Goal: Task Accomplishment & Management: Manage account settings

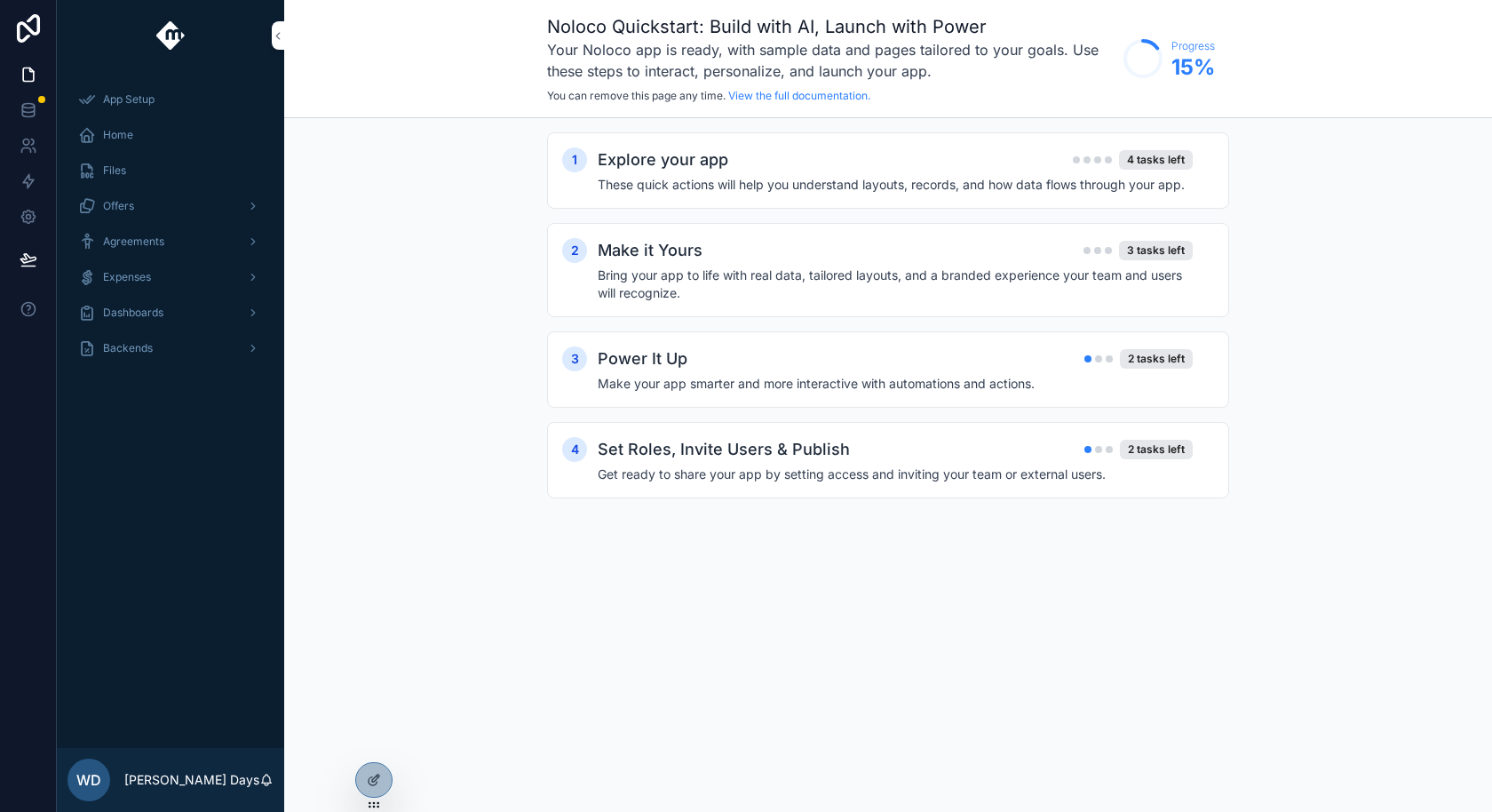
click at [153, 360] on div "Backends" at bounding box center [170, 349] width 185 height 29
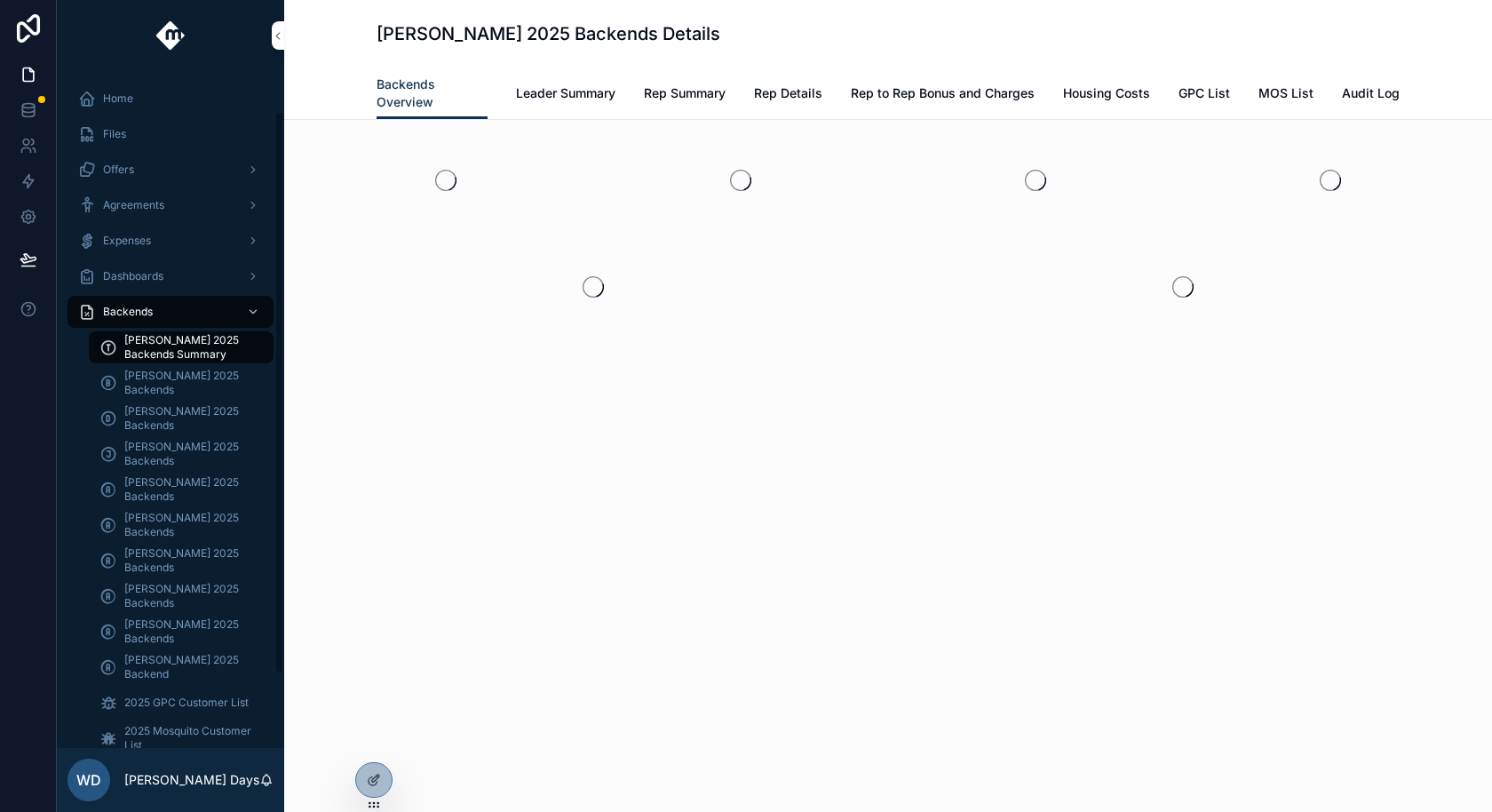
scroll to position [48, 0]
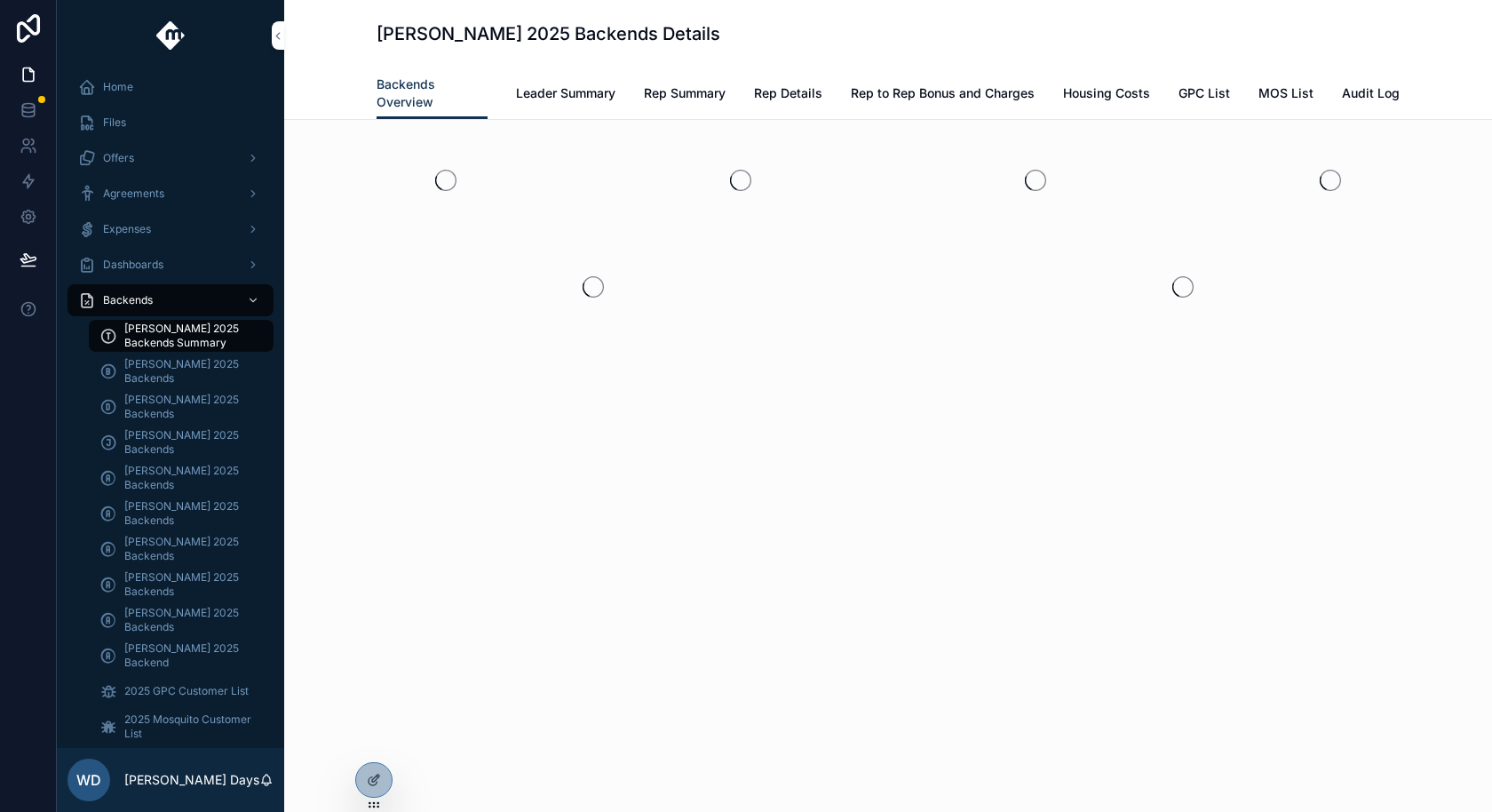
click at [176, 659] on span "[PERSON_NAME] 2025 Backend" at bounding box center [190, 655] width 132 height 29
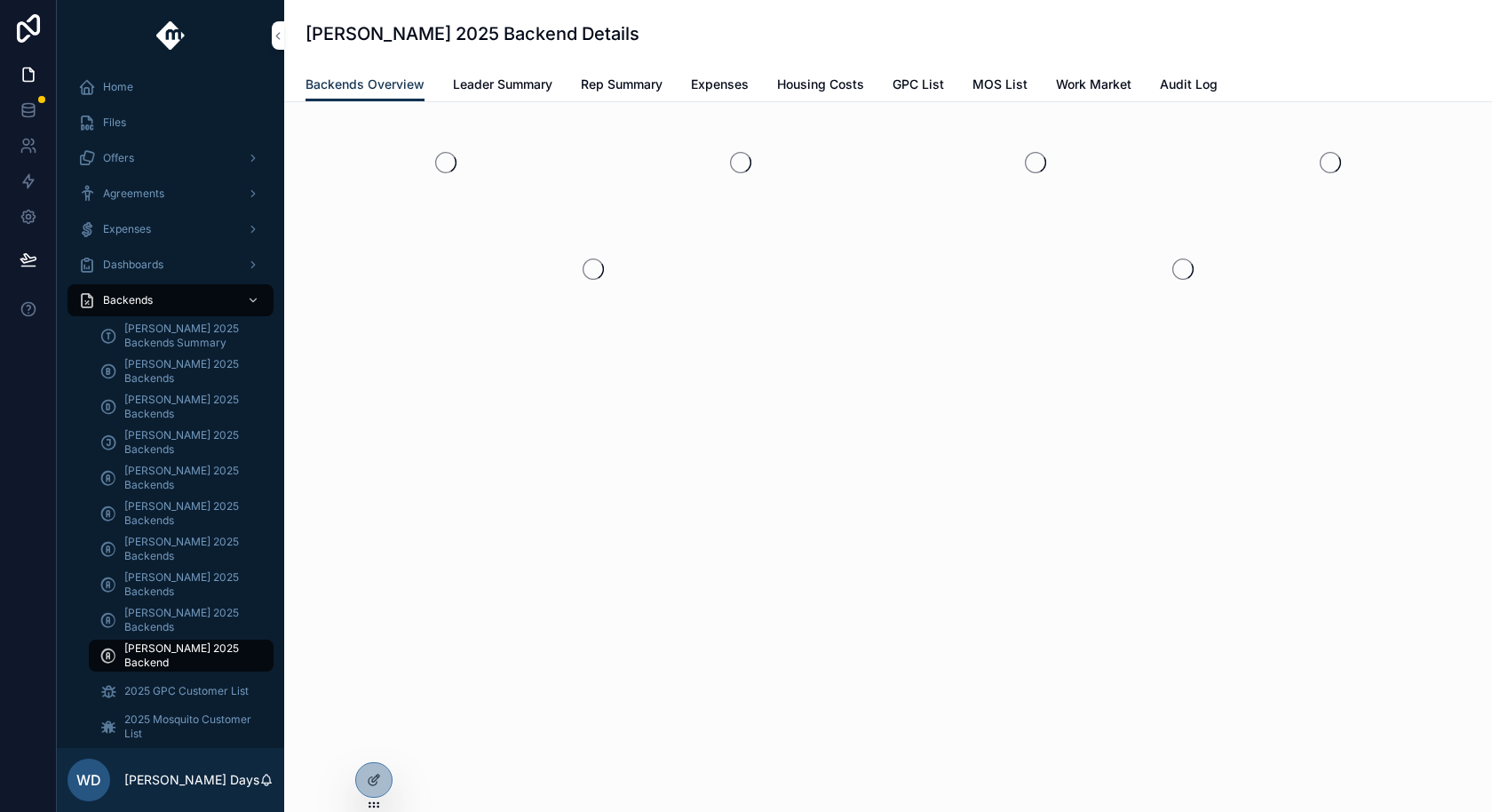
click at [603, 81] on span "Rep Summary" at bounding box center [621, 84] width 82 height 18
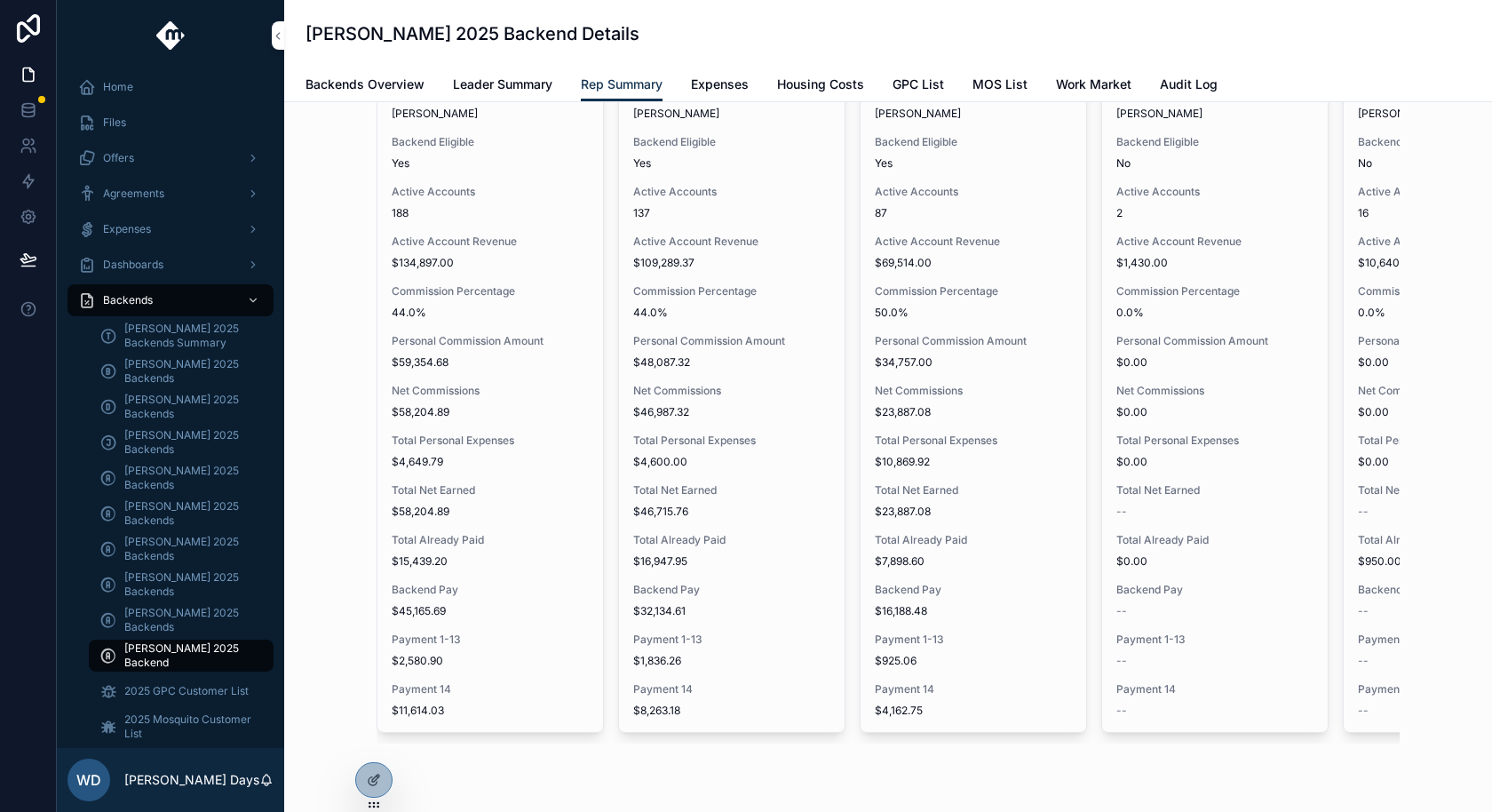
scroll to position [147, 0]
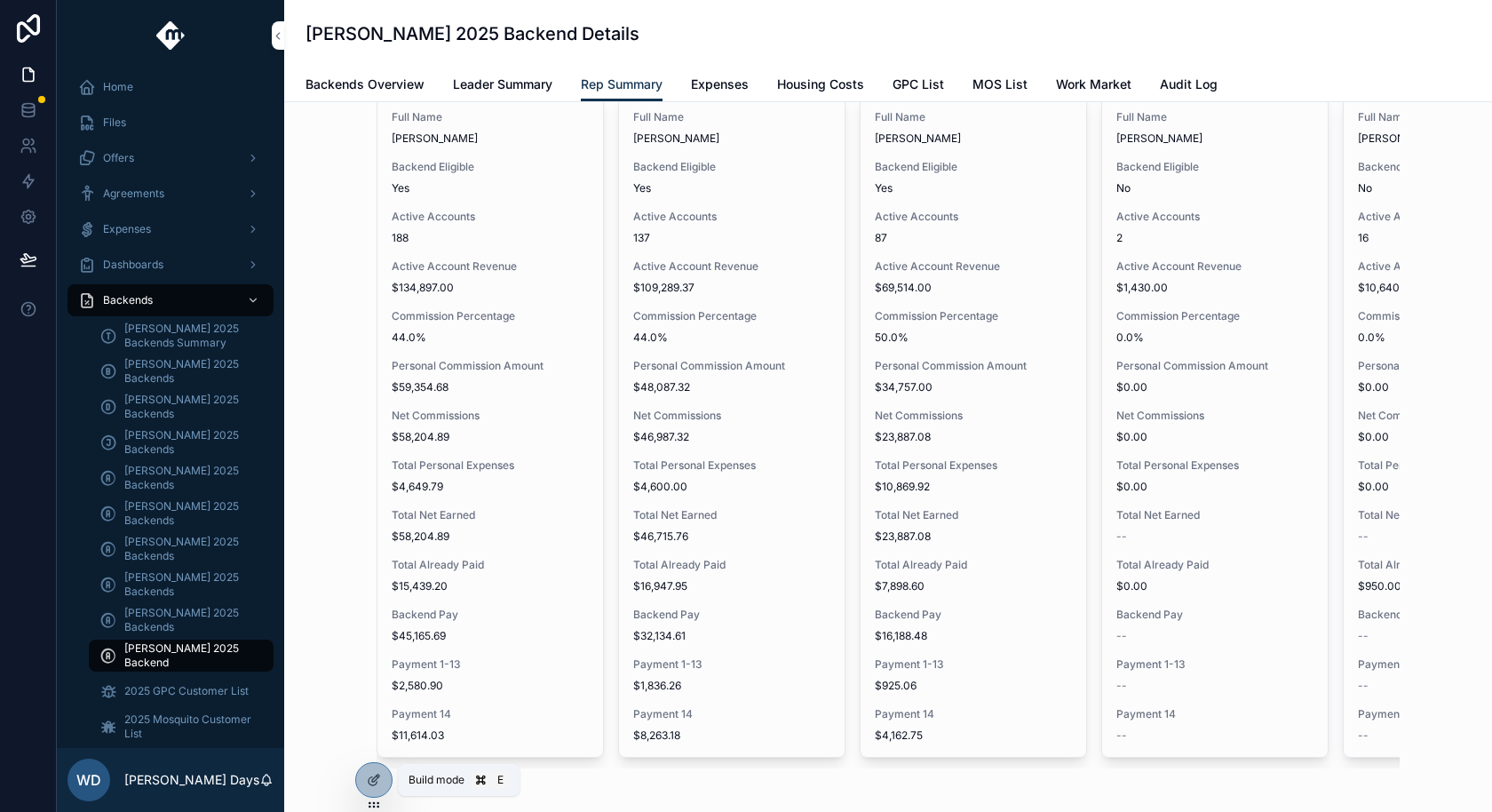
click at [373, 777] on icon at bounding box center [376, 778] width 7 height 7
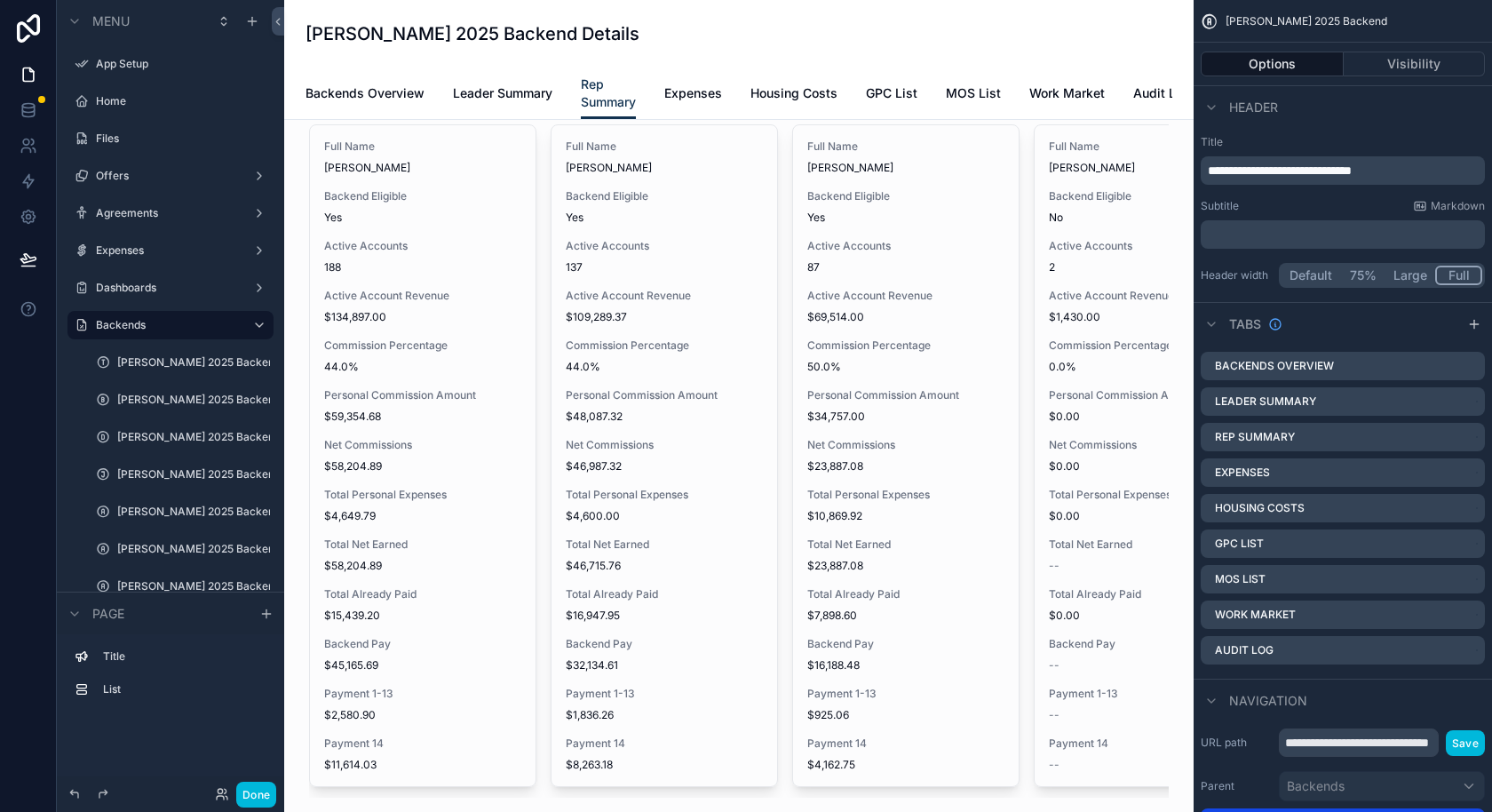
scroll to position [185, 0]
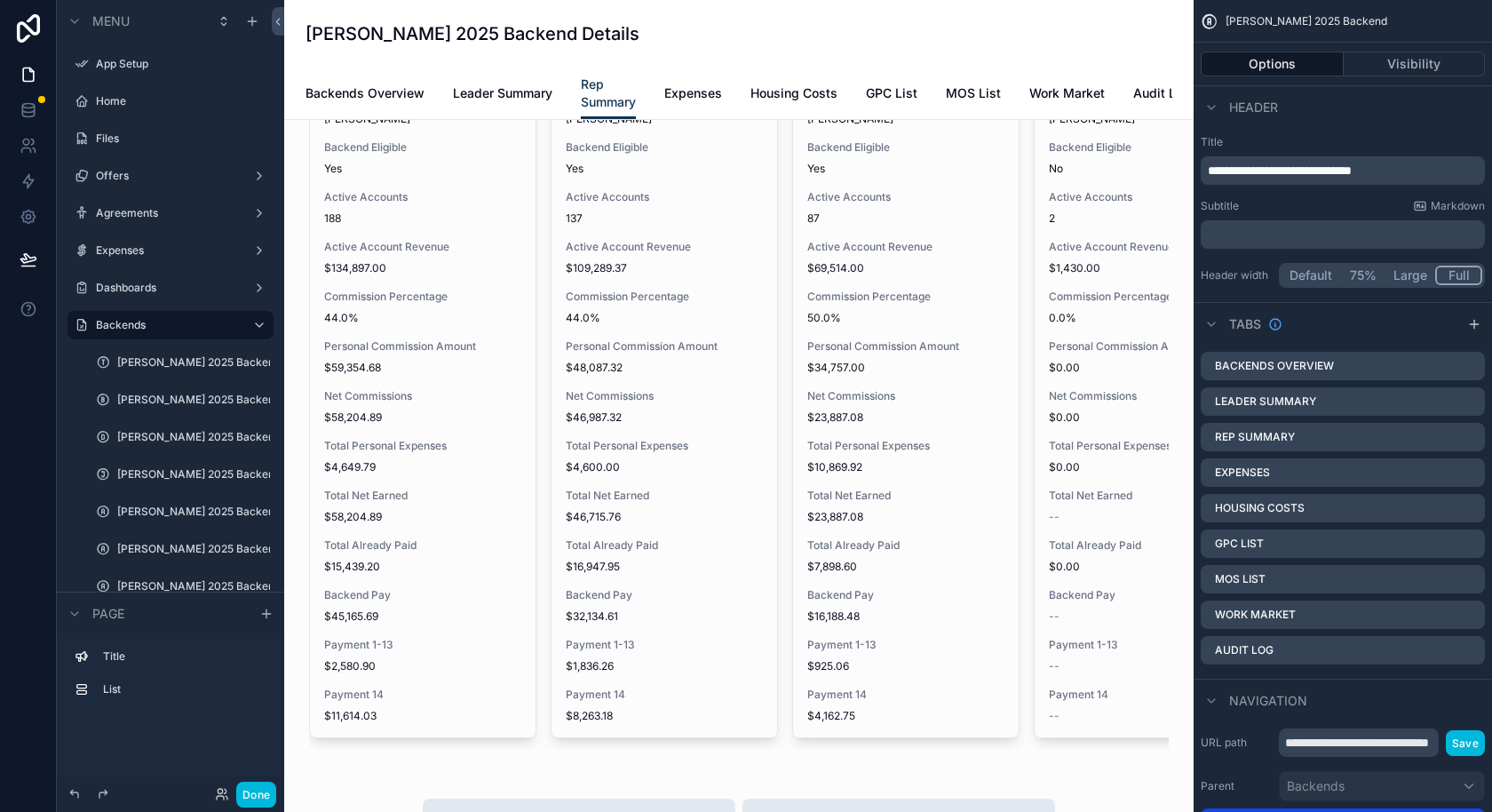
click at [465, 454] on div "scrollable content" at bounding box center [739, 390] width 881 height 731
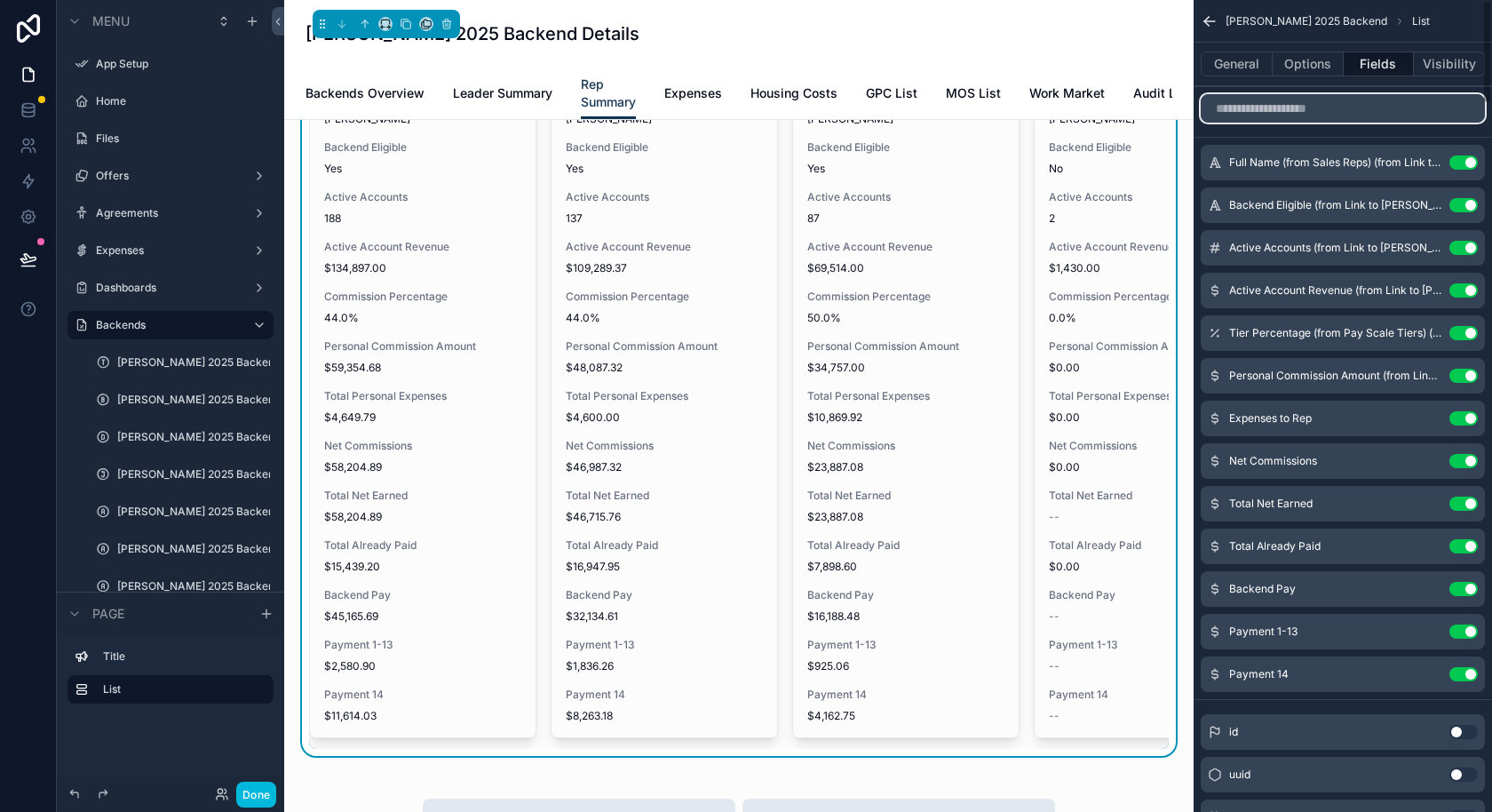
click at [1311, 120] on input "scrollable content" at bounding box center [1342, 108] width 284 height 29
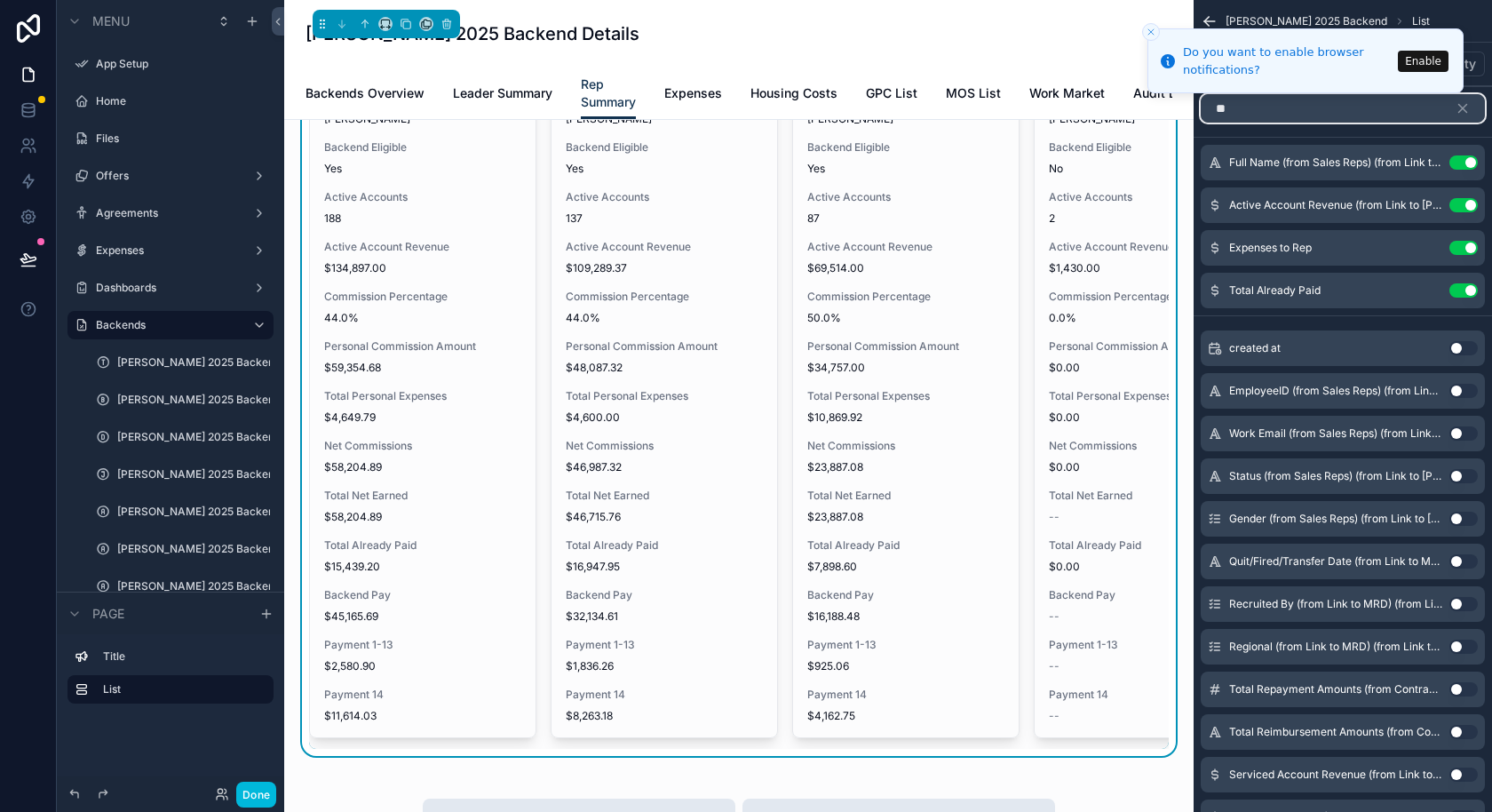
type input "*"
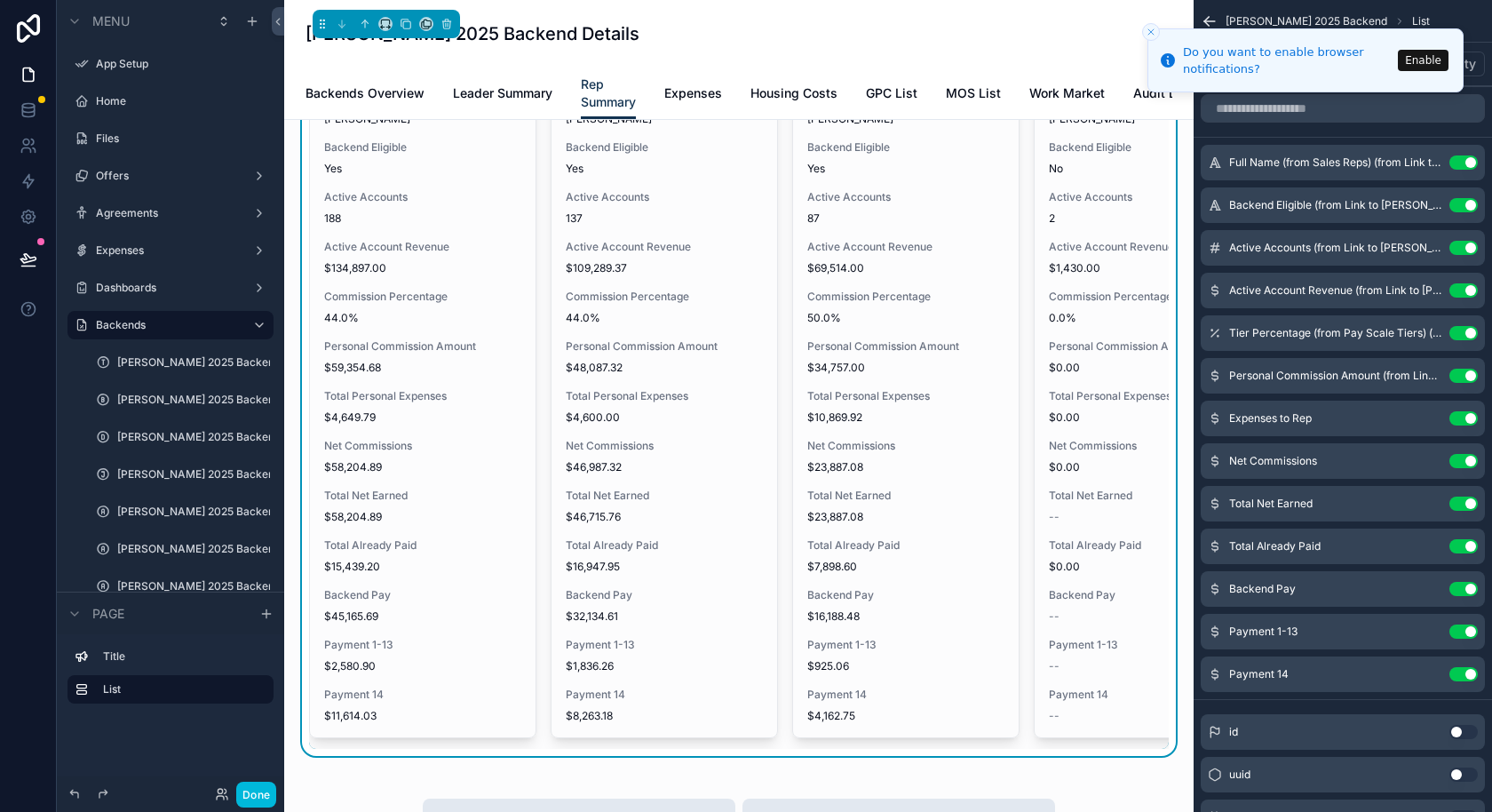
click at [1149, 32] on icon "Close toast" at bounding box center [1151, 32] width 11 height 11
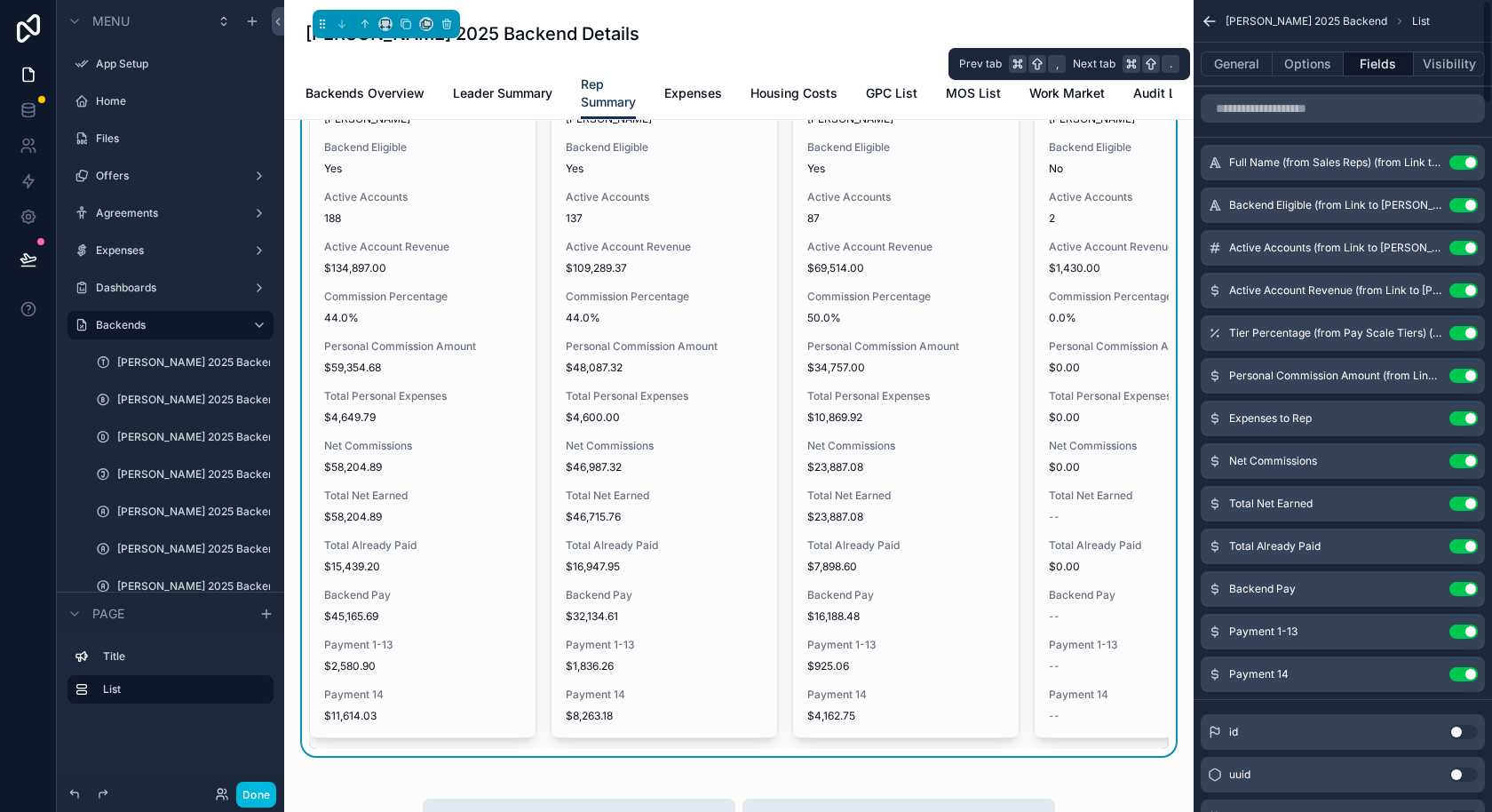
click at [1244, 64] on button "General" at bounding box center [1236, 64] width 72 height 25
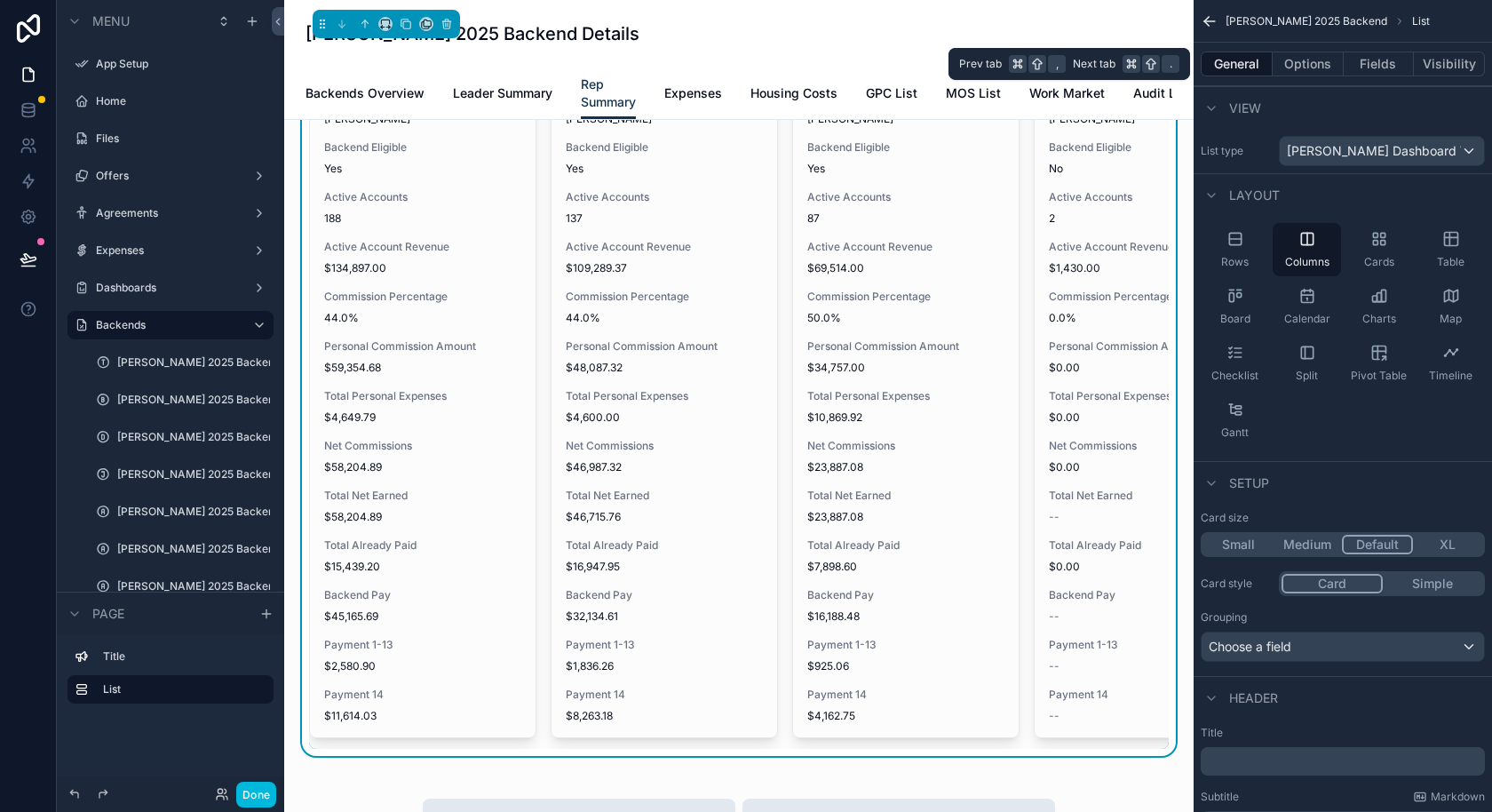
click at [1377, 69] on button "Fields" at bounding box center [1379, 64] width 71 height 25
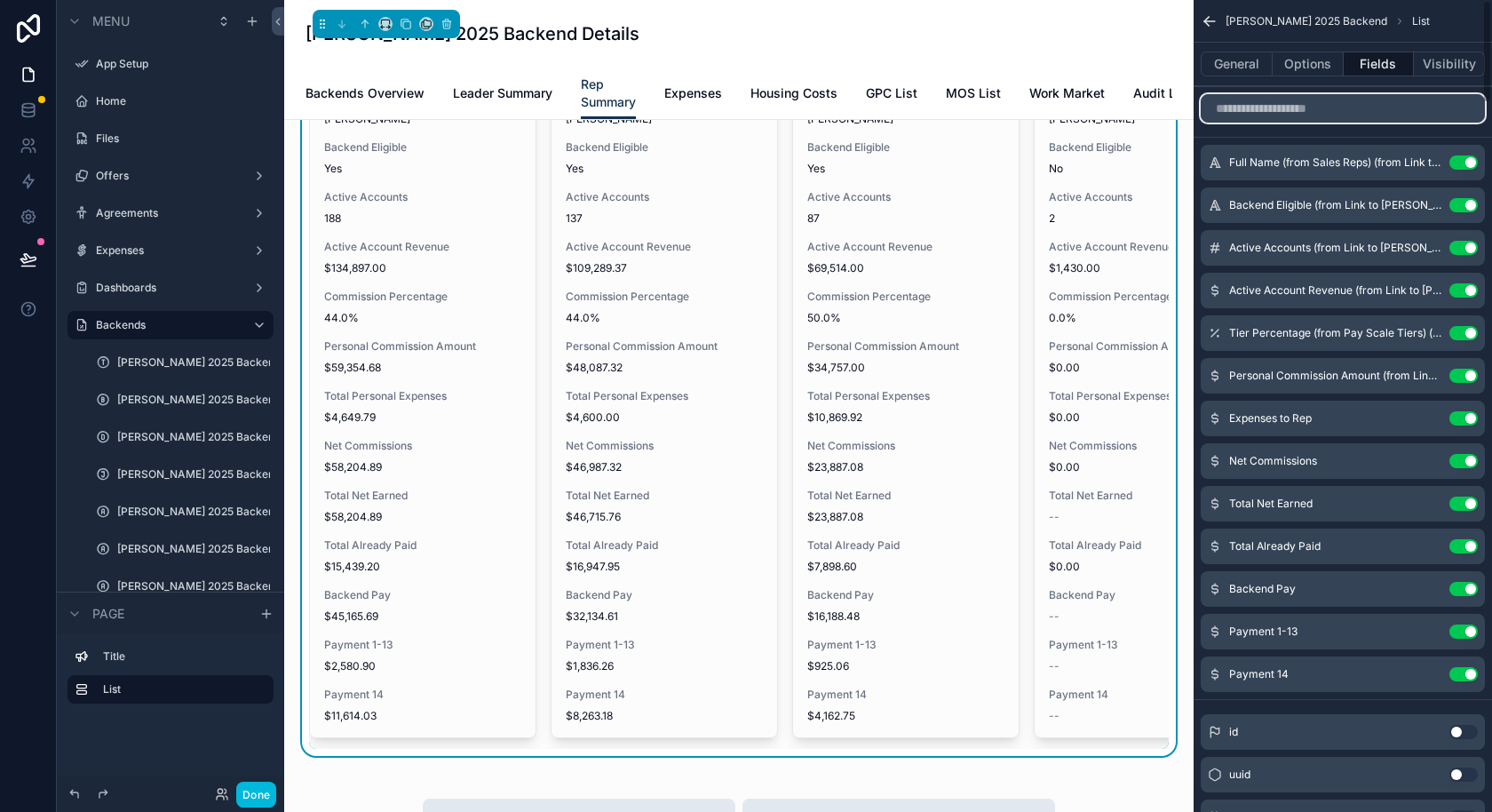
click at [1302, 116] on input "scrollable content" at bounding box center [1342, 108] width 284 height 29
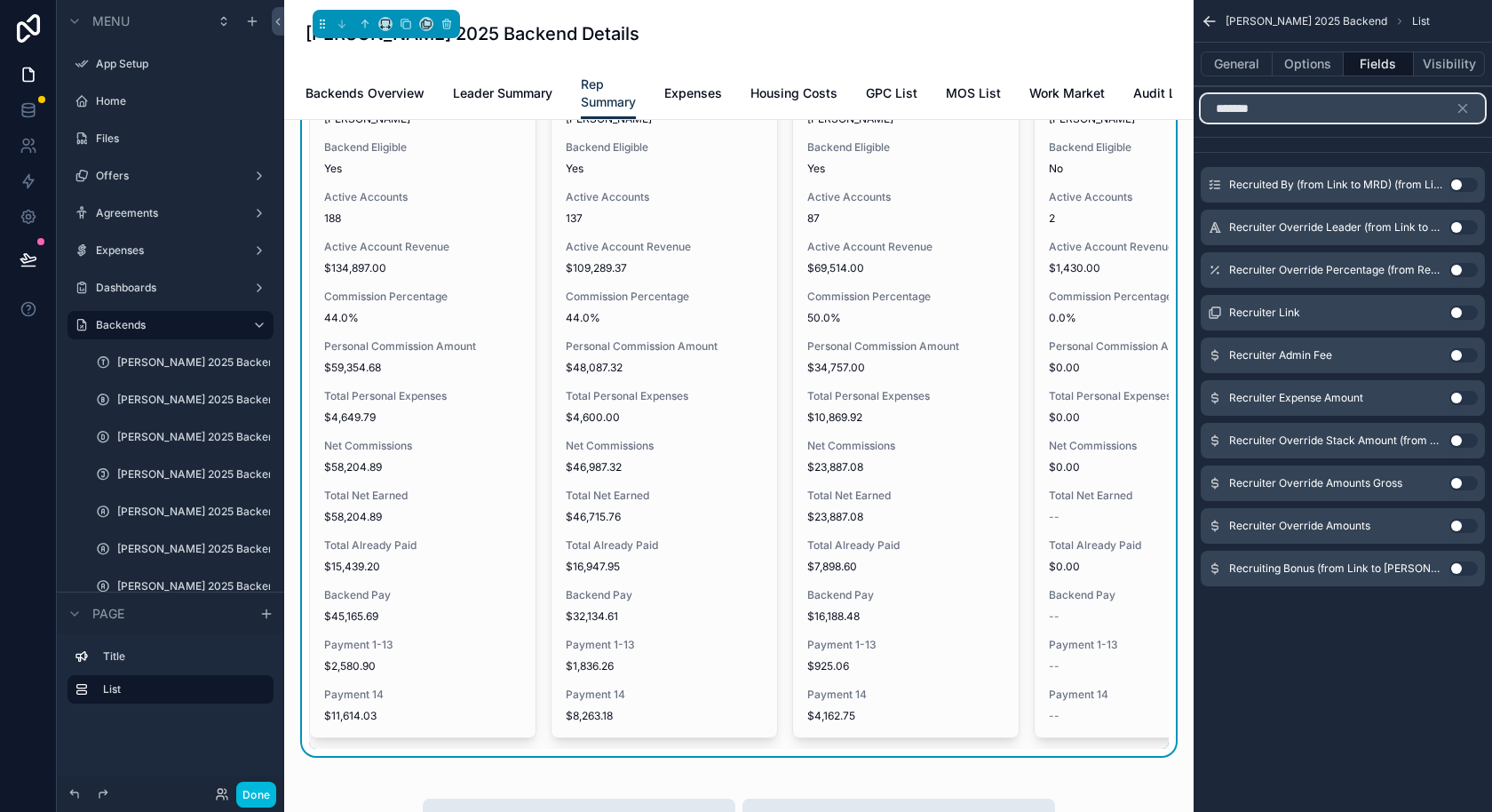
type input "*******"
click at [1465, 568] on button "Use setting" at bounding box center [1464, 568] width 29 height 14
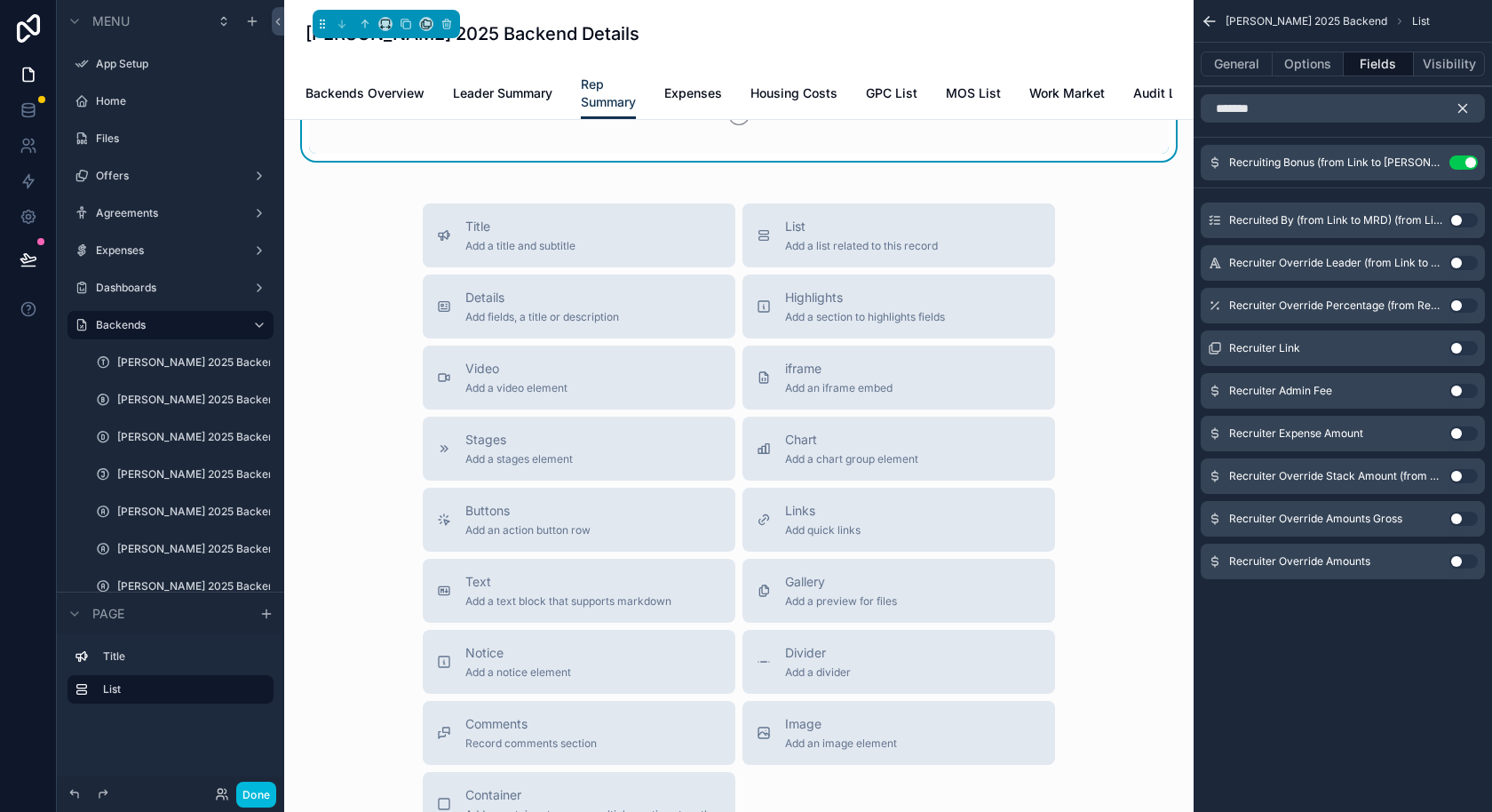
click at [1461, 108] on icon "scrollable content" at bounding box center [1463, 108] width 16 height 16
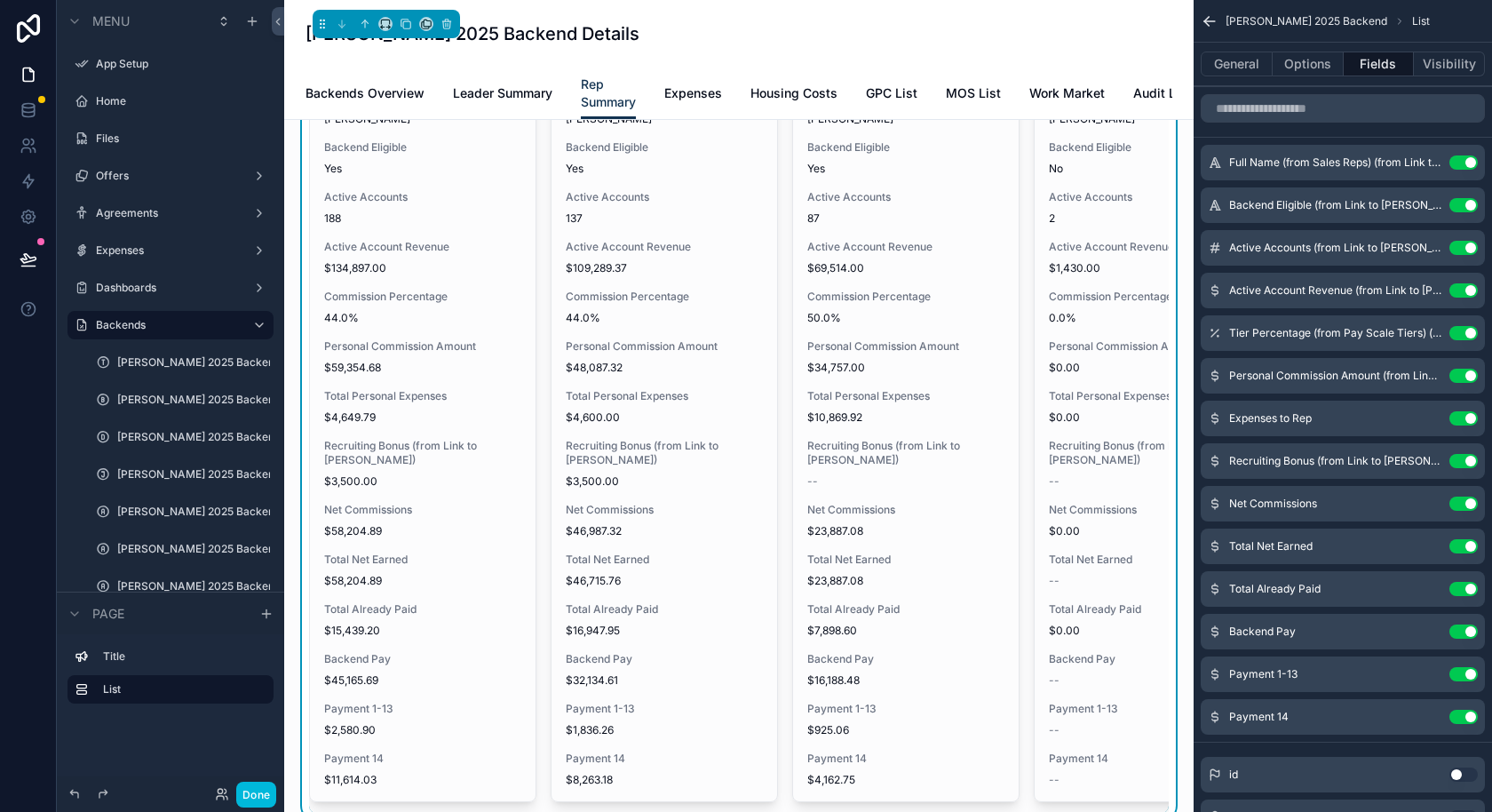
click at [0, 0] on icon "scrollable content" at bounding box center [0, 0] width 0 height 0
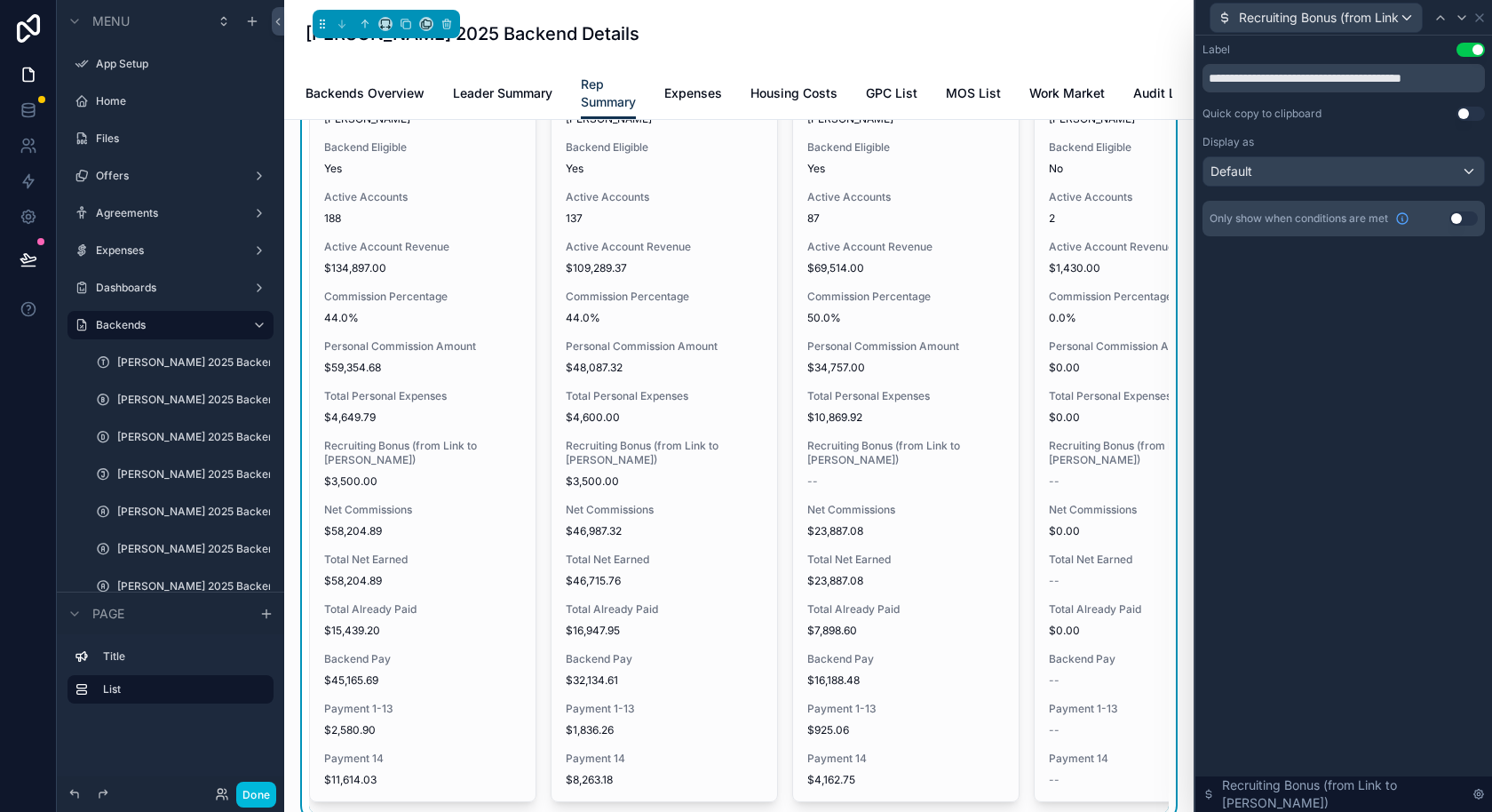
click at [1466, 219] on button "Use setting" at bounding box center [1464, 219] width 29 height 14
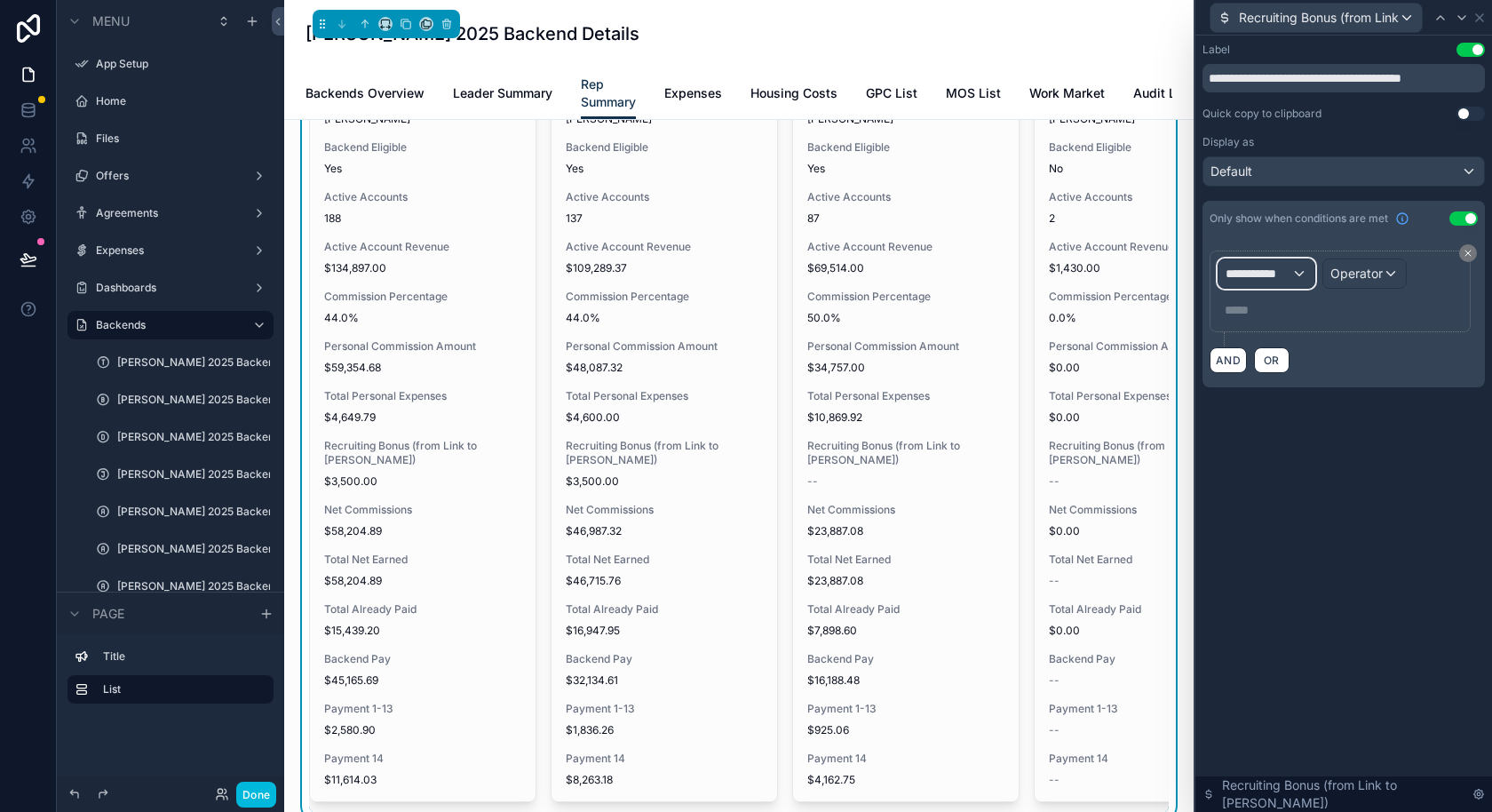
click at [1288, 272] on span "**********" at bounding box center [1258, 273] width 65 height 18
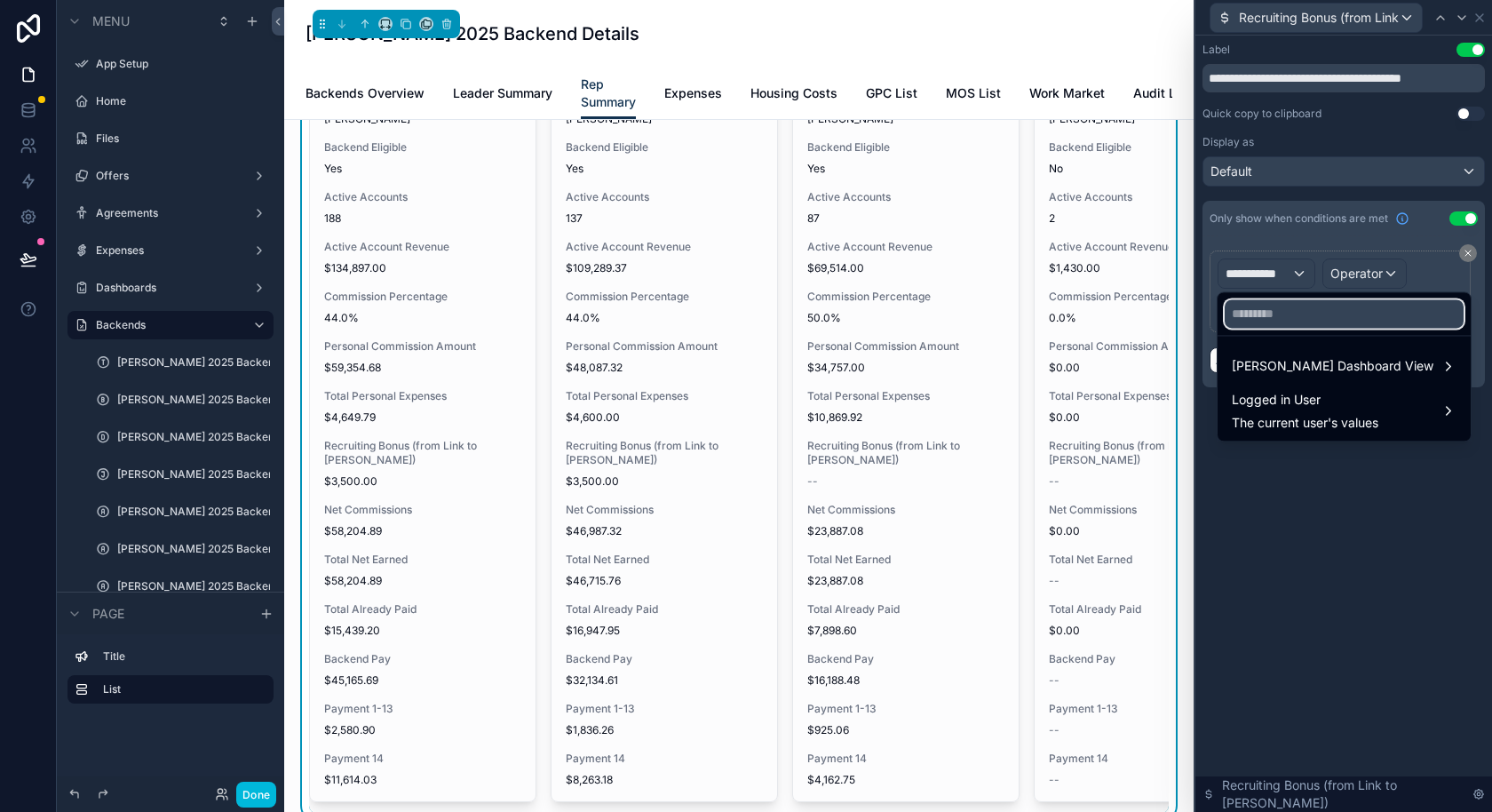
click at [1293, 315] on input "text" at bounding box center [1344, 314] width 239 height 29
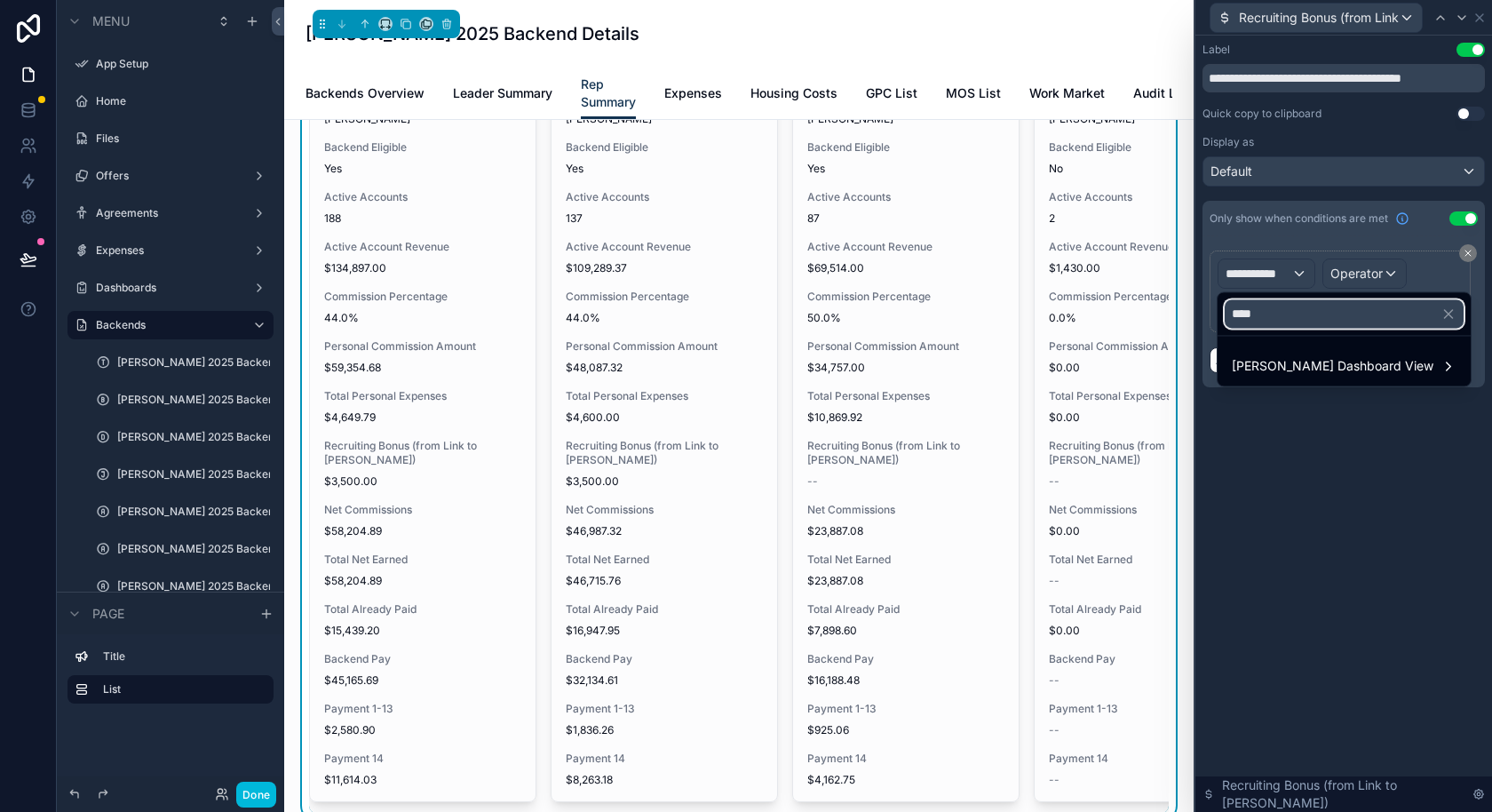
type input "****"
click at [1300, 362] on span "[PERSON_NAME] Dashboard View" at bounding box center [1332, 366] width 202 height 22
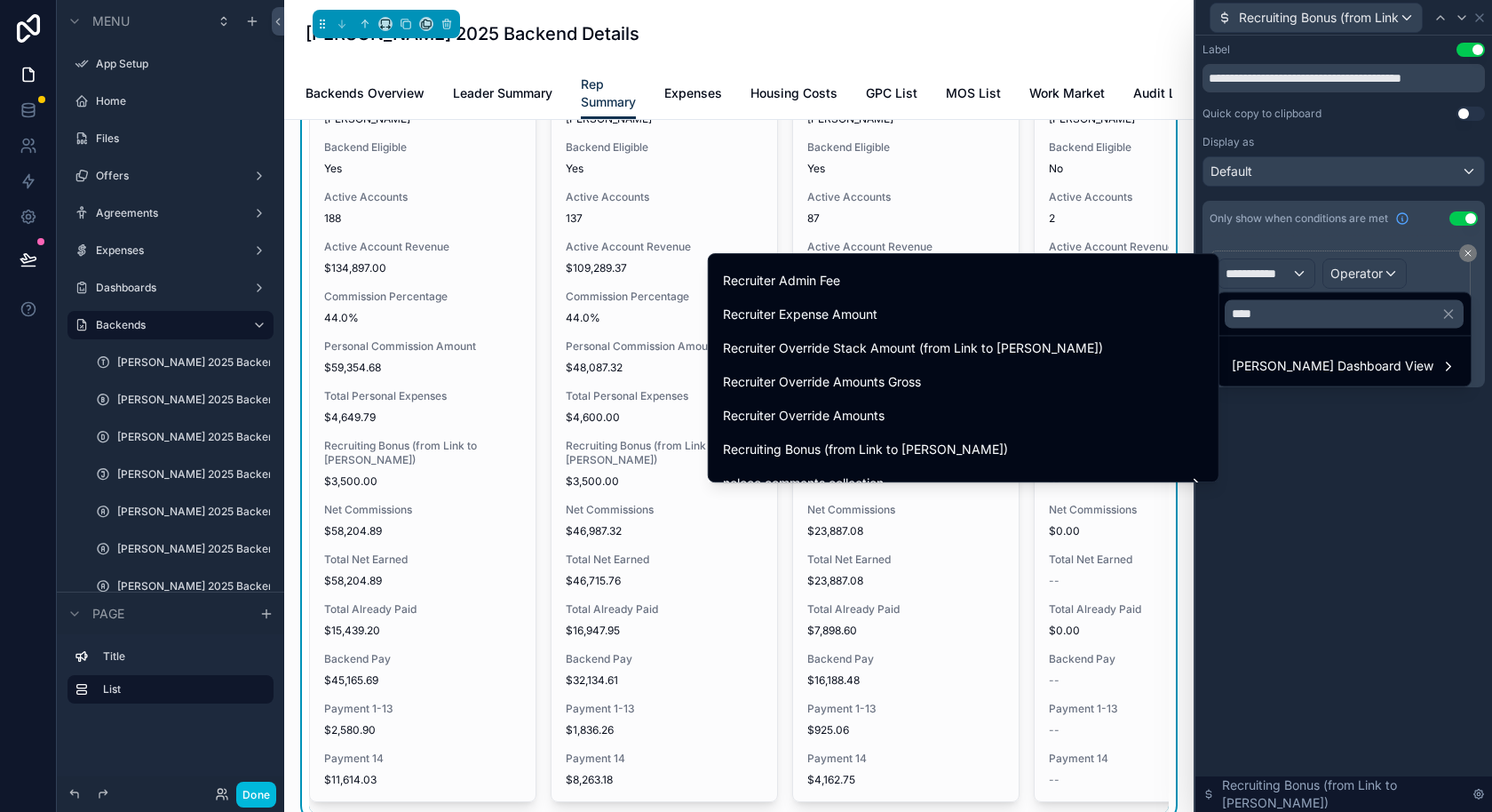
scroll to position [284, 0]
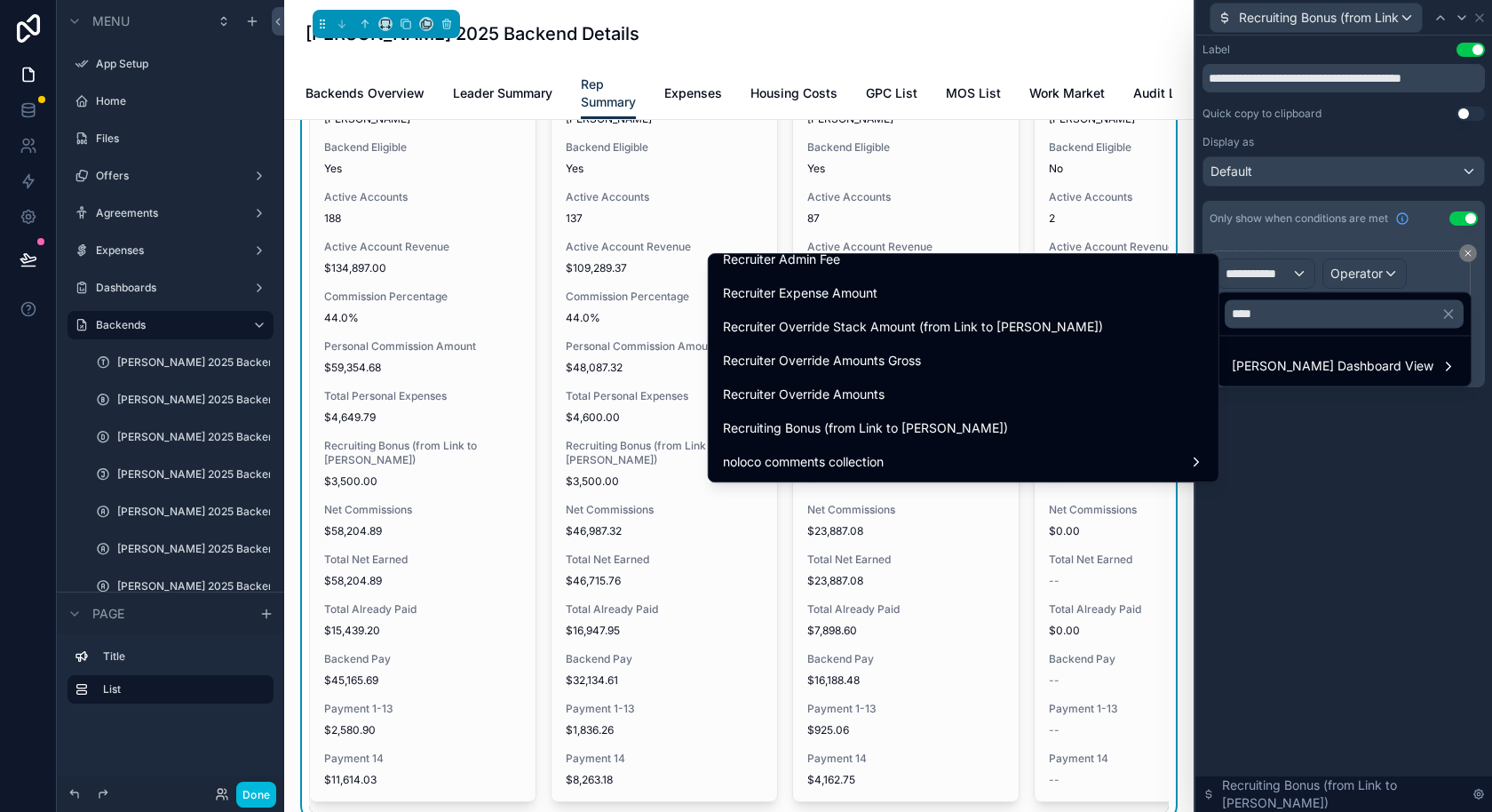
drag, startPoint x: 941, startPoint y: 422, endPoint x: 1303, endPoint y: 335, distance: 372.3
click at [941, 422] on span "Recruiting Bonus (from Link to [PERSON_NAME])" at bounding box center [865, 428] width 285 height 22
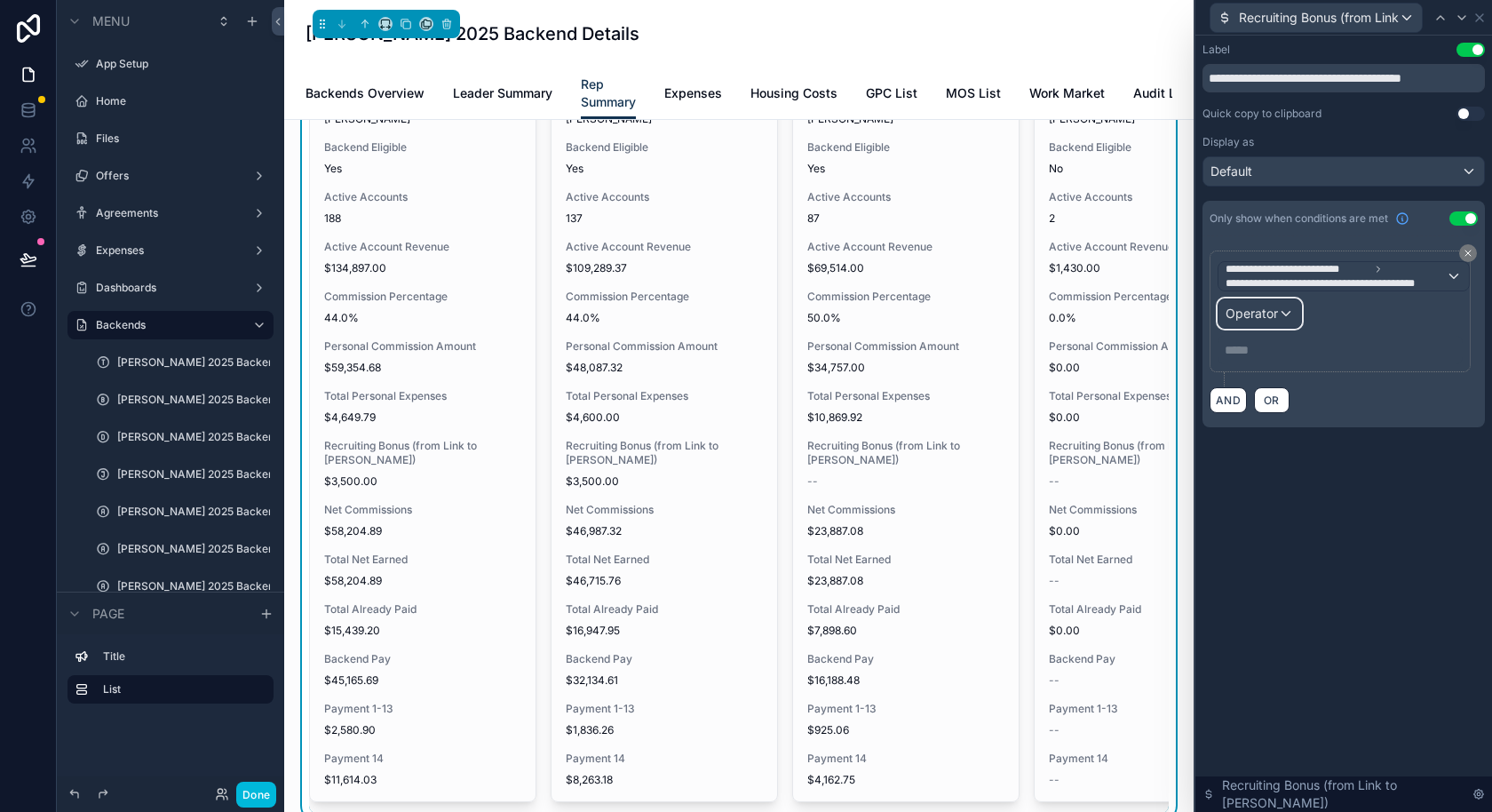
click at [1277, 309] on span "Operator" at bounding box center [1252, 313] width 52 height 15
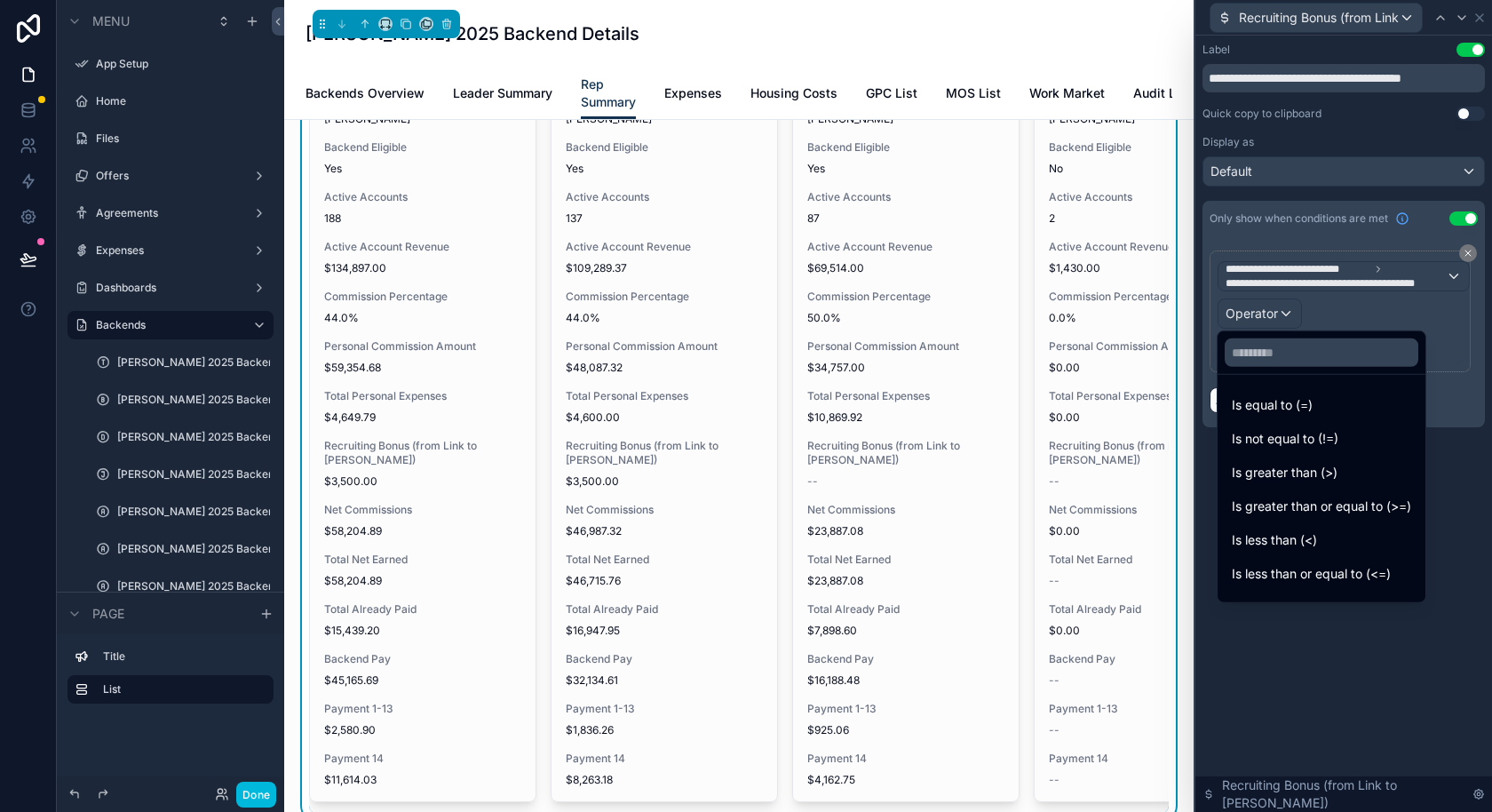
click at [1335, 451] on div "Is not equal to (!=)" at bounding box center [1322, 439] width 201 height 32
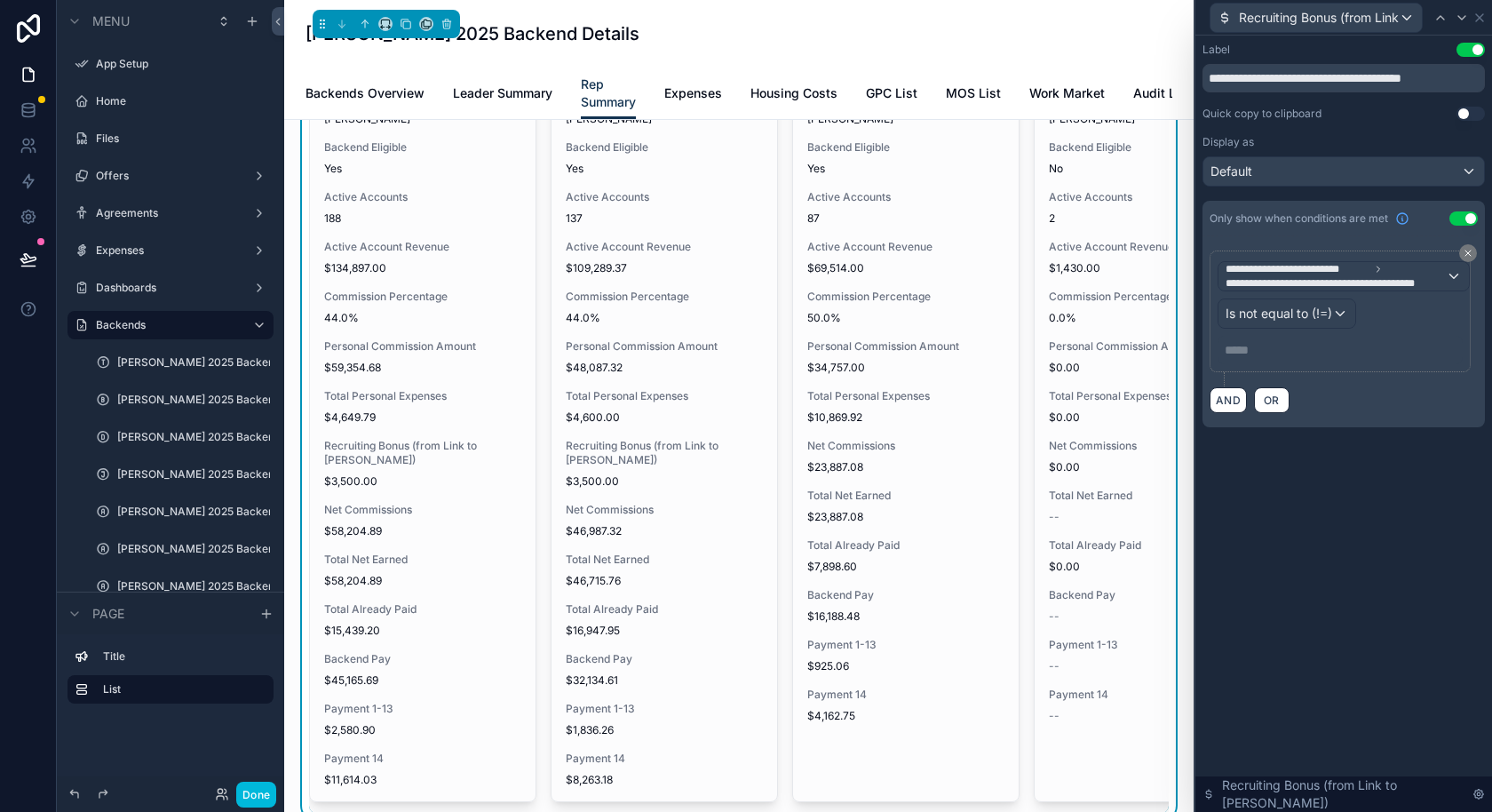
click at [1266, 346] on p "***** ﻿" at bounding box center [1342, 350] width 235 height 18
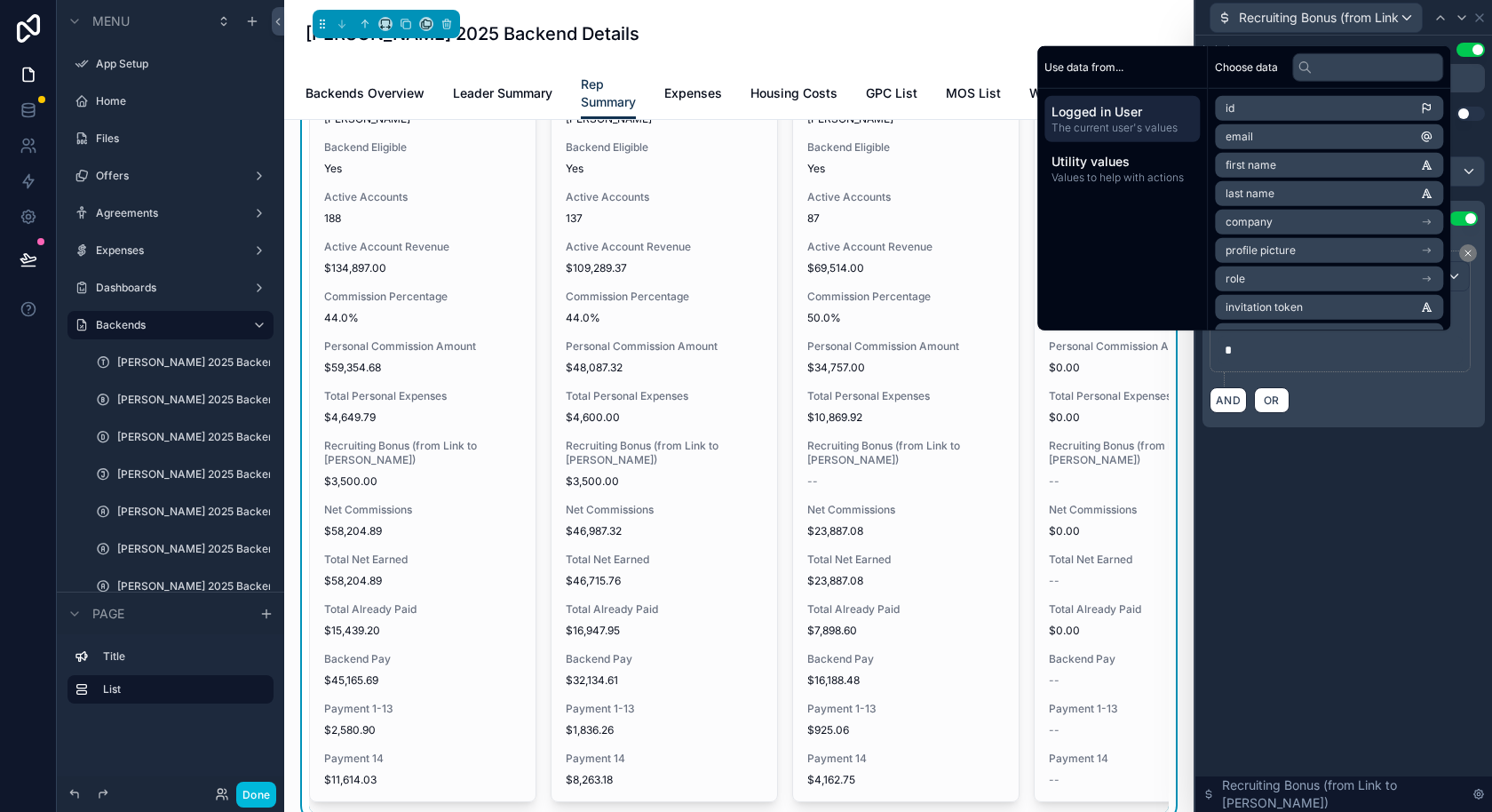
click at [1341, 469] on div "**********" at bounding box center [1344, 424] width 297 height 776
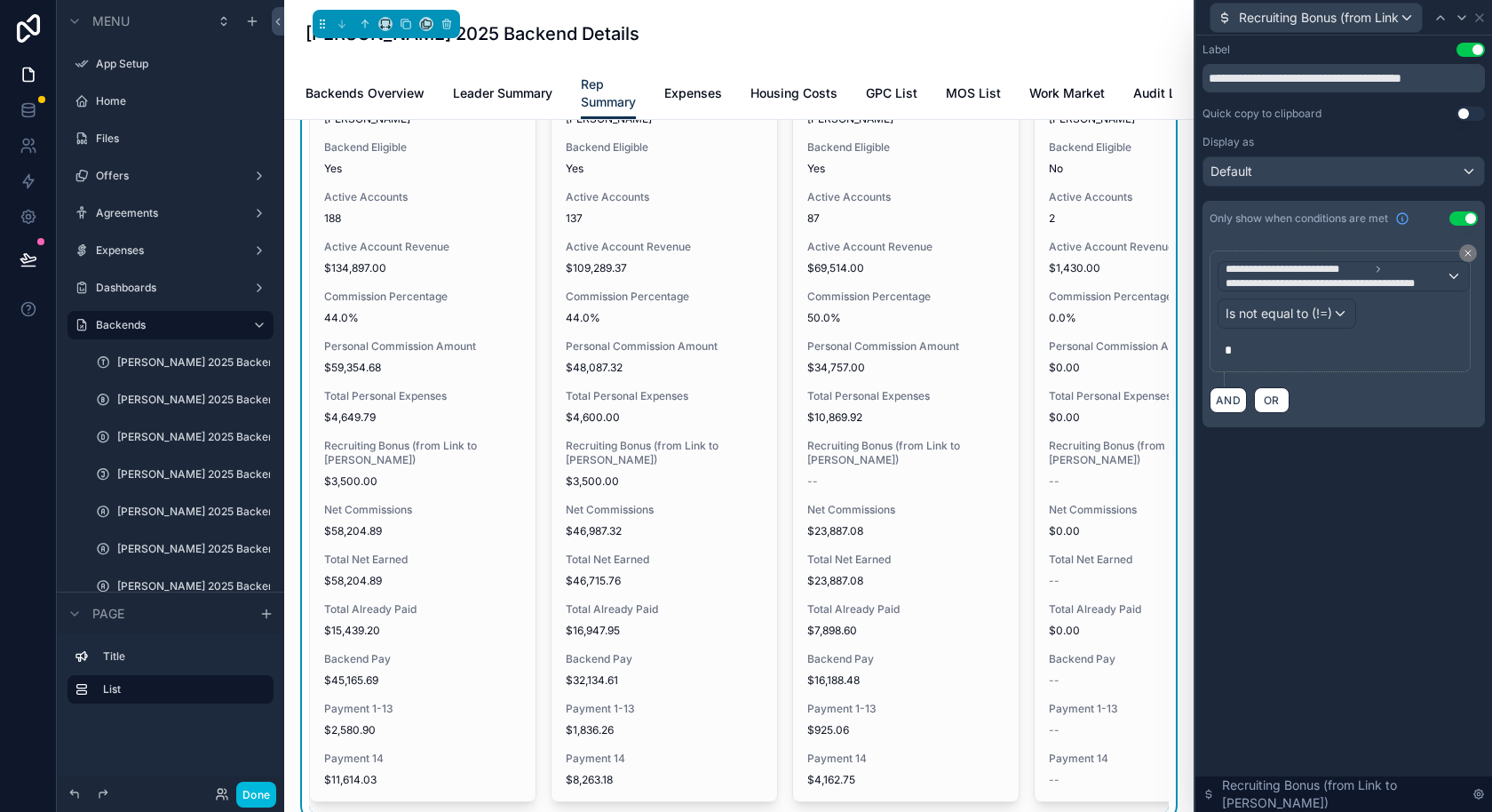
click at [1323, 503] on div "**********" at bounding box center [1344, 424] width 297 height 776
drag, startPoint x: 1310, startPoint y: 79, endPoint x: 1491, endPoint y: 113, distance: 184.2
click at [1491, 108] on div "**********" at bounding box center [1344, 253] width 297 height 434
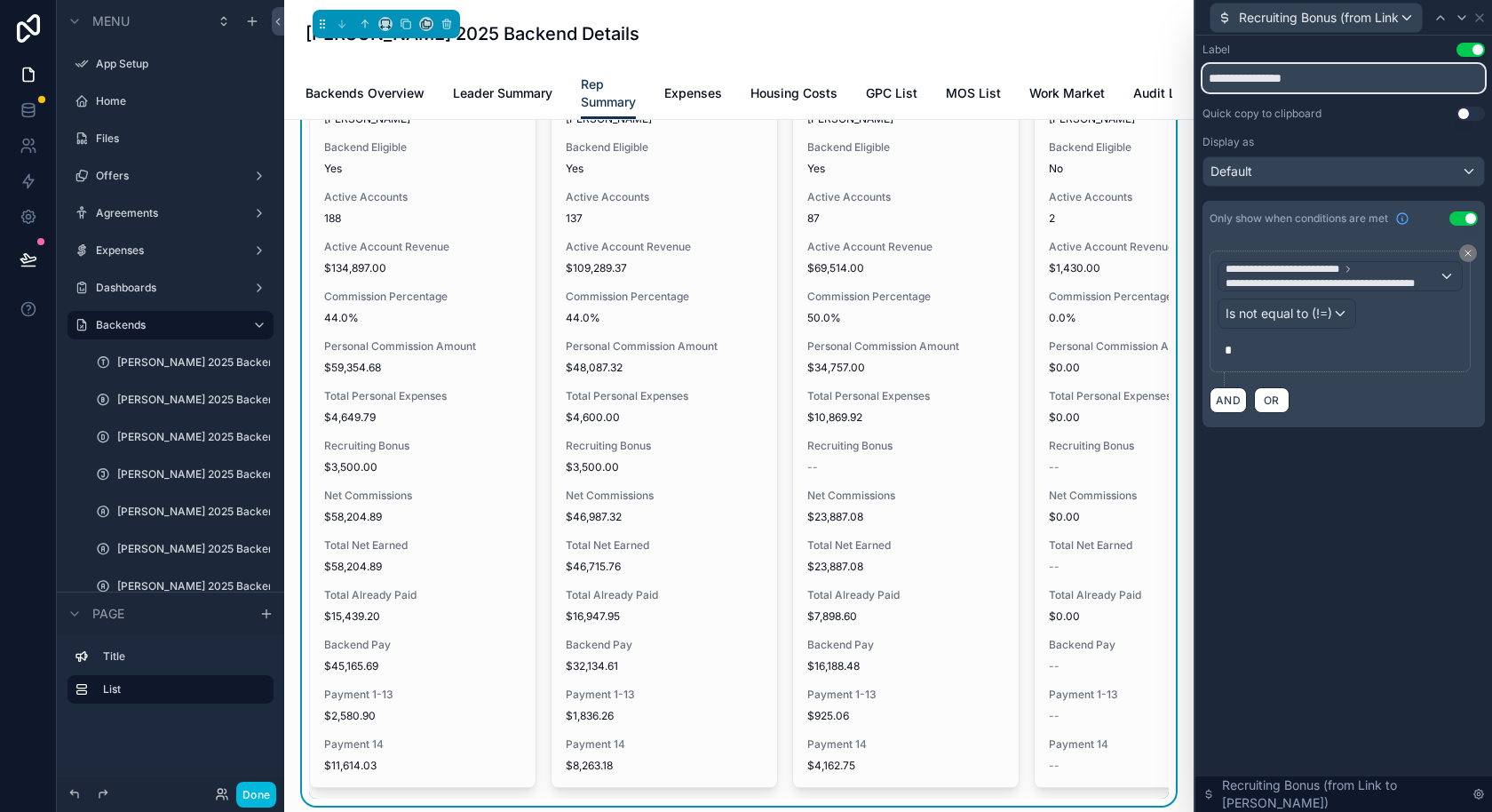
type input "**********"
click at [1424, 567] on div "**********" at bounding box center [1344, 424] width 297 height 776
drag, startPoint x: 1263, startPoint y: 337, endPoint x: 1259, endPoint y: 347, distance: 10.8
click at [1263, 341] on p "*" at bounding box center [1342, 350] width 235 height 18
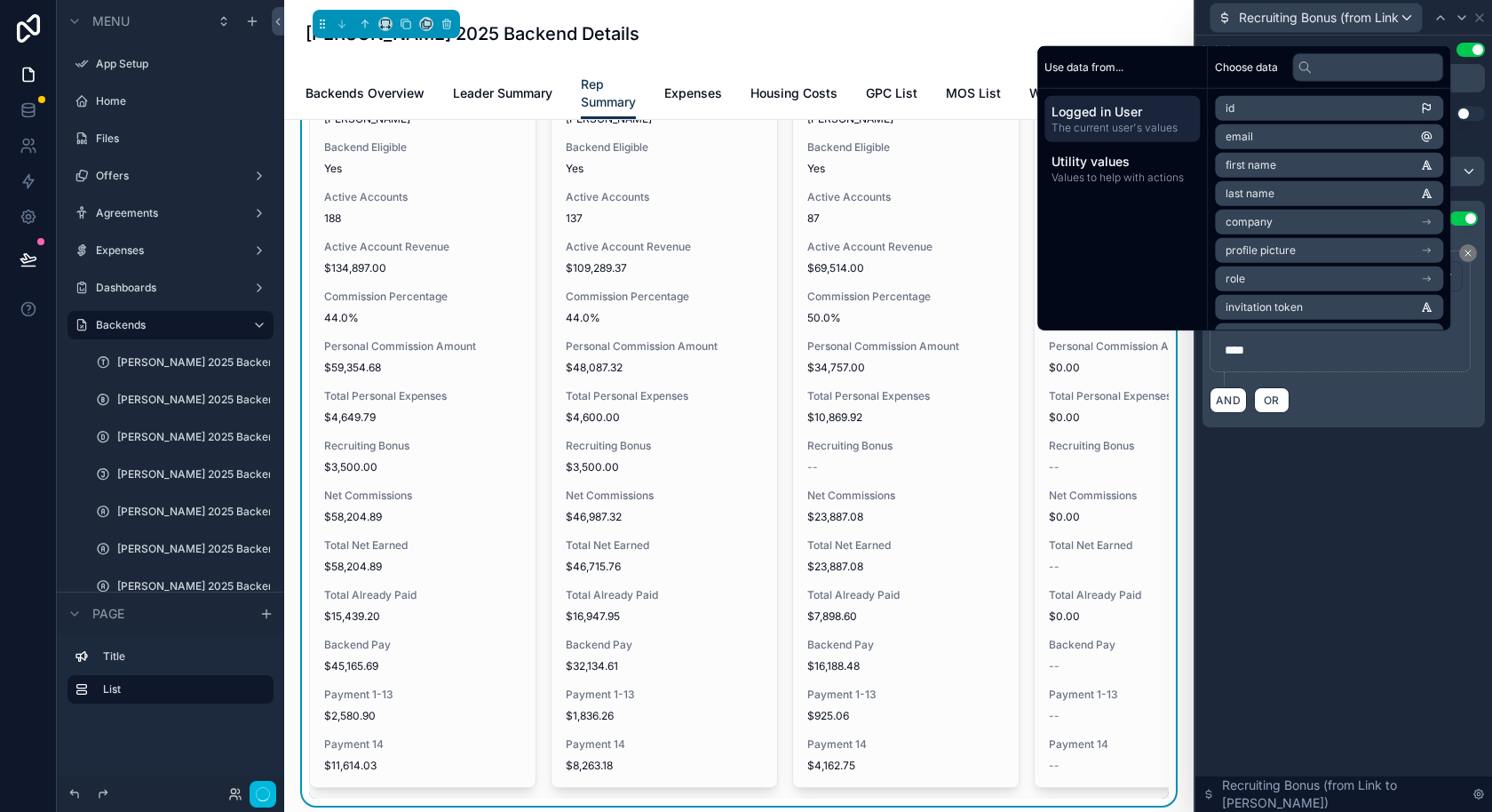
click at [1331, 523] on div "**********" at bounding box center [1344, 424] width 297 height 776
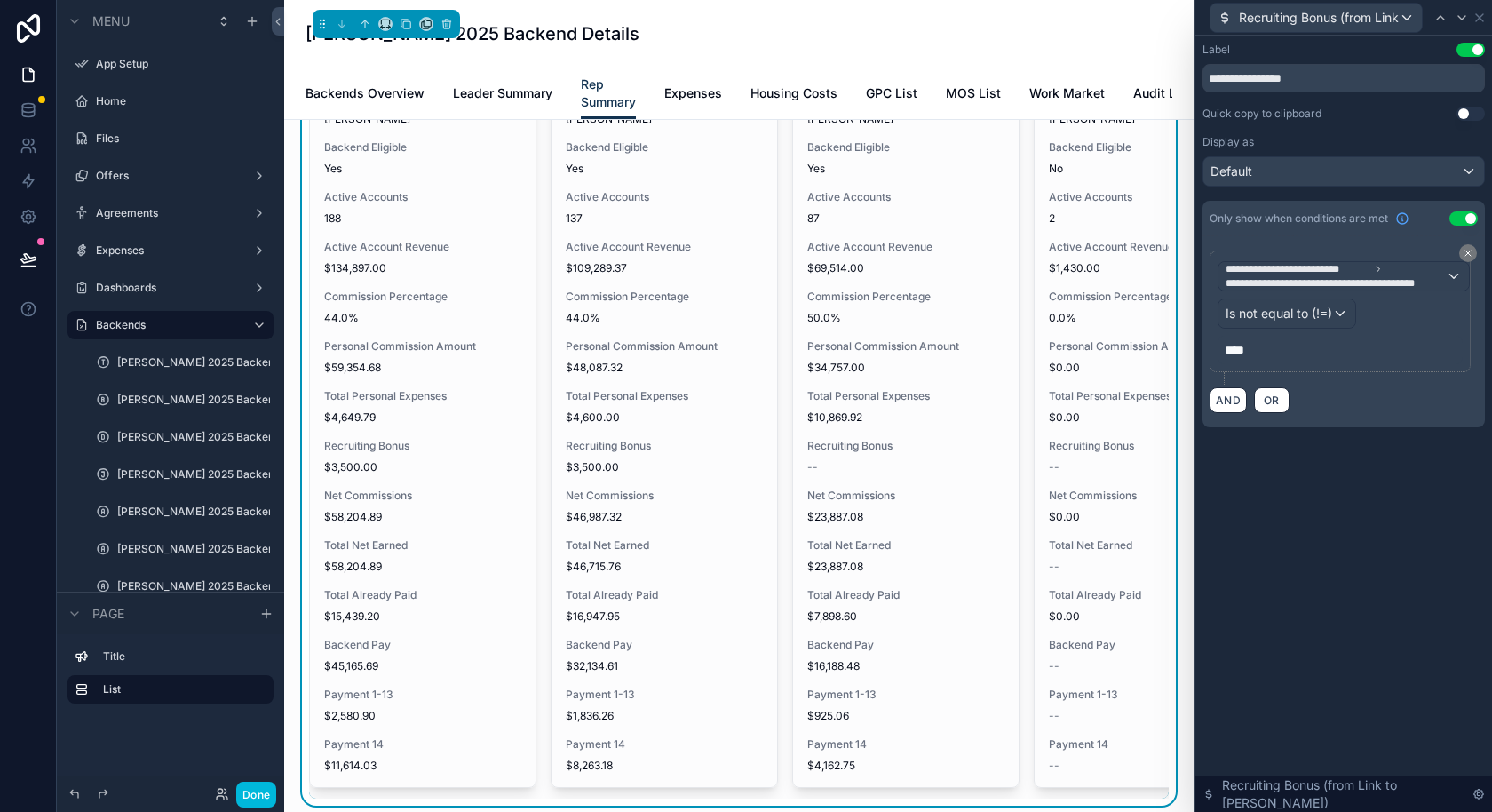
click at [1324, 485] on div "**********" at bounding box center [1344, 424] width 297 height 776
click at [1330, 305] on span "Is not equal to (!=)" at bounding box center [1279, 314] width 107 height 18
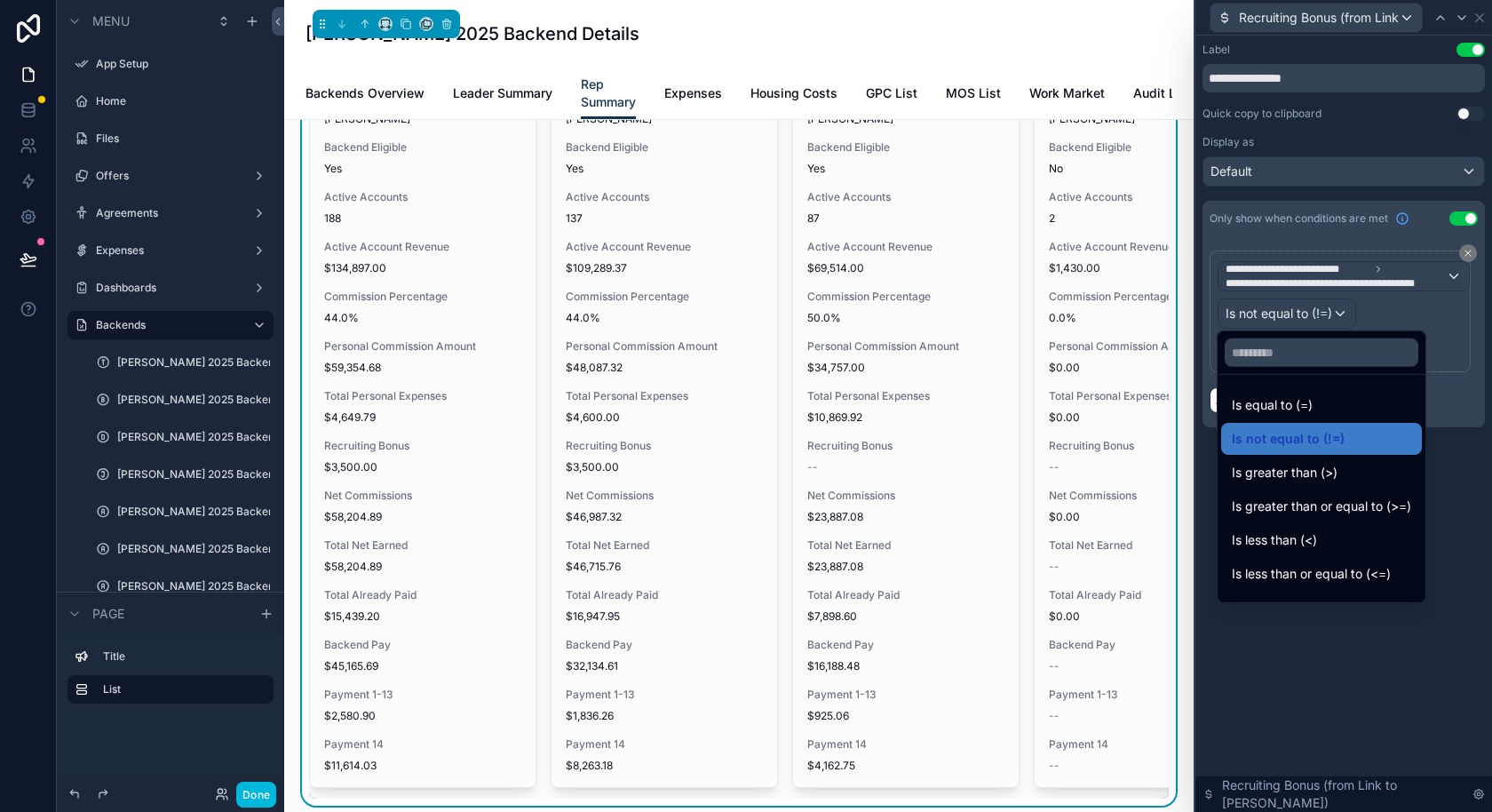
click at [1351, 474] on div "Is greater than (>)" at bounding box center [1322, 472] width 179 height 22
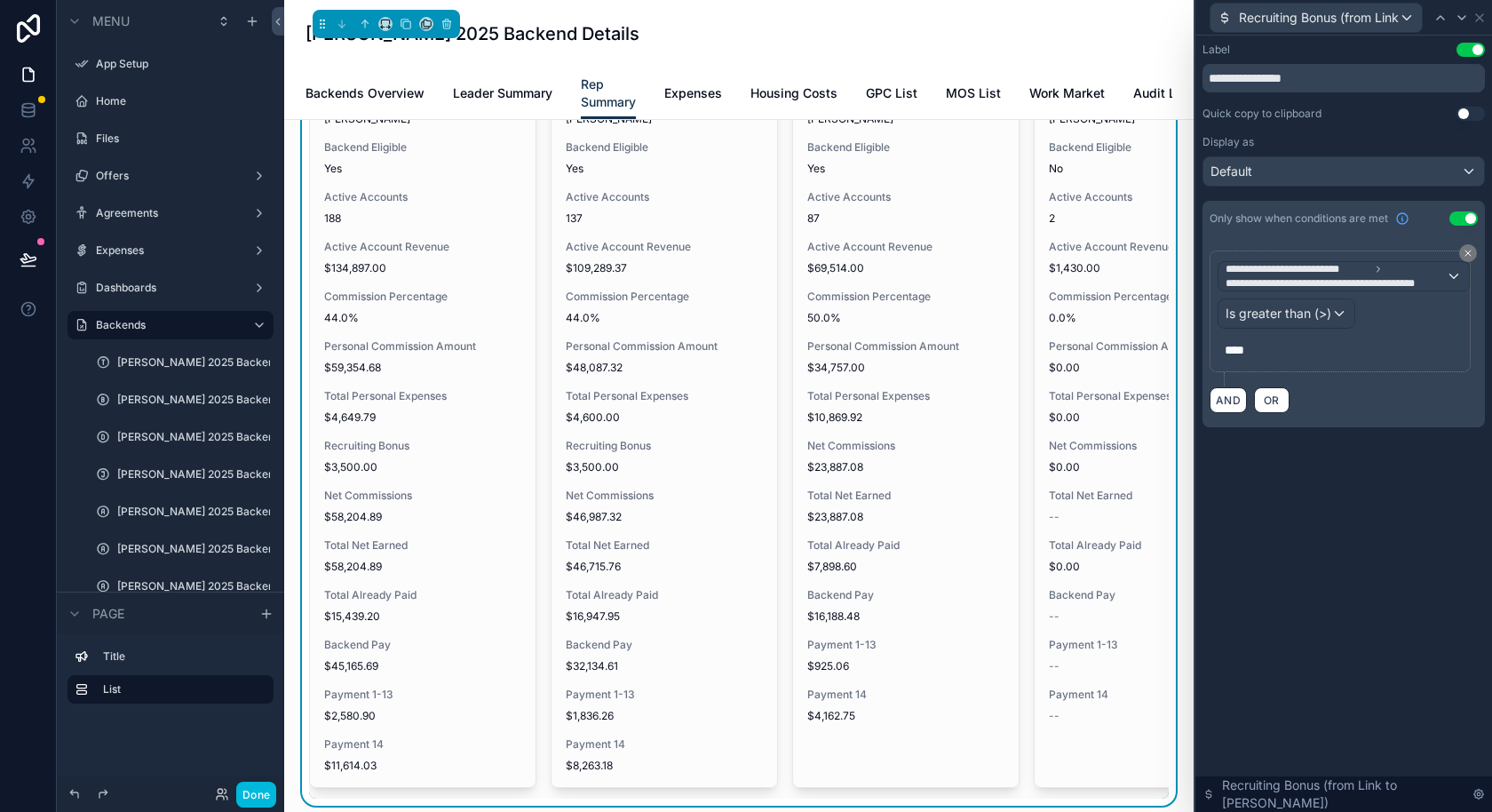
click at [1358, 526] on div "**********" at bounding box center [1344, 424] width 297 height 776
click at [1477, 15] on icon at bounding box center [1480, 18] width 7 height 7
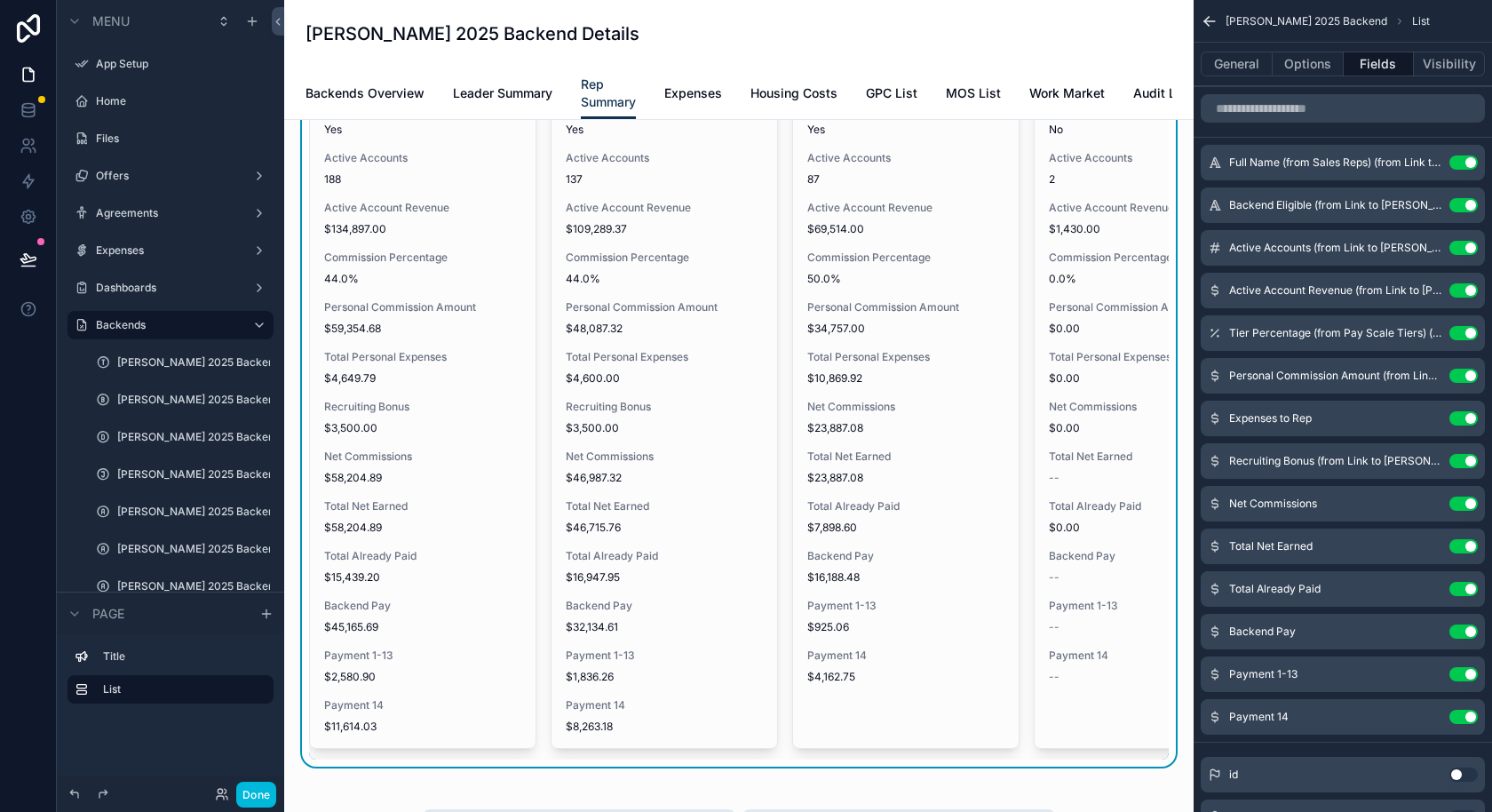
scroll to position [262, 0]
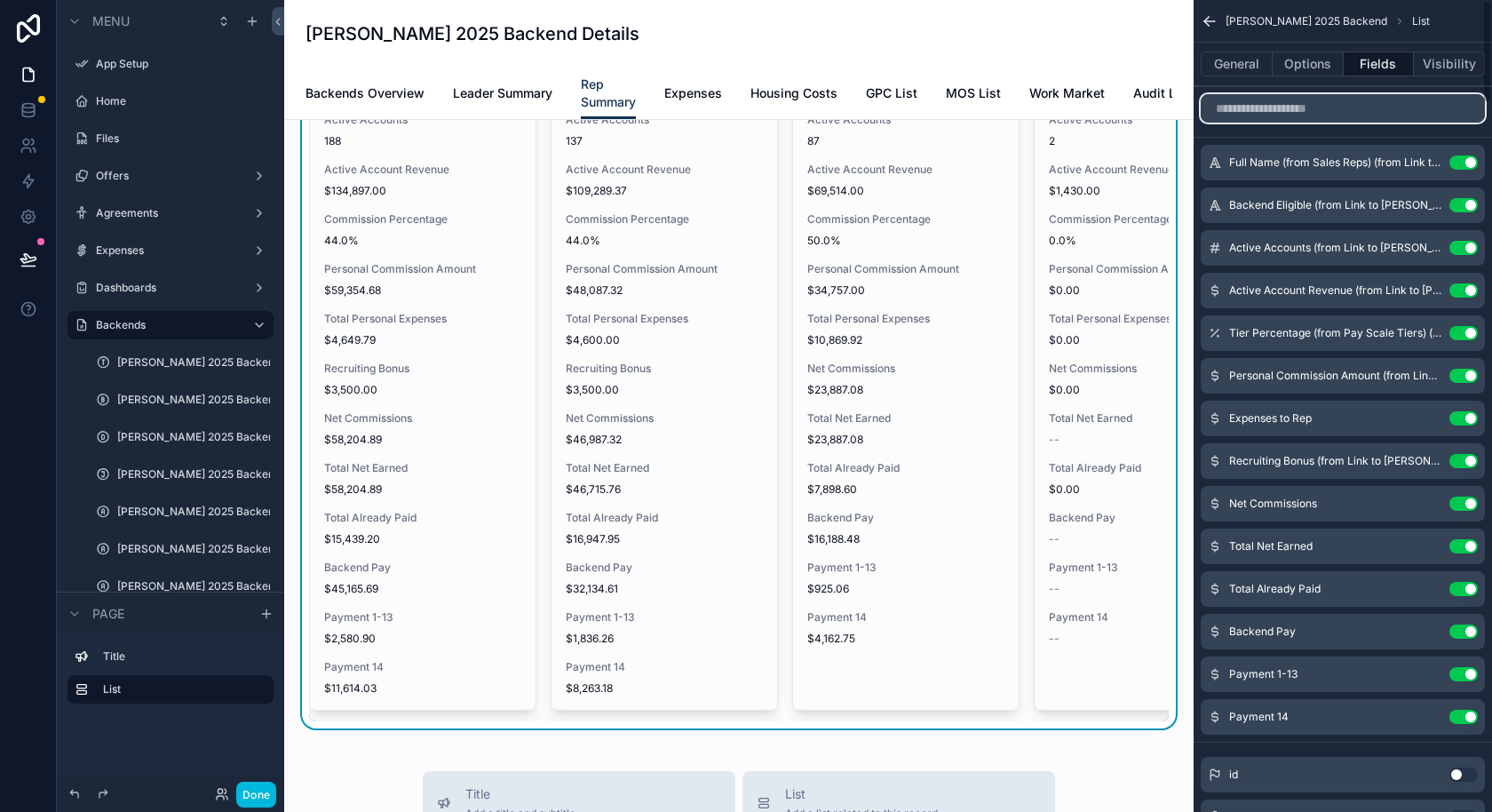
click at [1282, 109] on input "scrollable content" at bounding box center [1342, 108] width 284 height 29
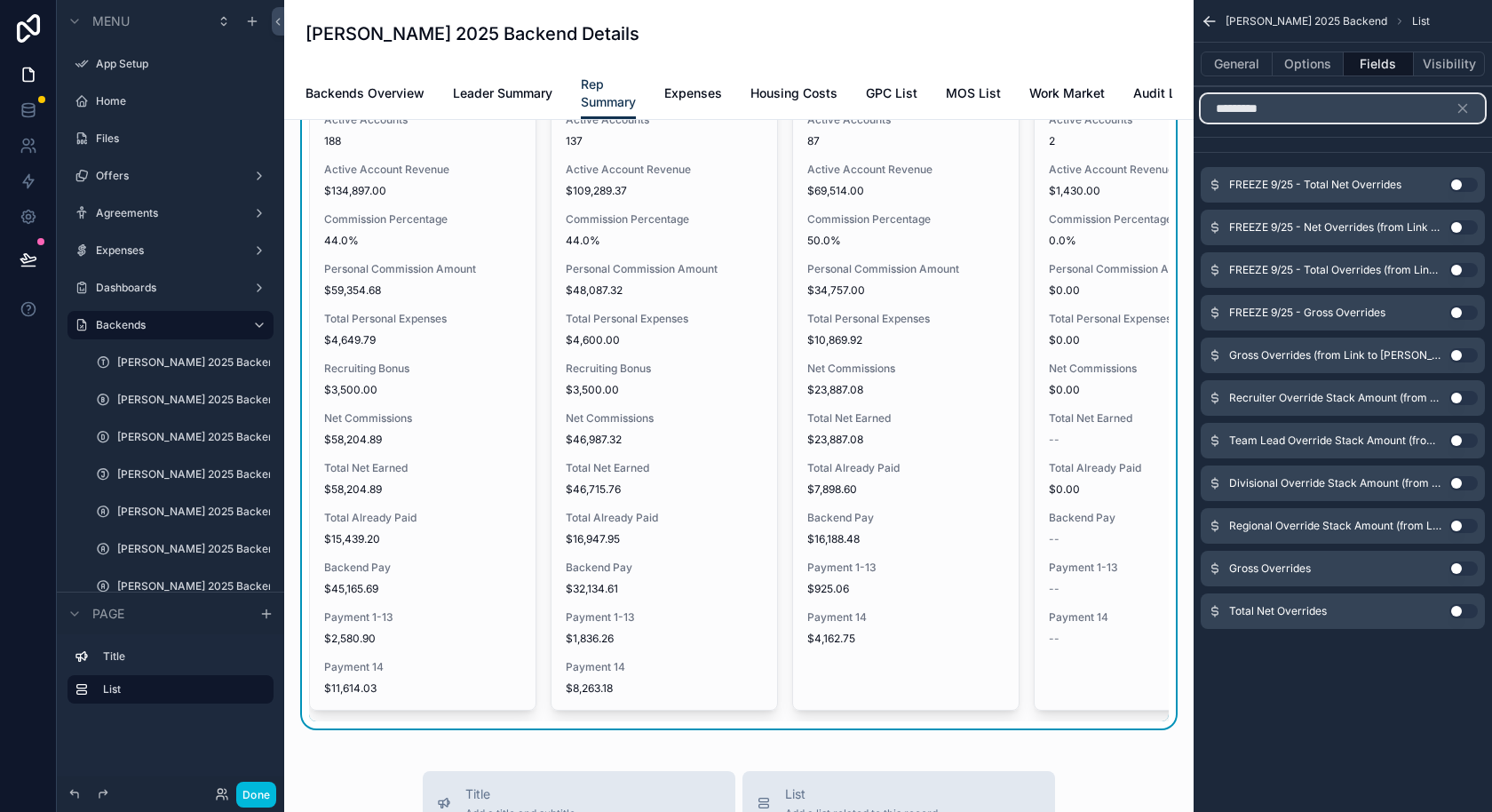
type input "*********"
drag, startPoint x: 1467, startPoint y: 566, endPoint x: 1470, endPoint y: 604, distance: 38.1
click at [1470, 604] on div "FREEZE 9/25 - Total Net Overrides Use setting FREEZE 9/25 - Net Overrides (from…" at bounding box center [1343, 393] width 299 height 469
click at [1463, 612] on button "Use setting" at bounding box center [1464, 611] width 29 height 14
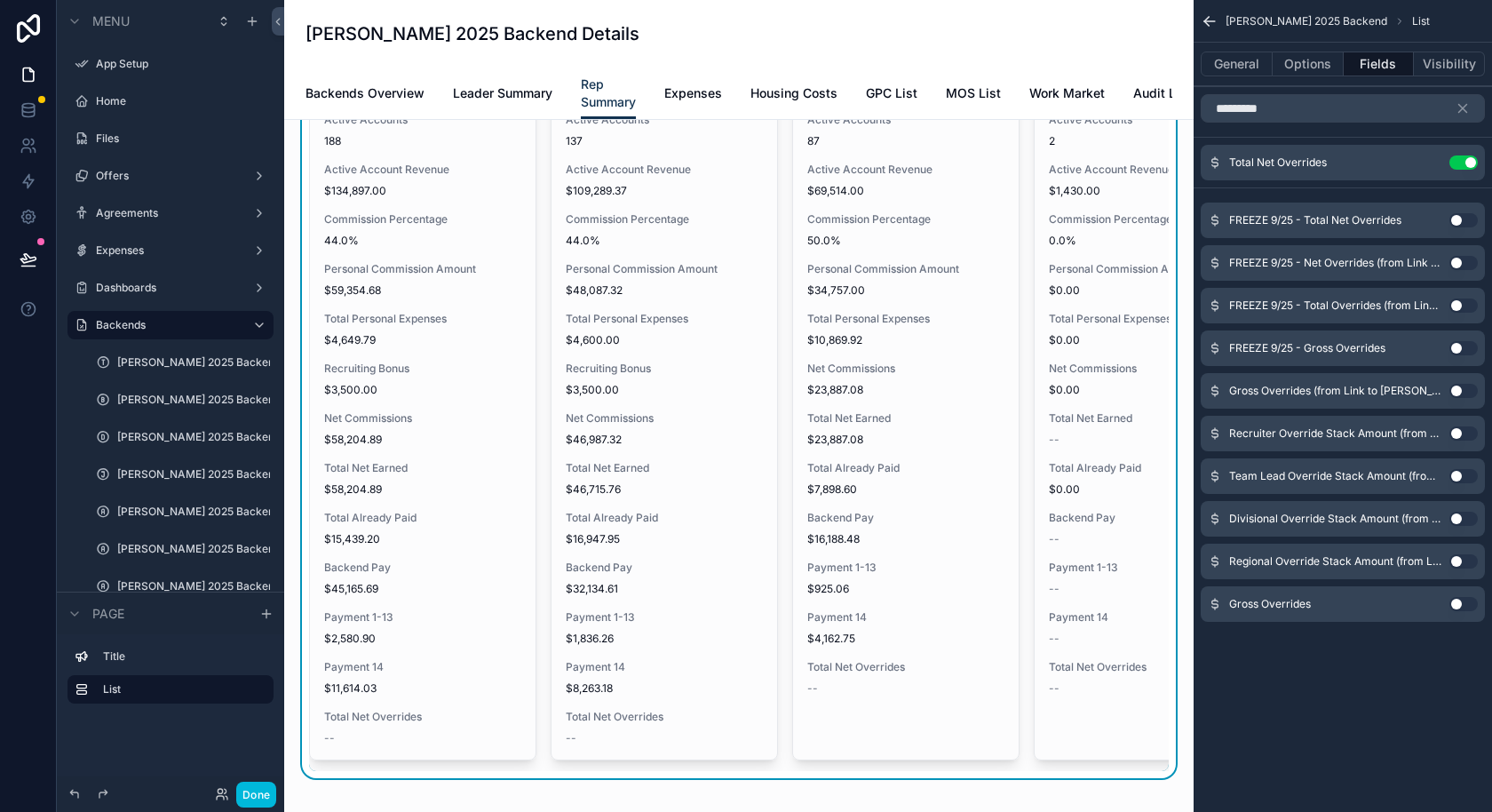
click at [1468, 165] on button "Use setting" at bounding box center [1464, 162] width 29 height 14
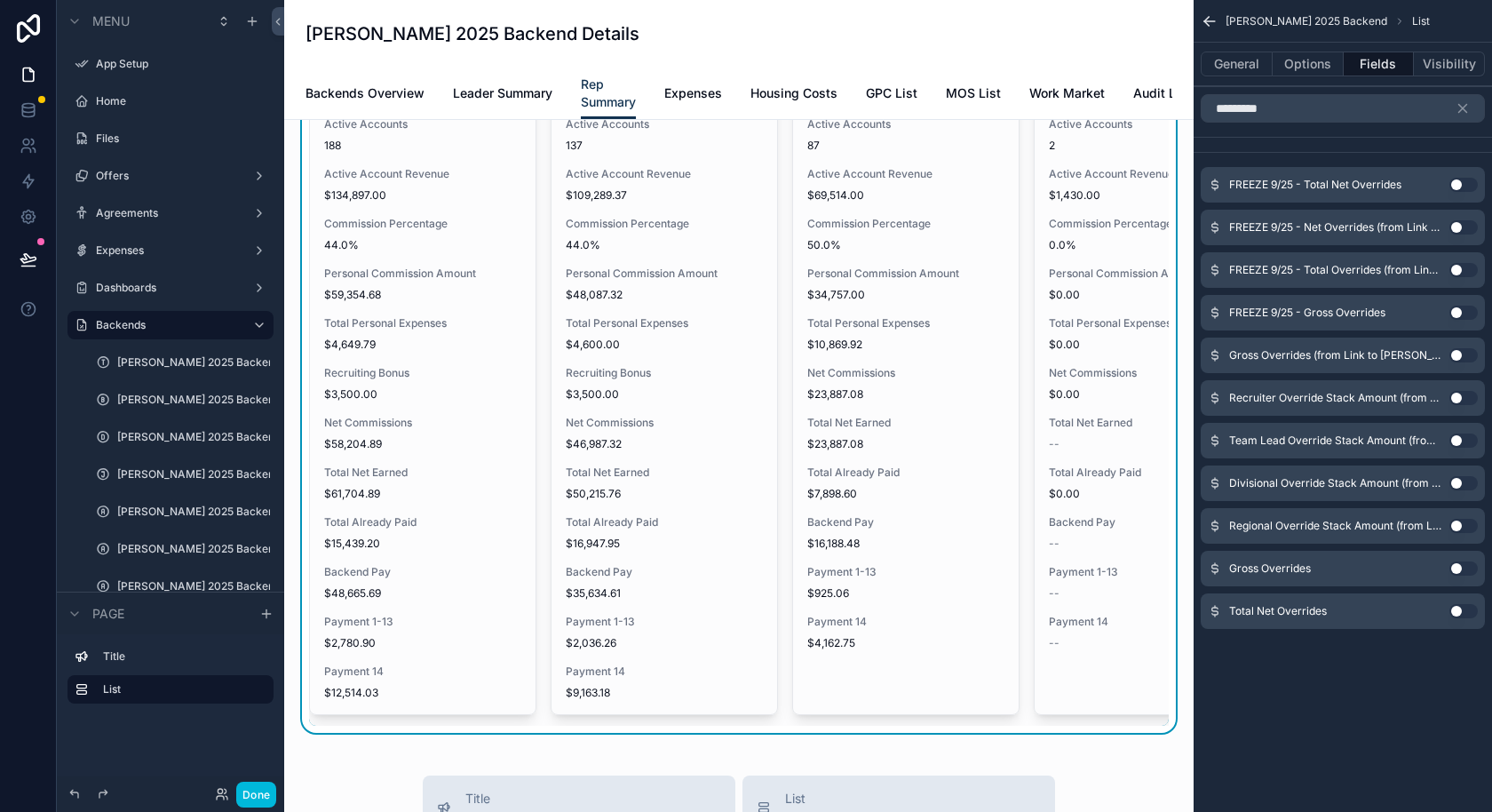
scroll to position [287, 0]
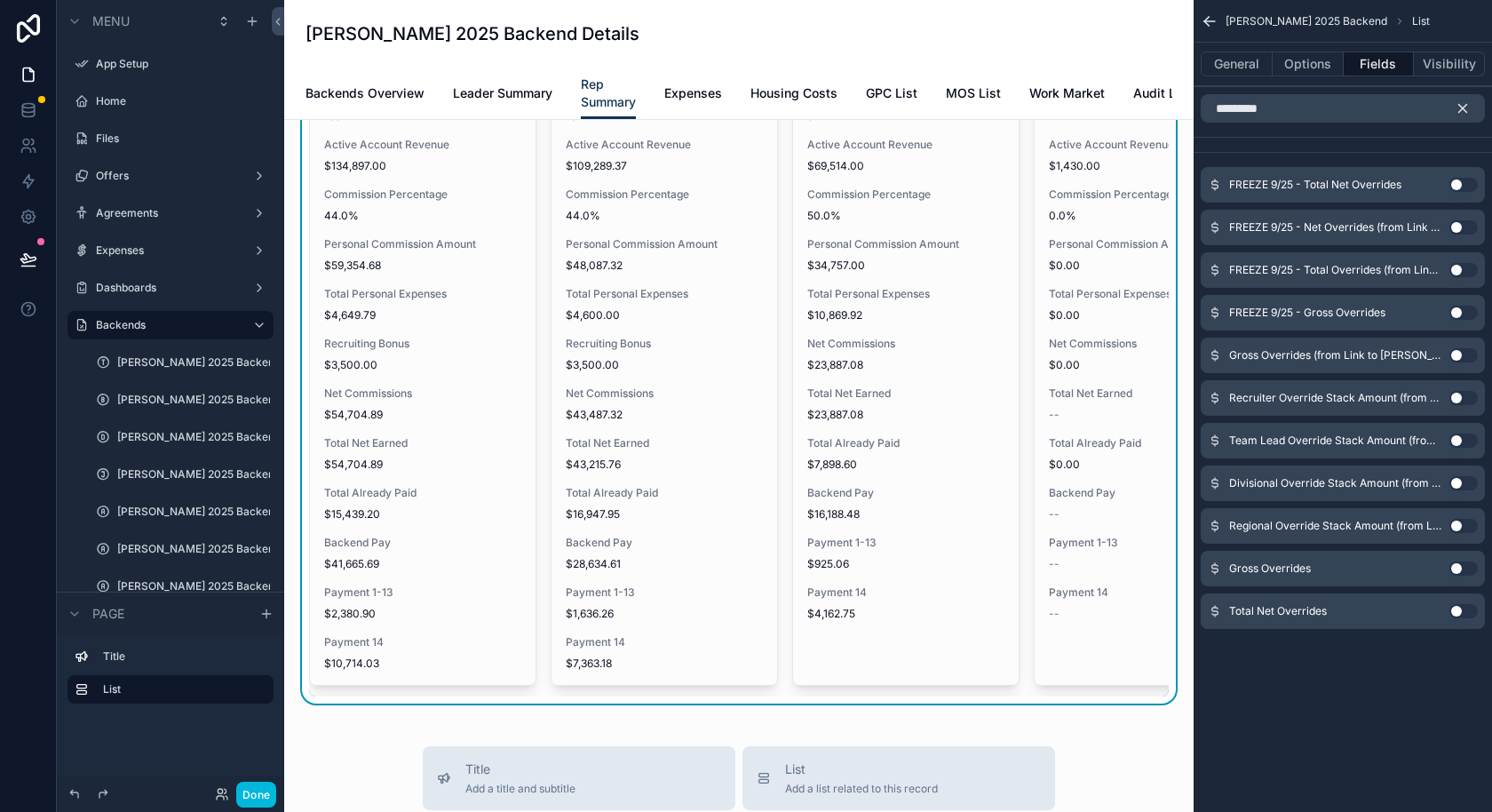
click at [1470, 112] on icon "scrollable content" at bounding box center [1463, 108] width 16 height 16
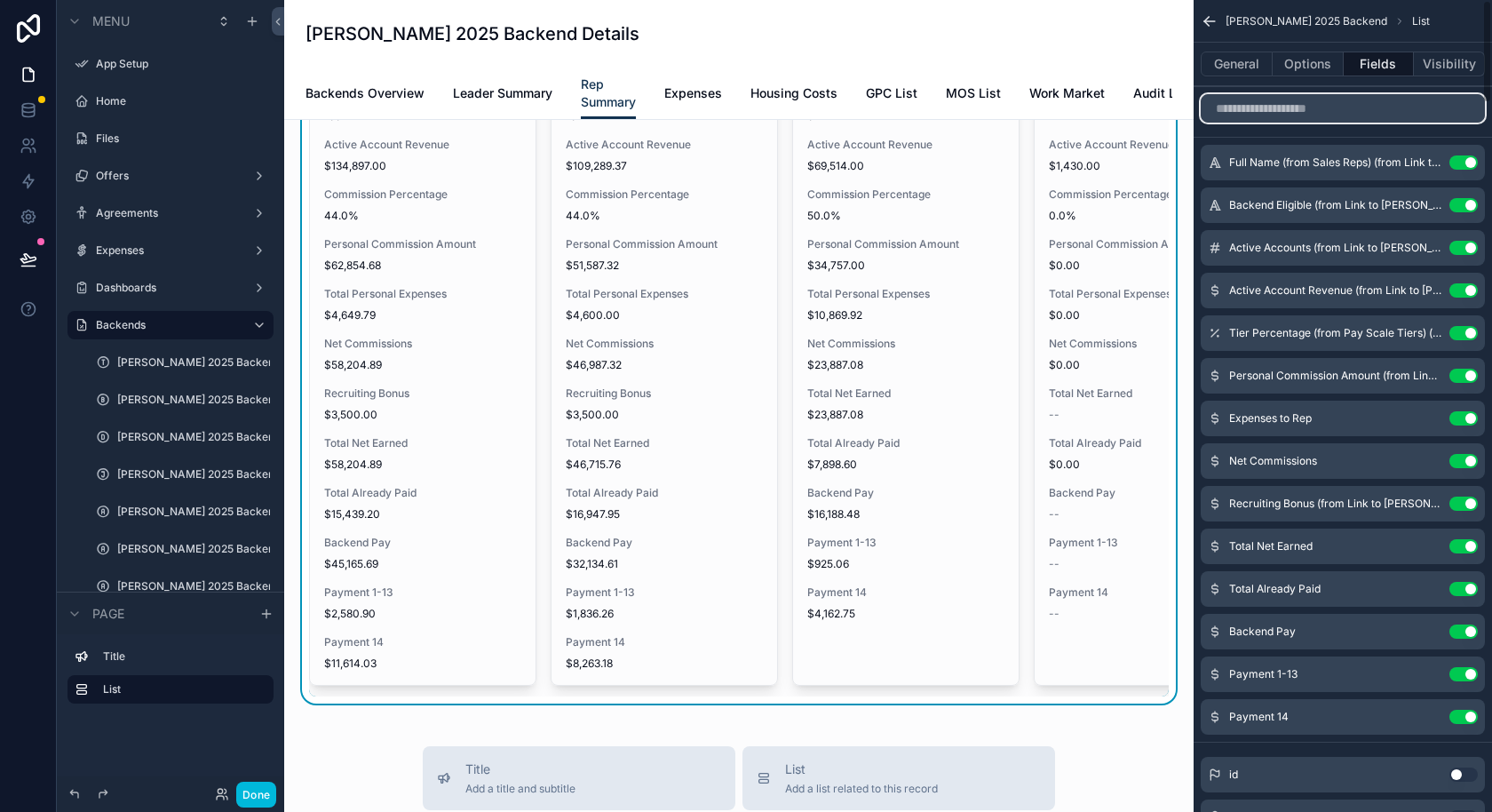
click at [1332, 108] on input "scrollable content" at bounding box center [1342, 108] width 284 height 29
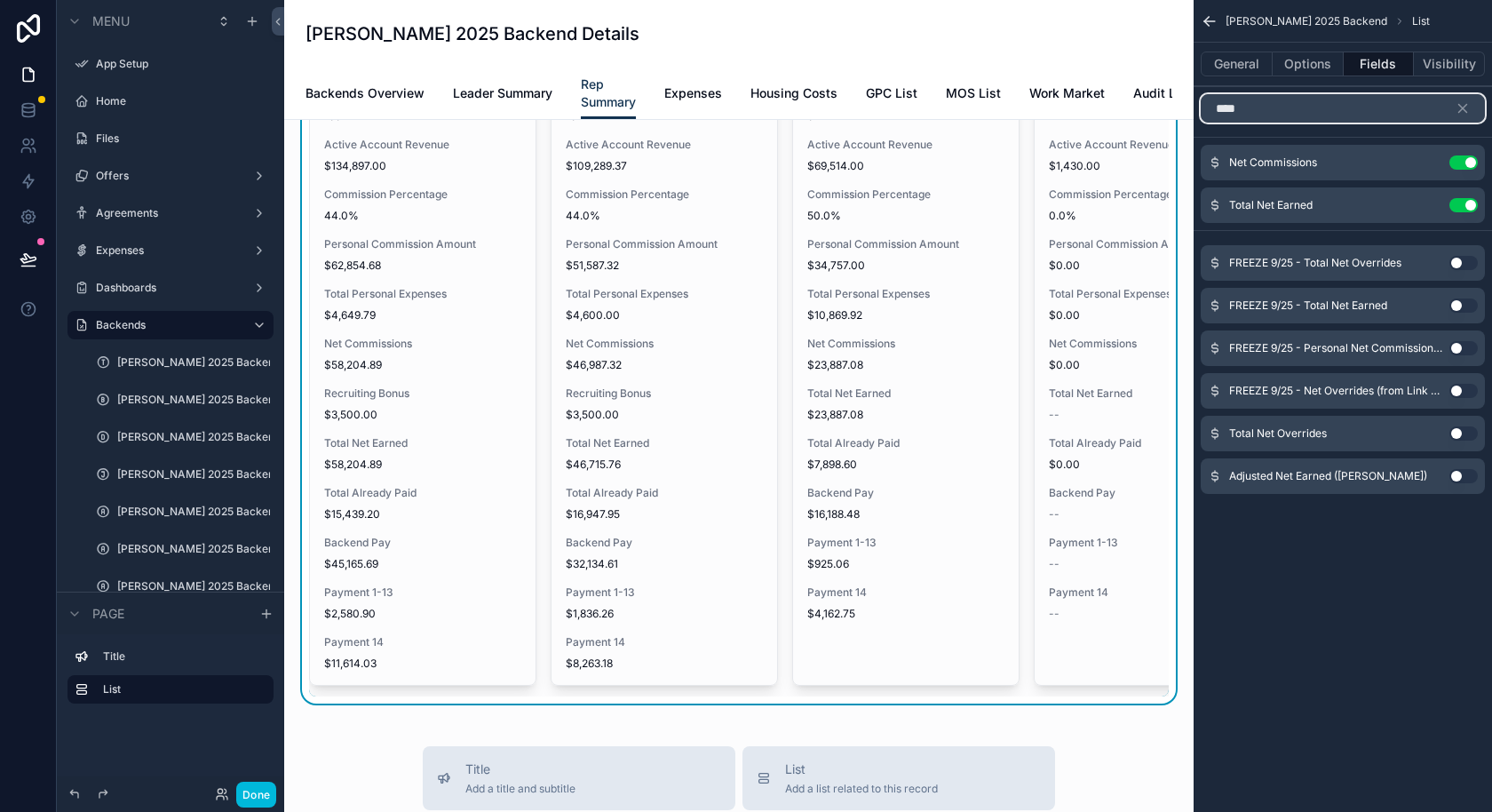
type input "***"
click at [1380, 555] on div "[PERSON_NAME] 2025 Backend List General Options Fields Visibility *** Net Commi…" at bounding box center [1343, 406] width 299 height 812
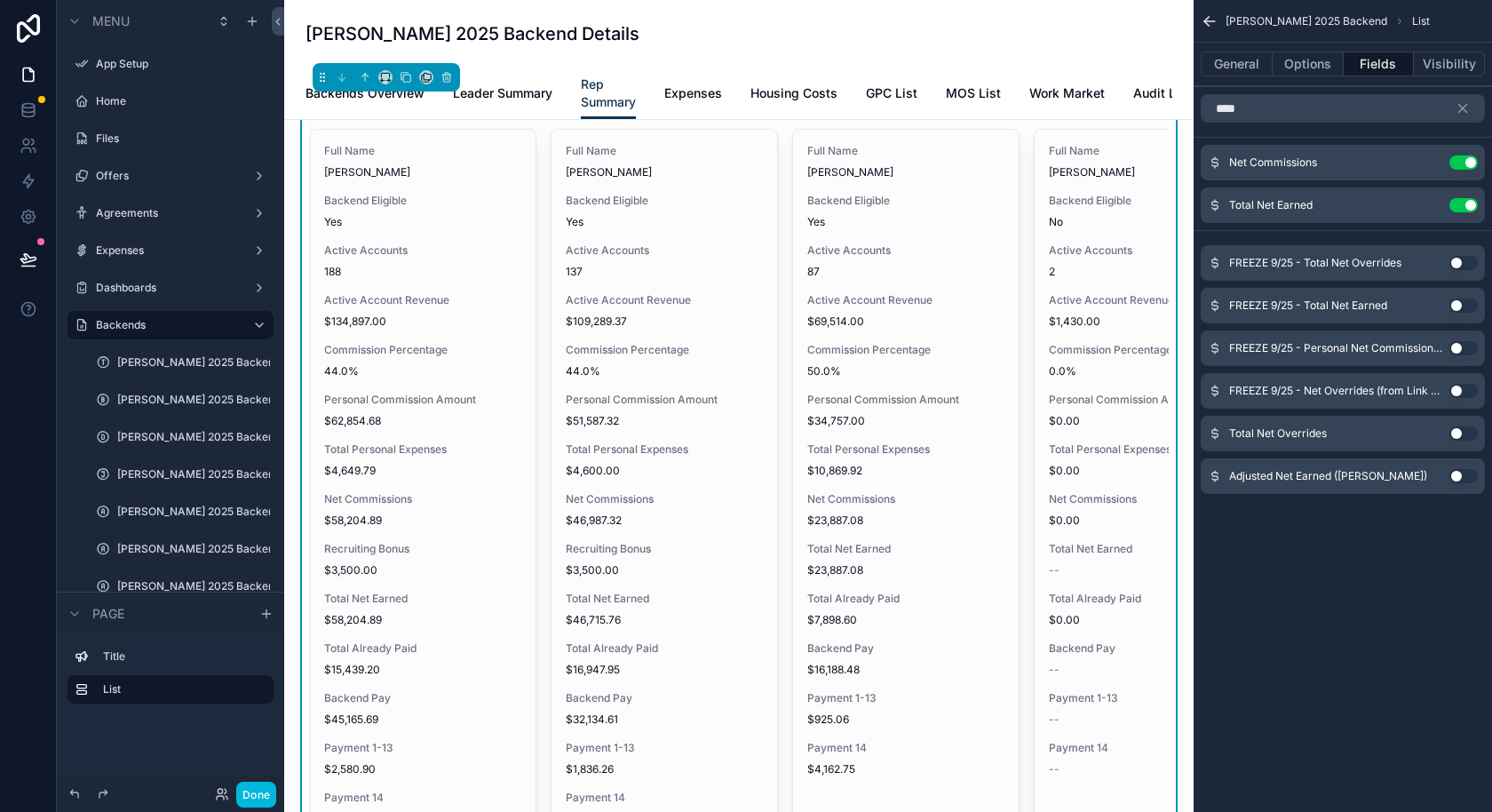
scroll to position [143, 0]
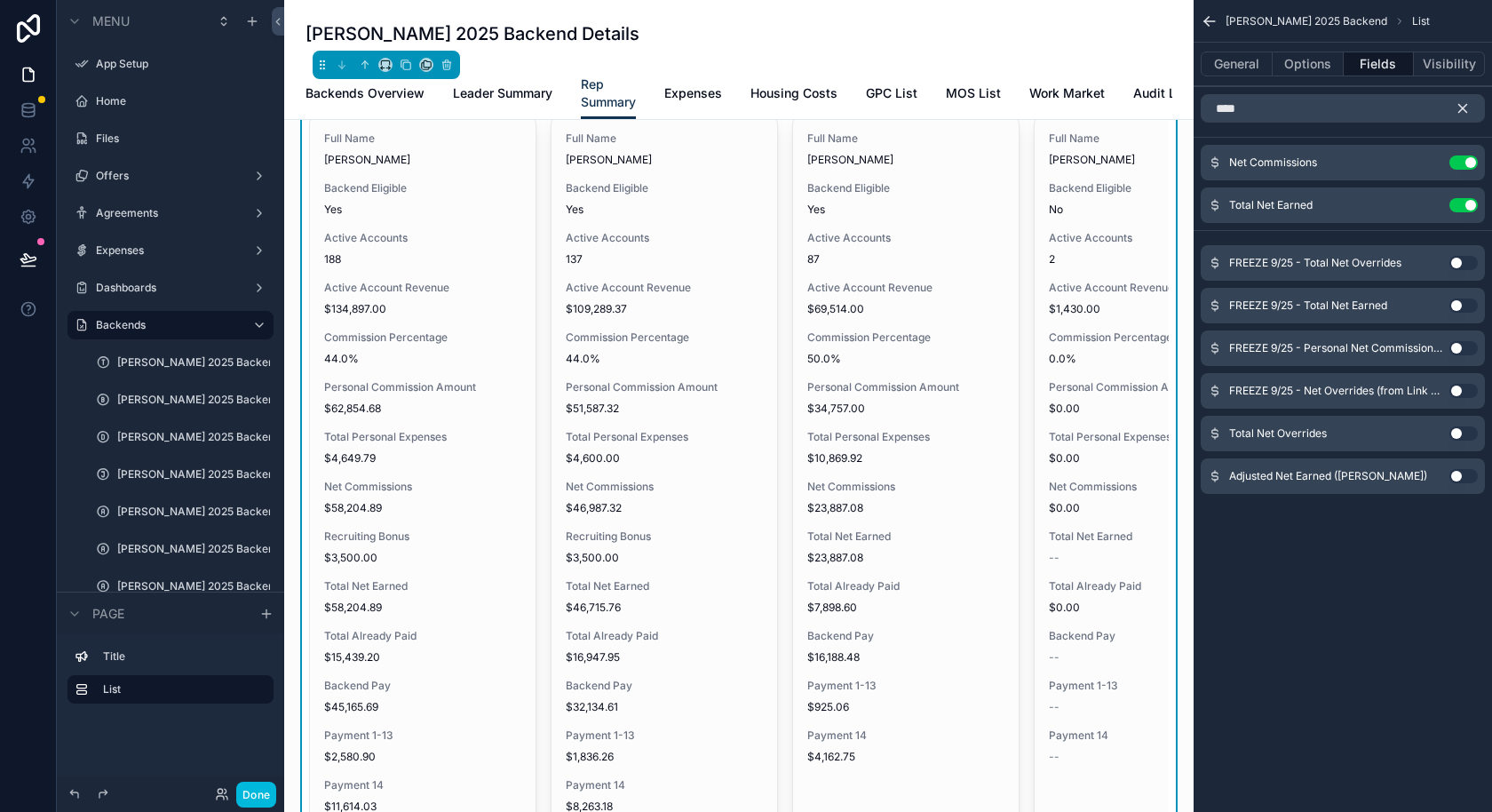
click at [1467, 114] on icon "scrollable content" at bounding box center [1463, 108] width 16 height 16
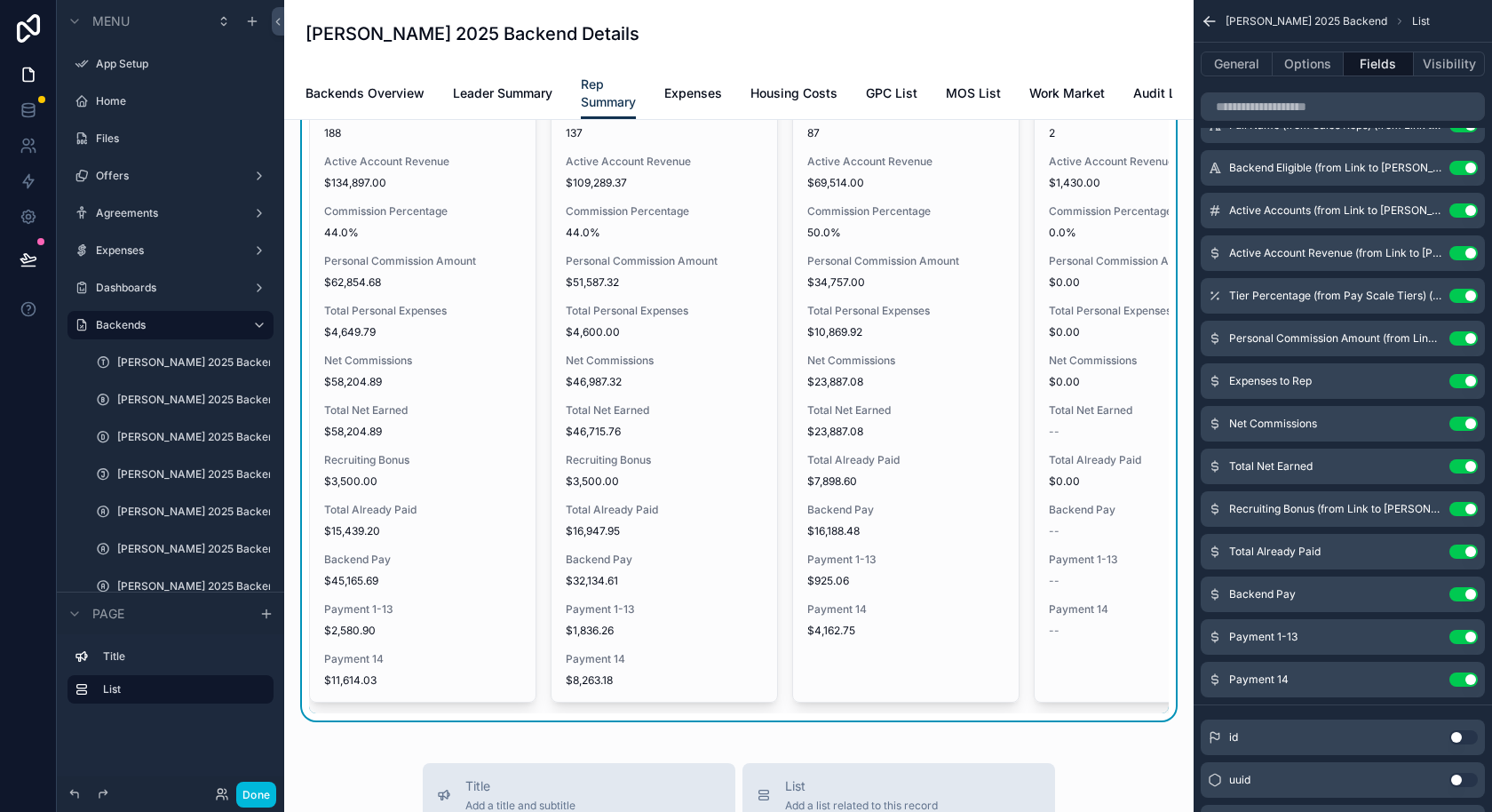
scroll to position [282, 0]
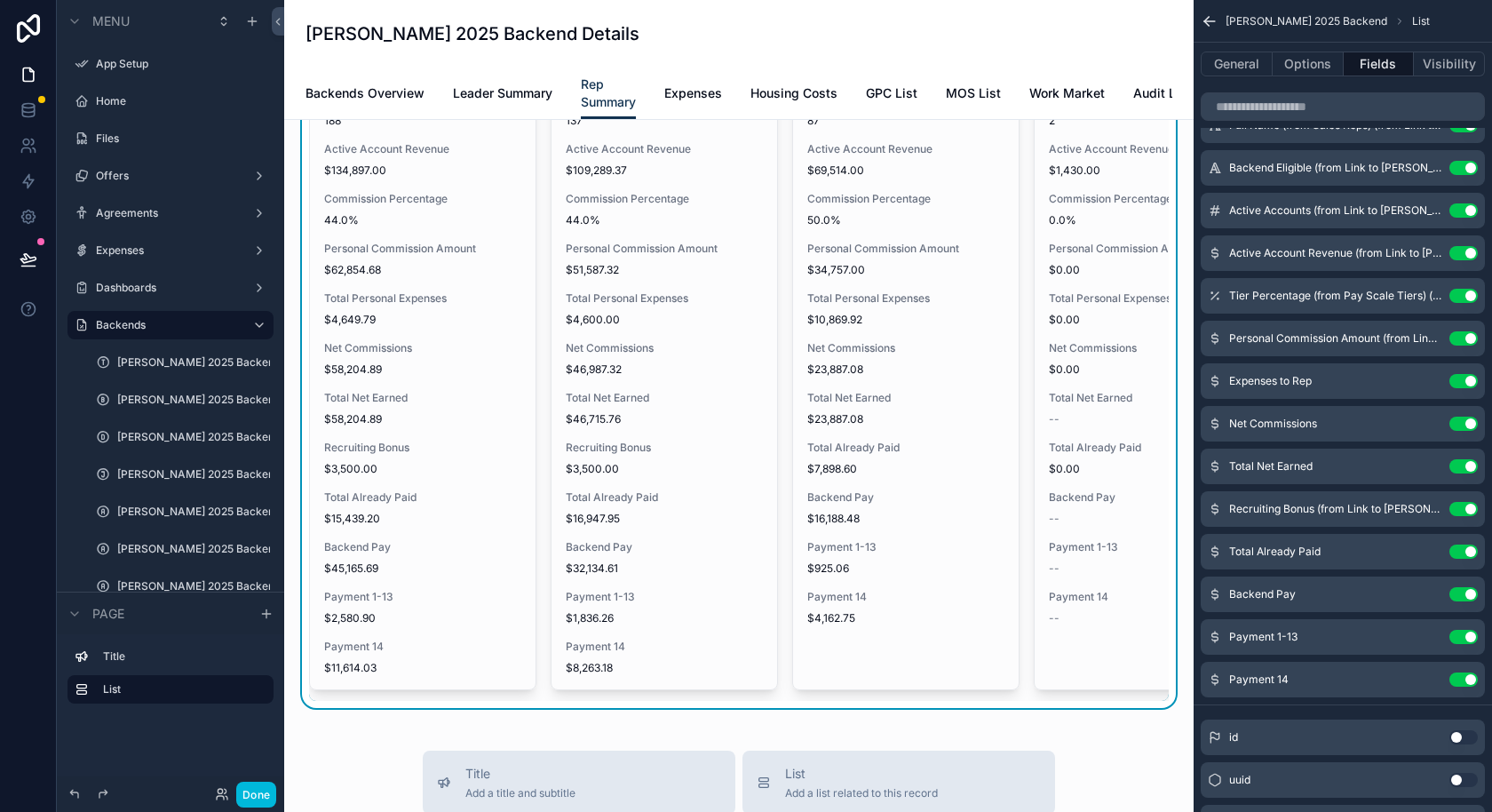
drag, startPoint x: 1314, startPoint y: 381, endPoint x: 724, endPoint y: 18, distance: 692.7
drag, startPoint x: 1294, startPoint y: 514, endPoint x: 856, endPoint y: 7, distance: 670.0
click at [623, 476] on span "$46,715.76" at bounding box center [664, 469] width 197 height 14
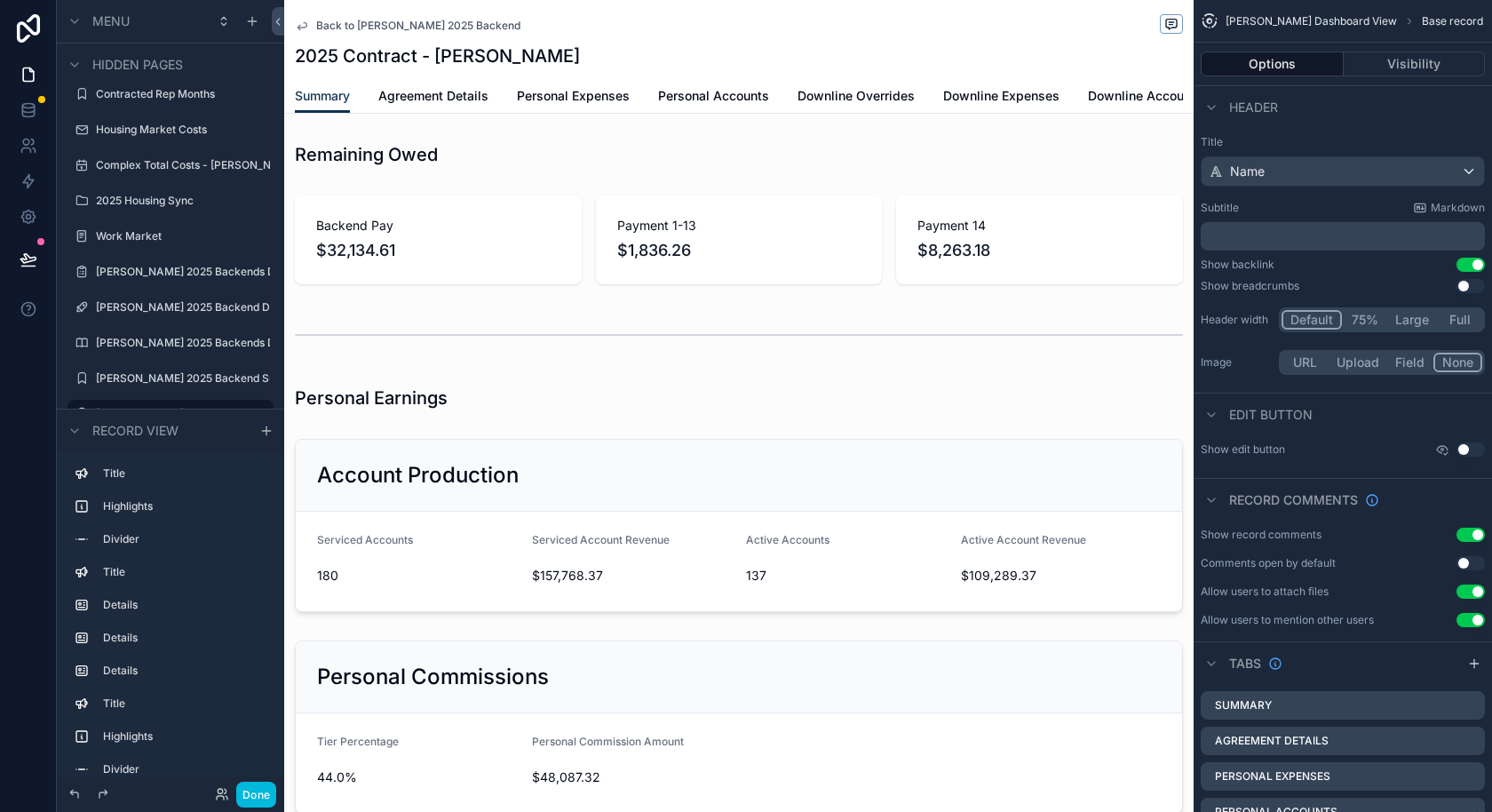
click at [370, 30] on span "Back to [PERSON_NAME] 2025 Backend" at bounding box center [419, 26] width 204 height 14
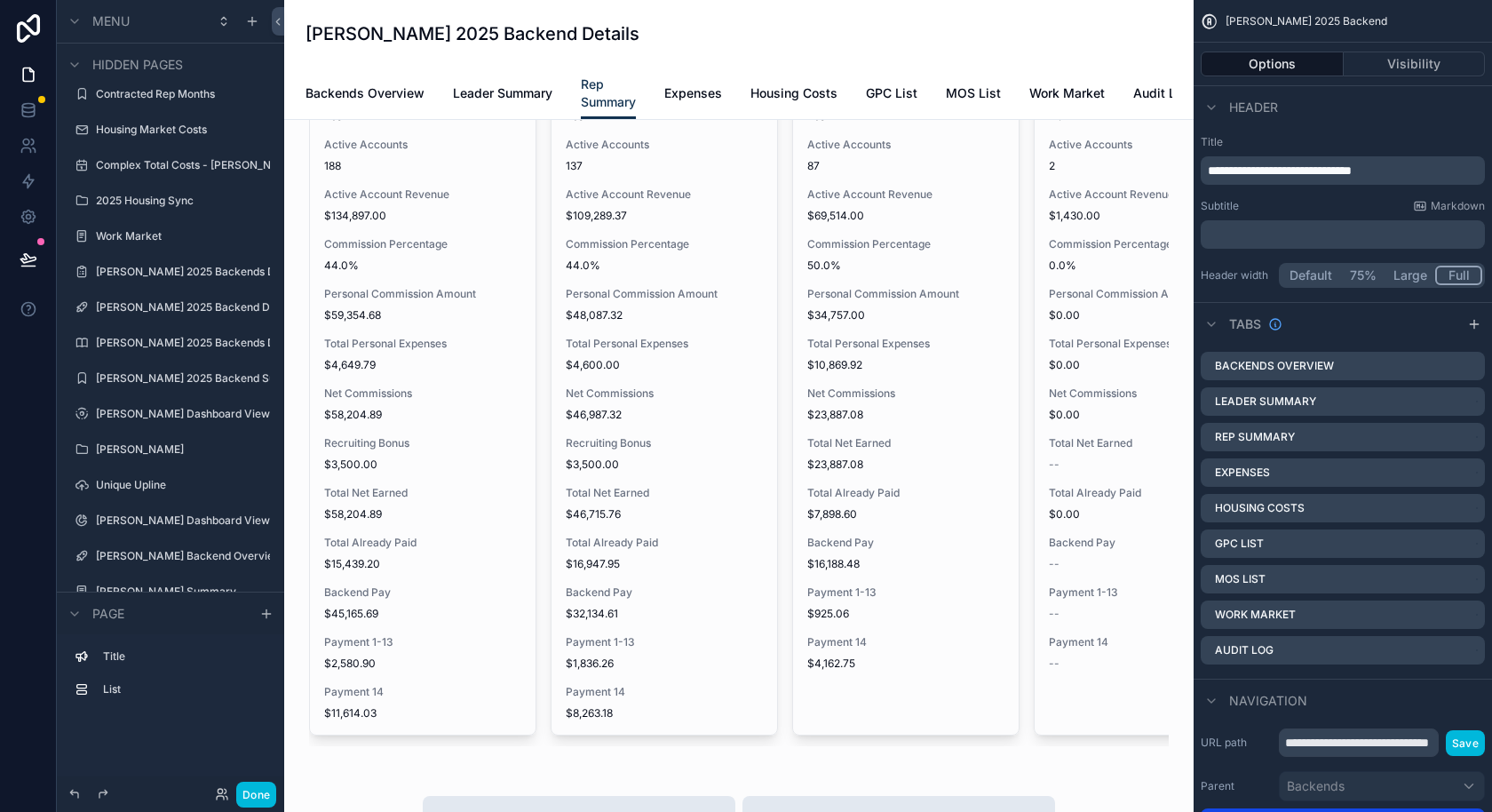
scroll to position [250, 0]
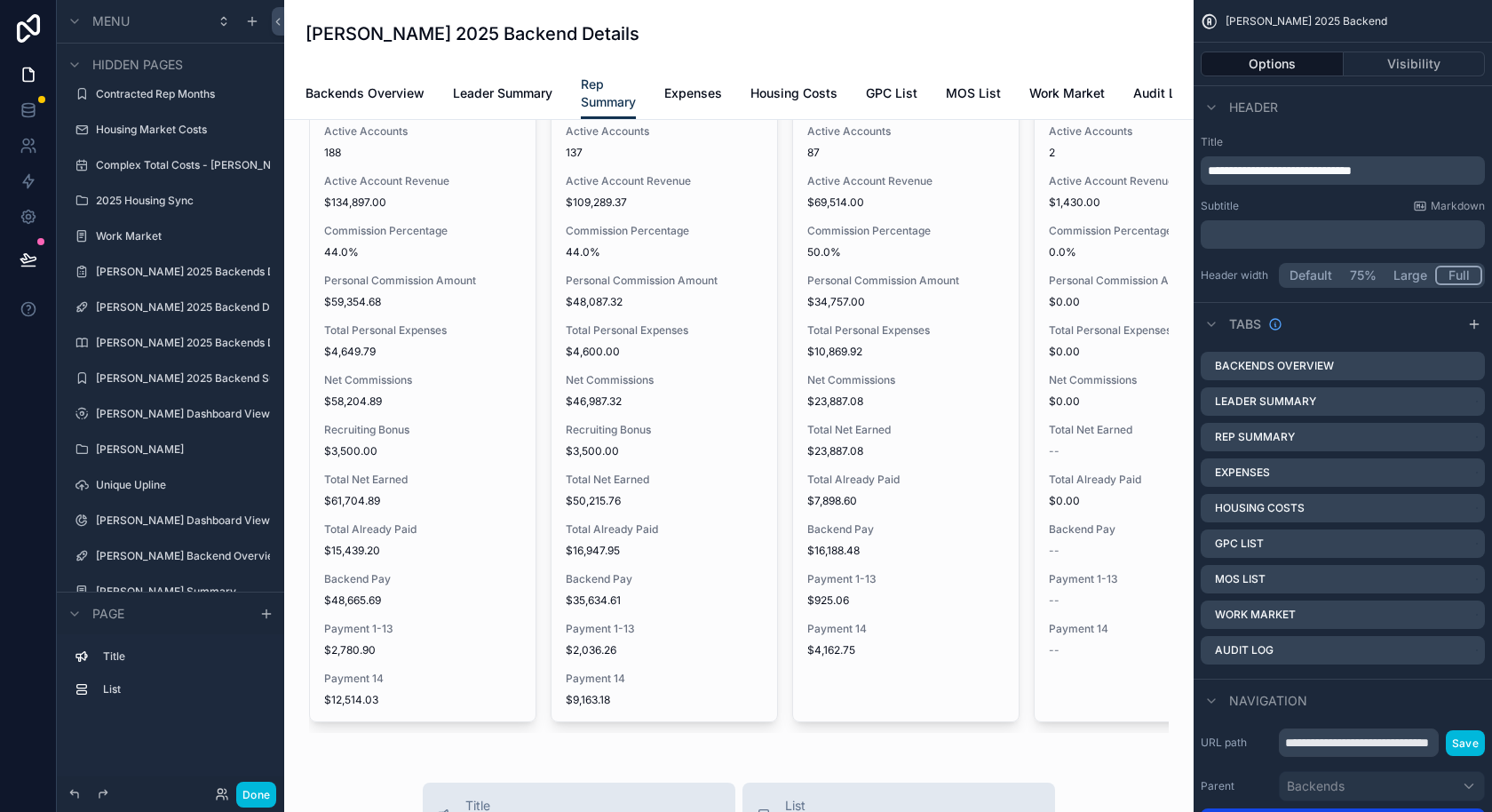
click at [676, 590] on div "scrollable content" at bounding box center [739, 349] width 881 height 782
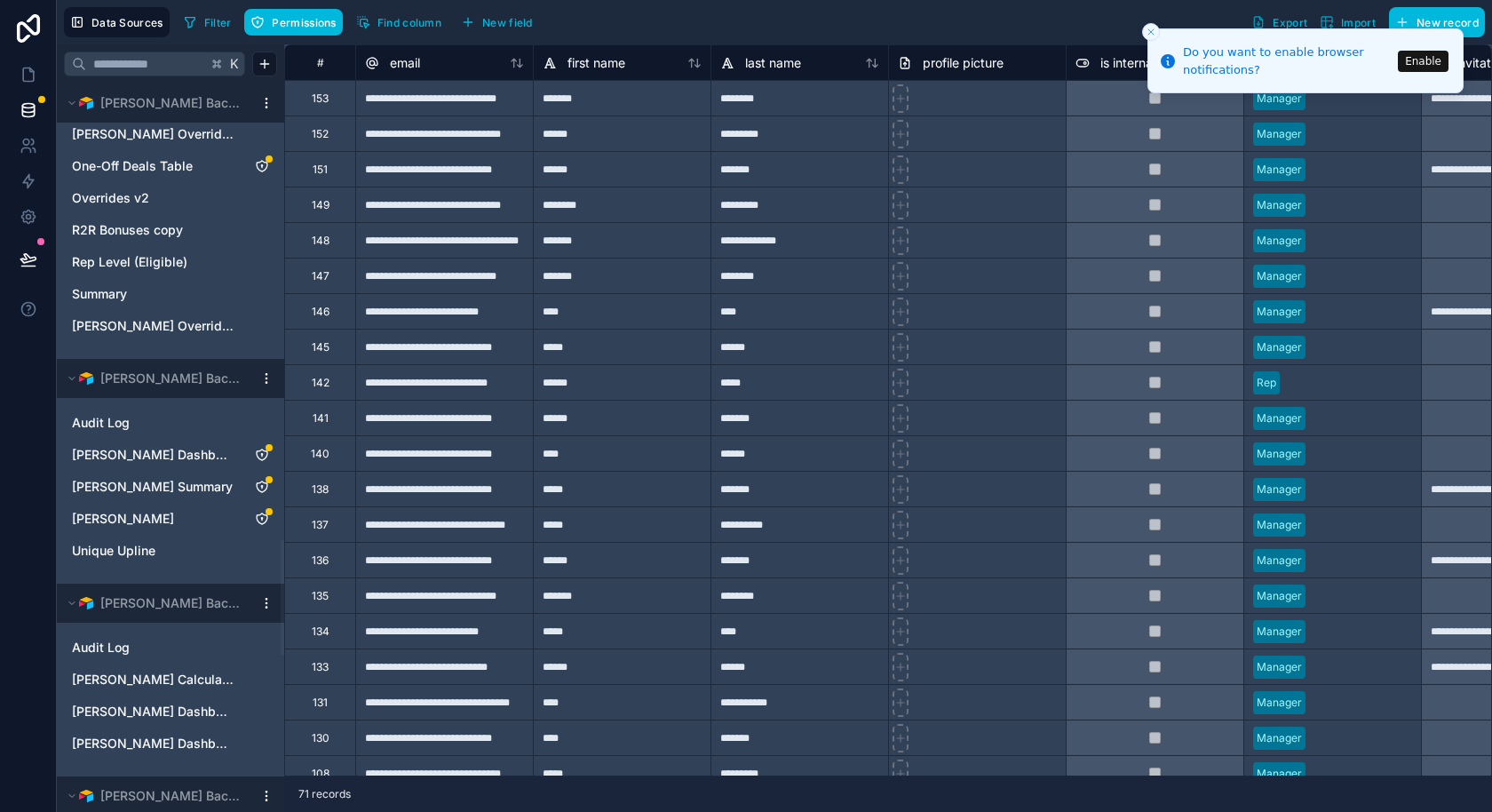
scroll to position [3336, 0]
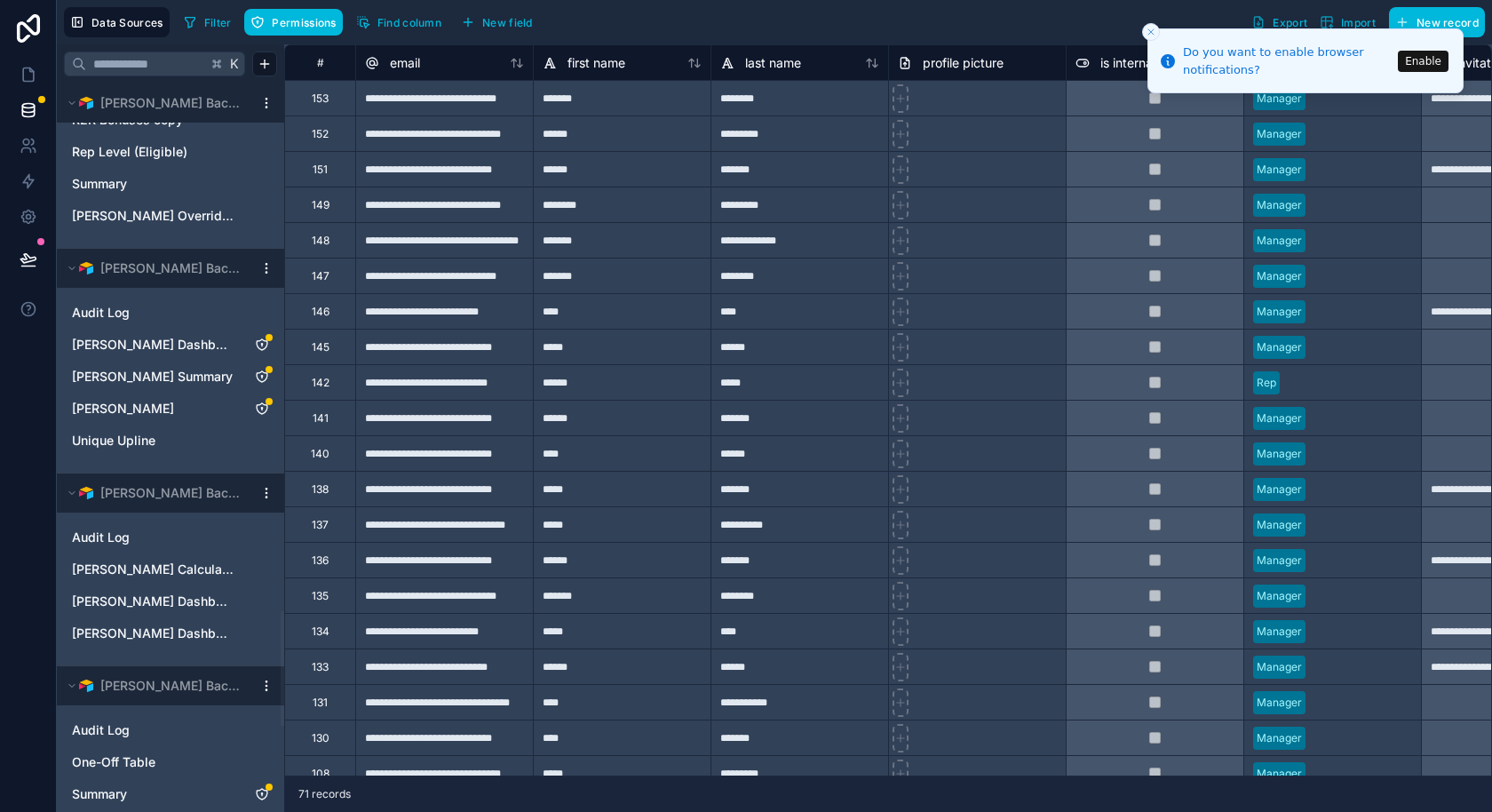
click at [268, 337] on icon "Isaac Smith Dashboard View" at bounding box center [262, 344] width 14 height 14
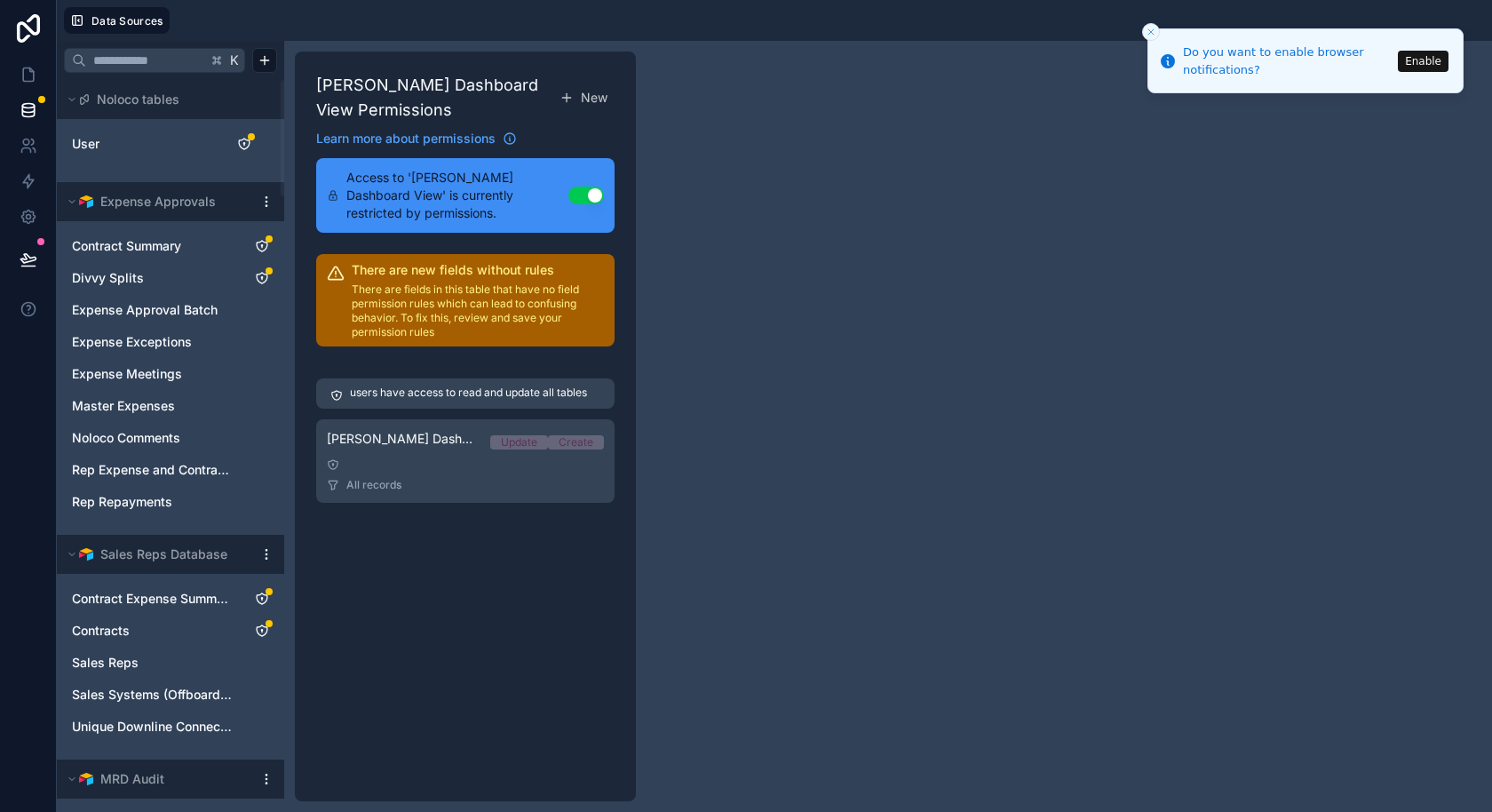
click at [444, 474] on link "Isaac Smith Dashboard View Permission 1 Update Create All records" at bounding box center [465, 461] width 299 height 83
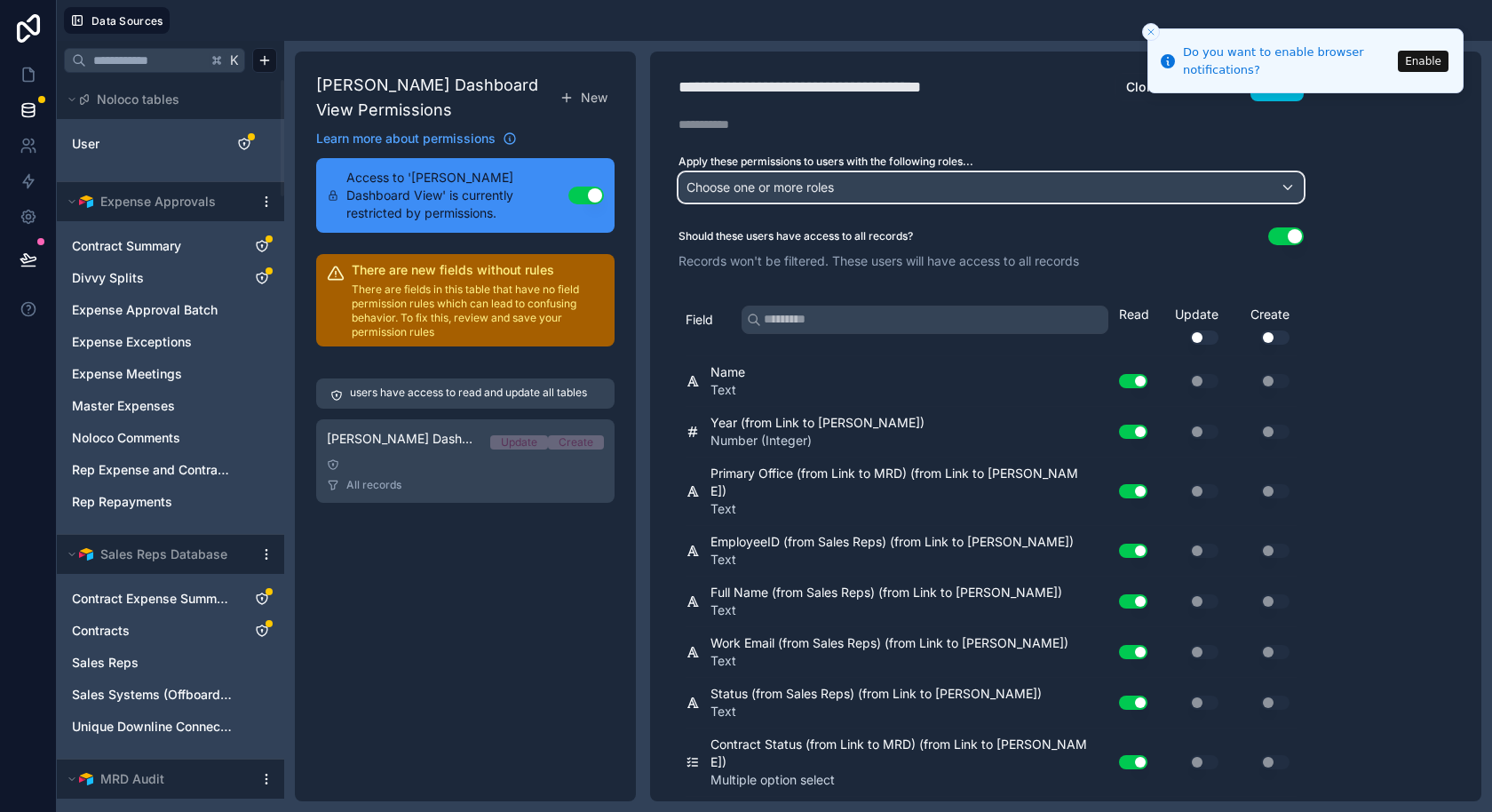
click at [877, 181] on div "Choose one or more roles" at bounding box center [991, 187] width 623 height 29
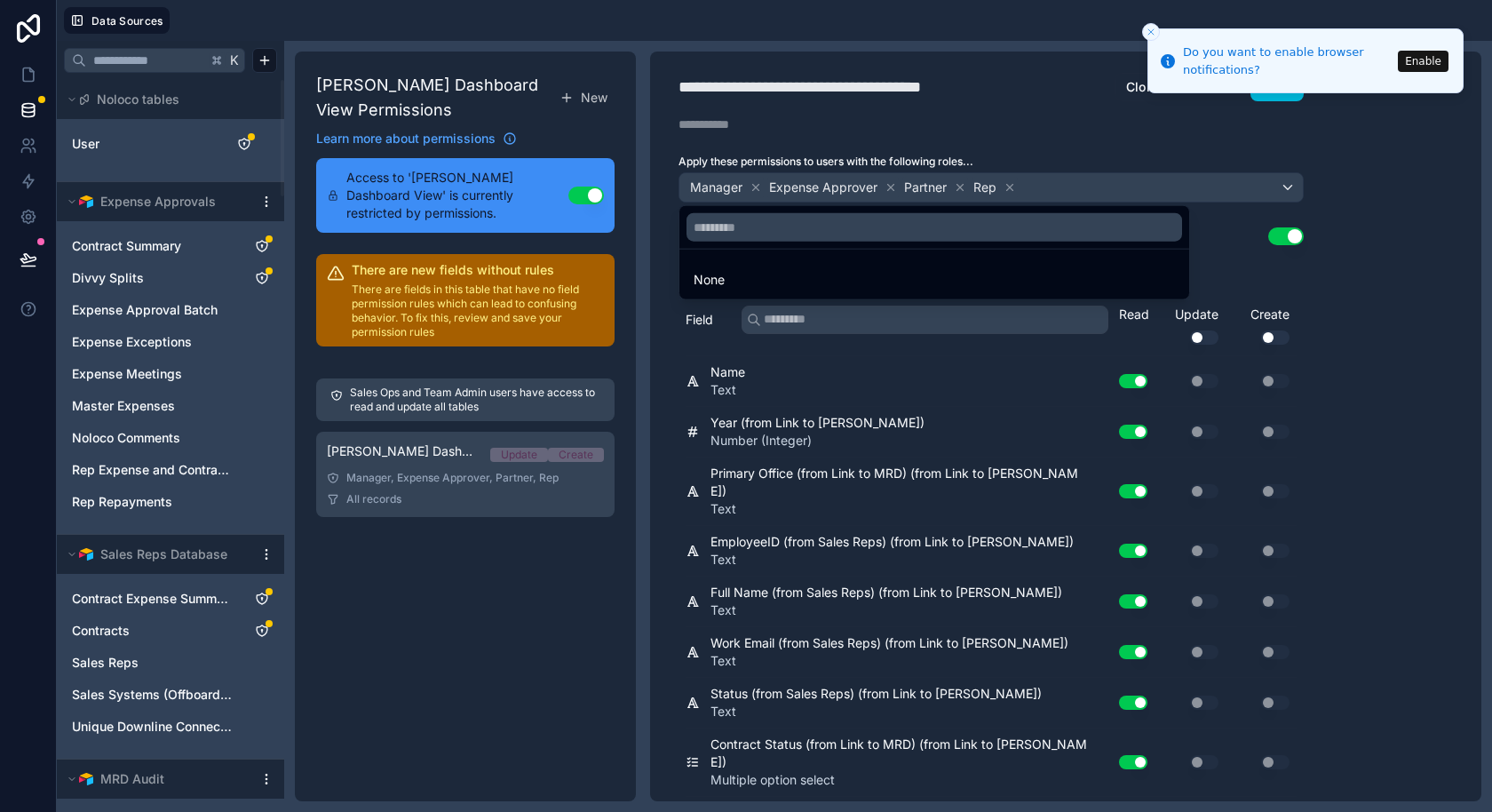
click at [1376, 308] on div at bounding box center [746, 406] width 1492 height 812
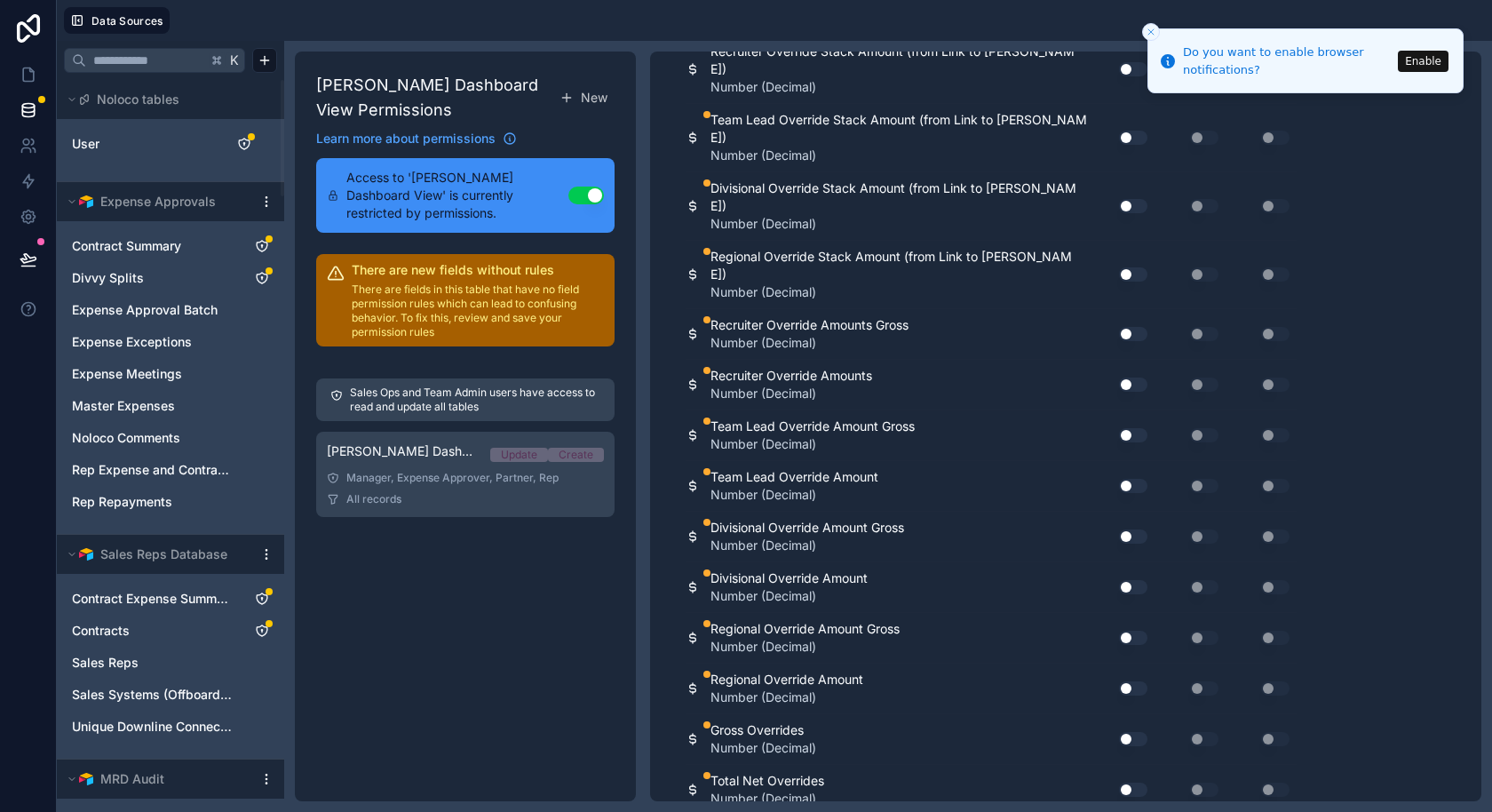
scroll to position [6812, 0]
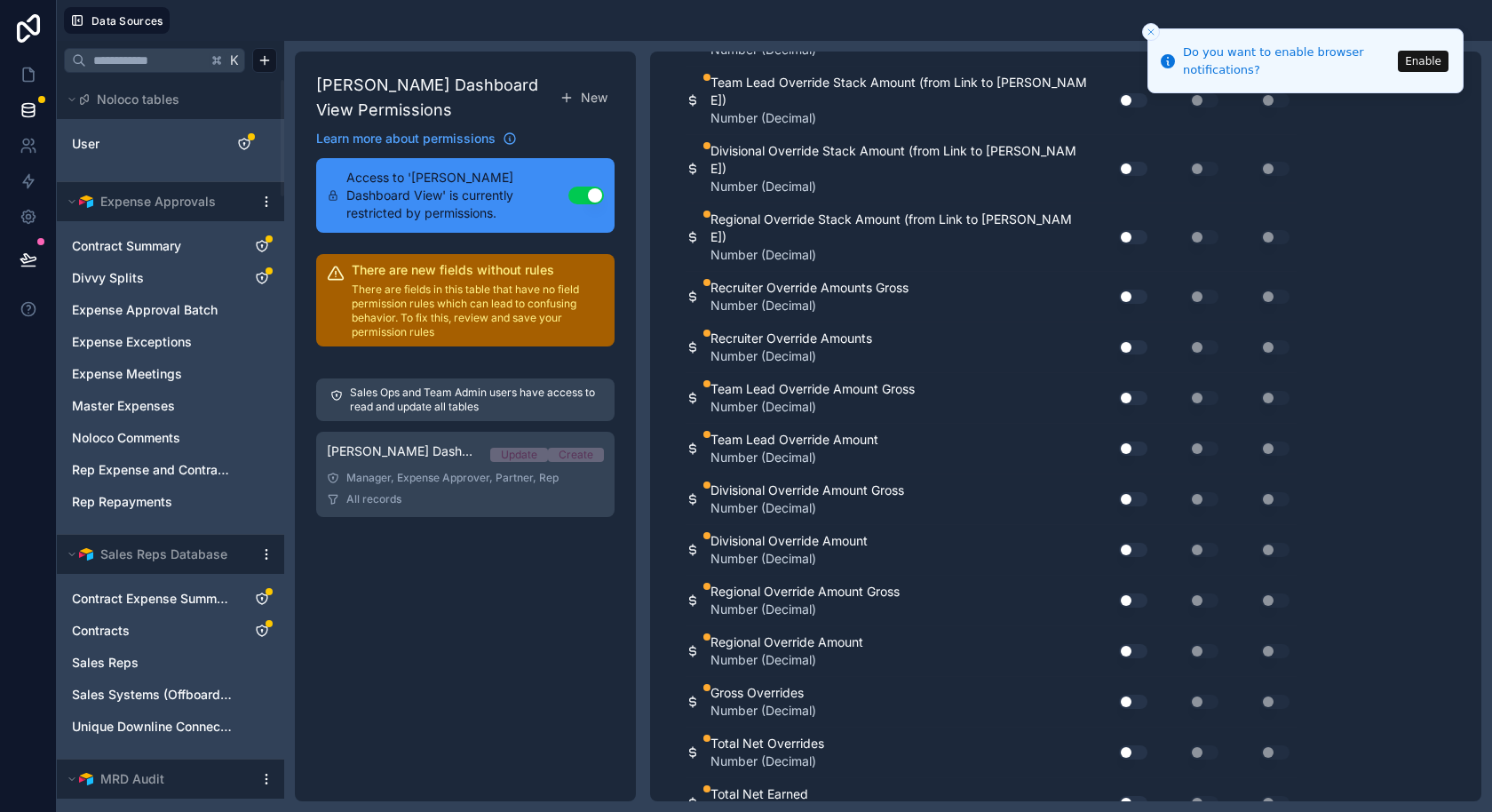
click at [1134, 745] on button "Use setting" at bounding box center [1133, 752] width 29 height 14
click at [1137, 796] on button "Use setting" at bounding box center [1133, 803] width 29 height 14
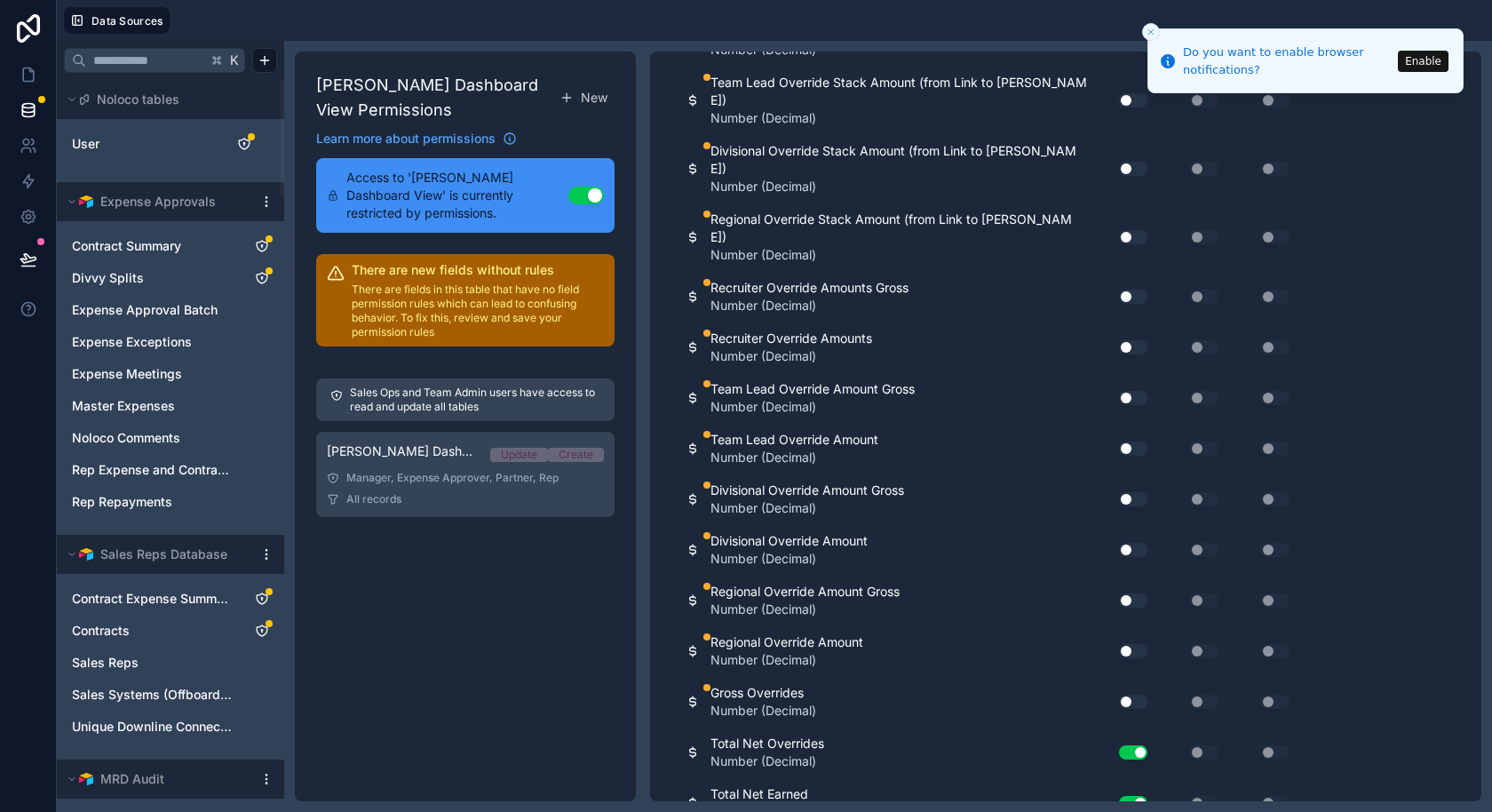
scroll to position [7055, 0]
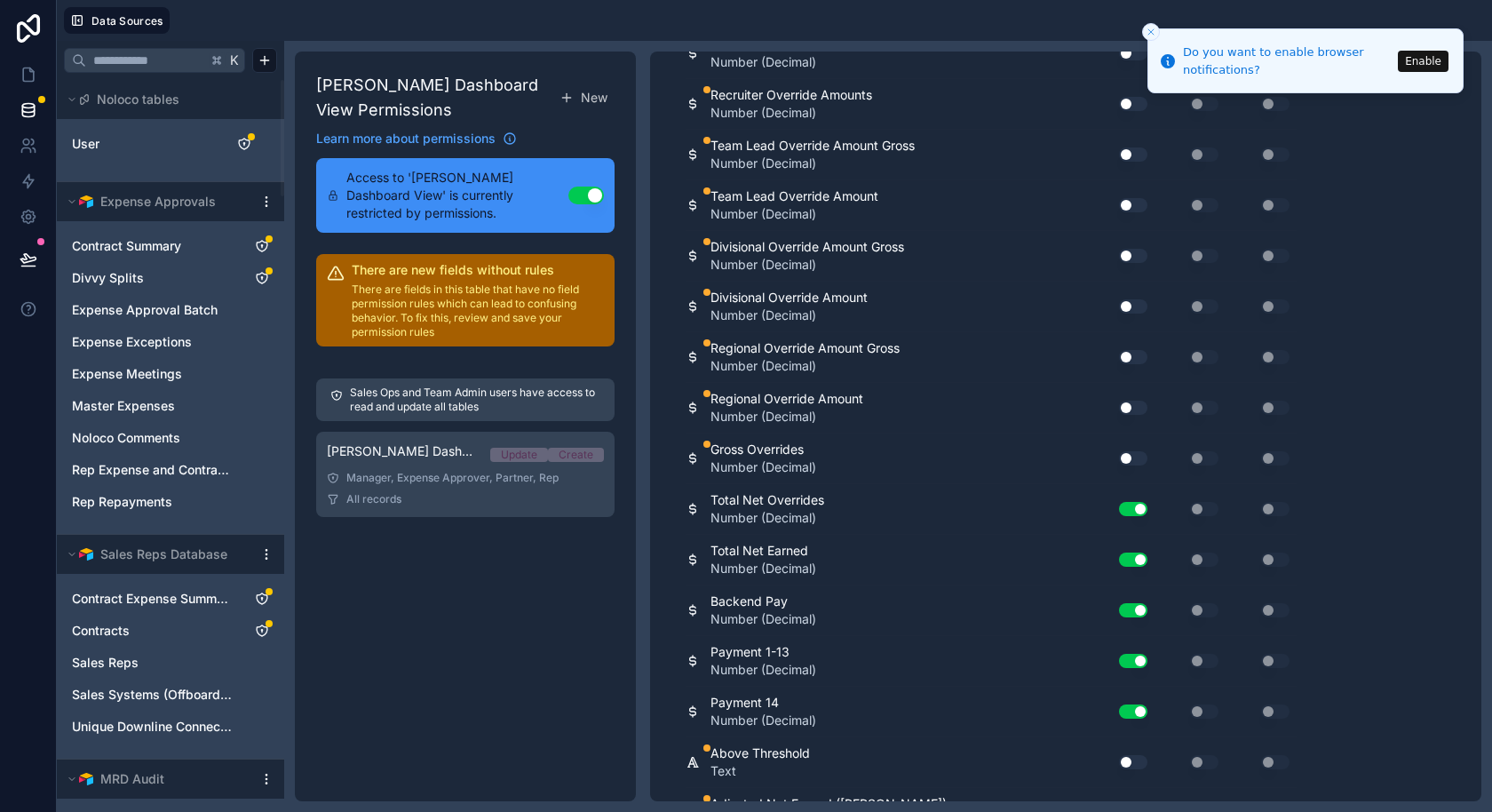
click at [1129, 755] on button "Use setting" at bounding box center [1133, 762] width 29 height 14
click at [1131, 806] on button "Use setting" at bounding box center [1133, 813] width 29 height 14
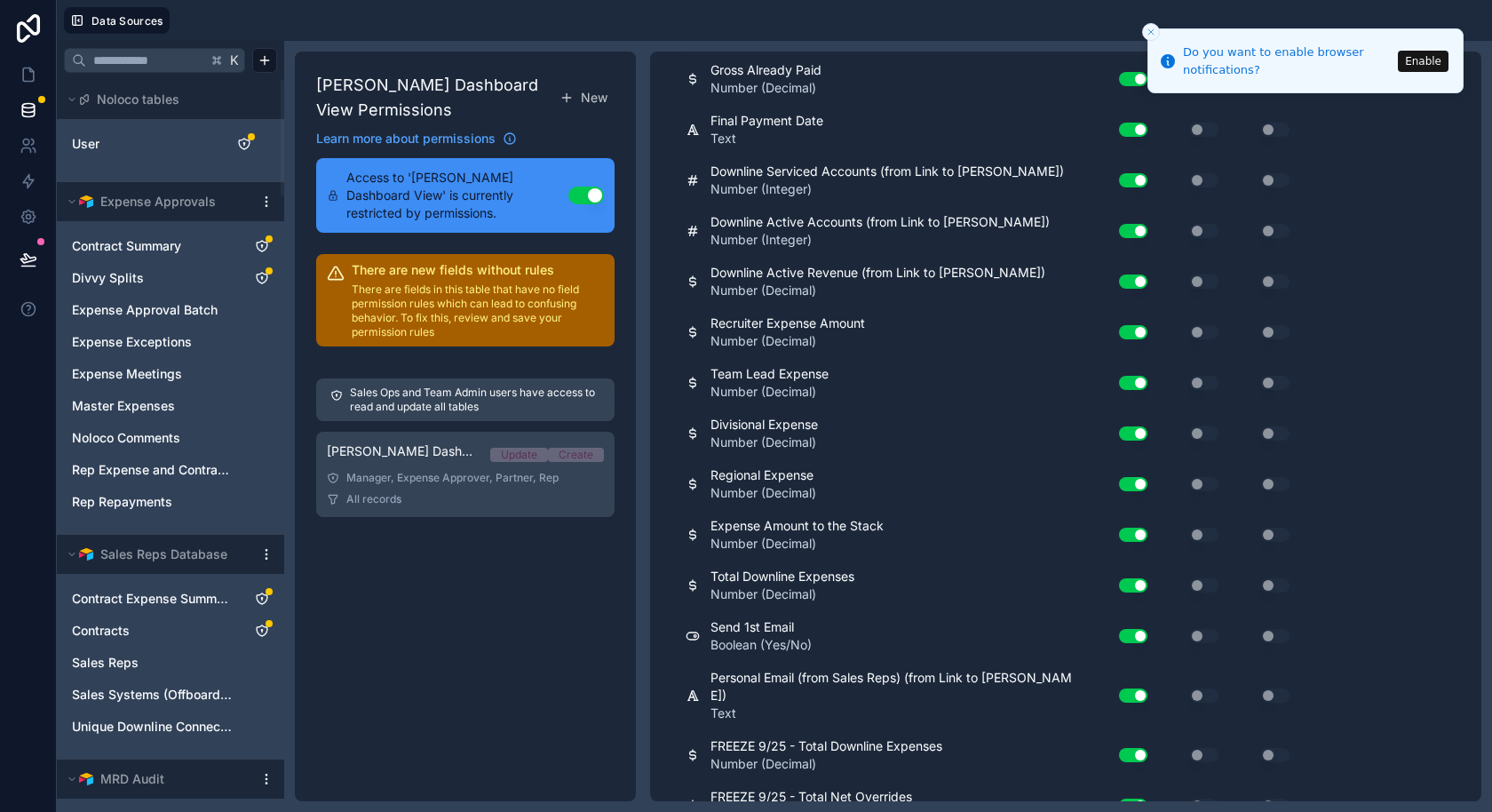
scroll to position [3947, 0]
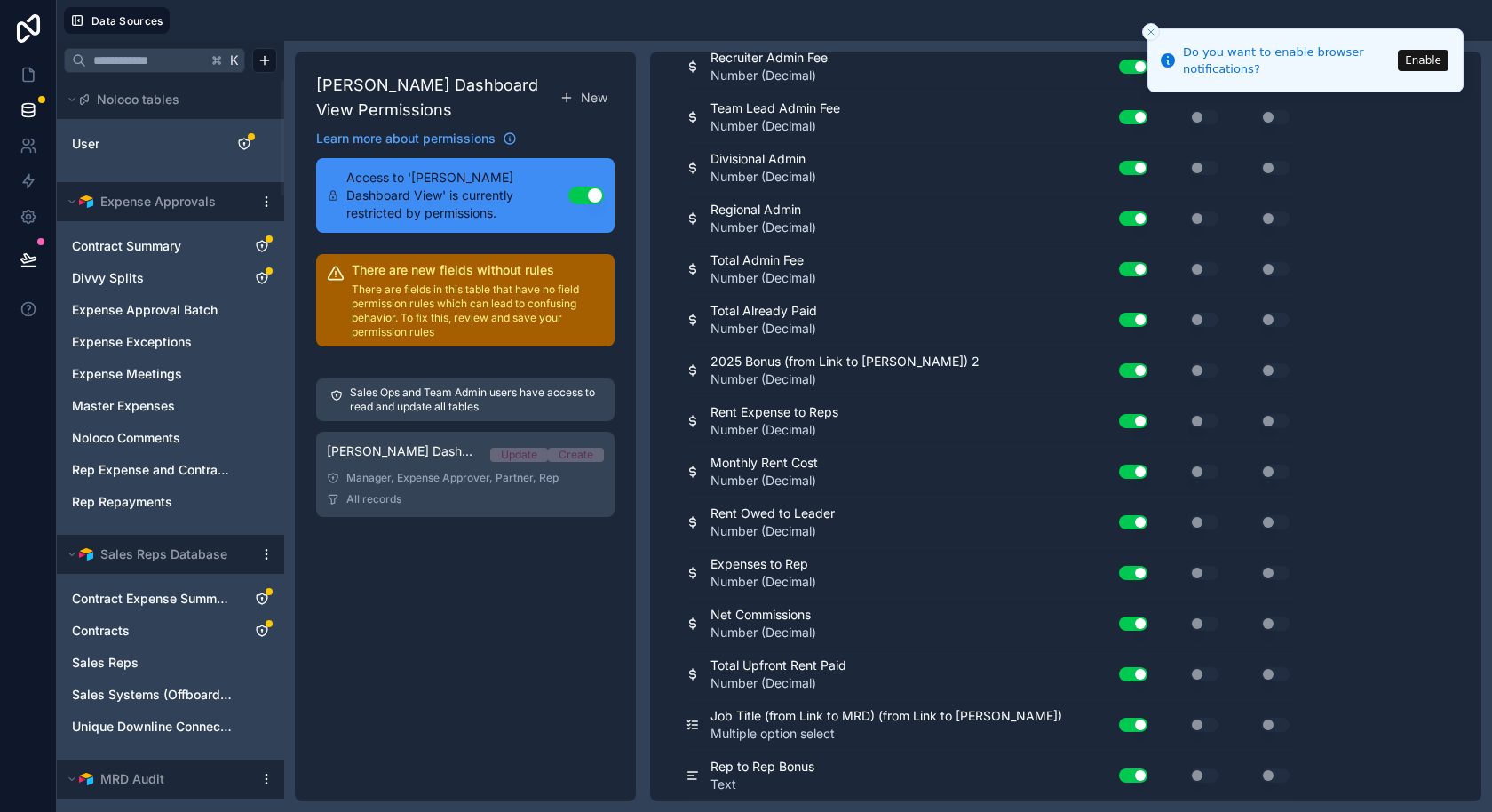
click at [1152, 30] on line "Close toast" at bounding box center [1151, 32] width 5 height 5
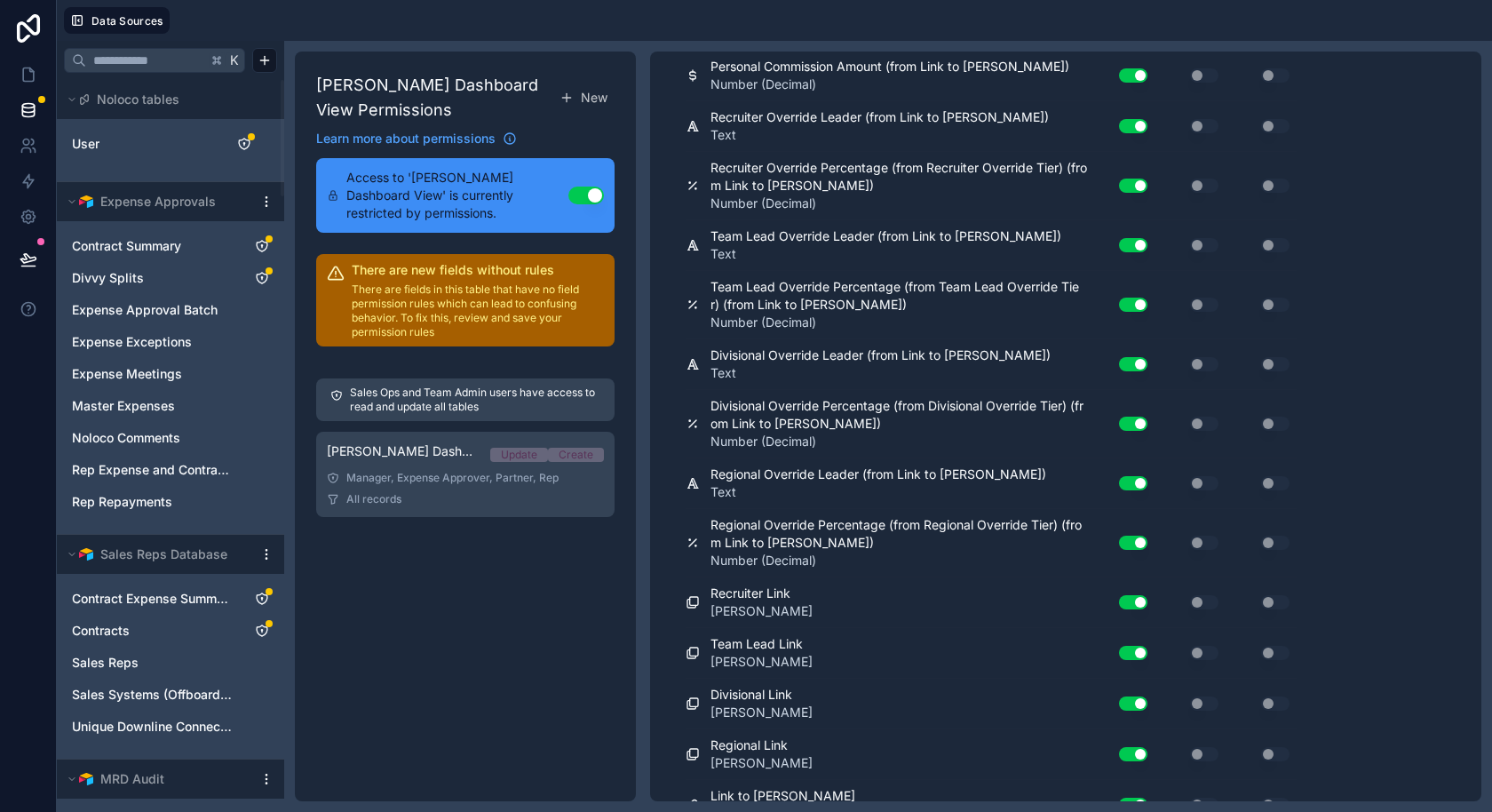
scroll to position [0, 0]
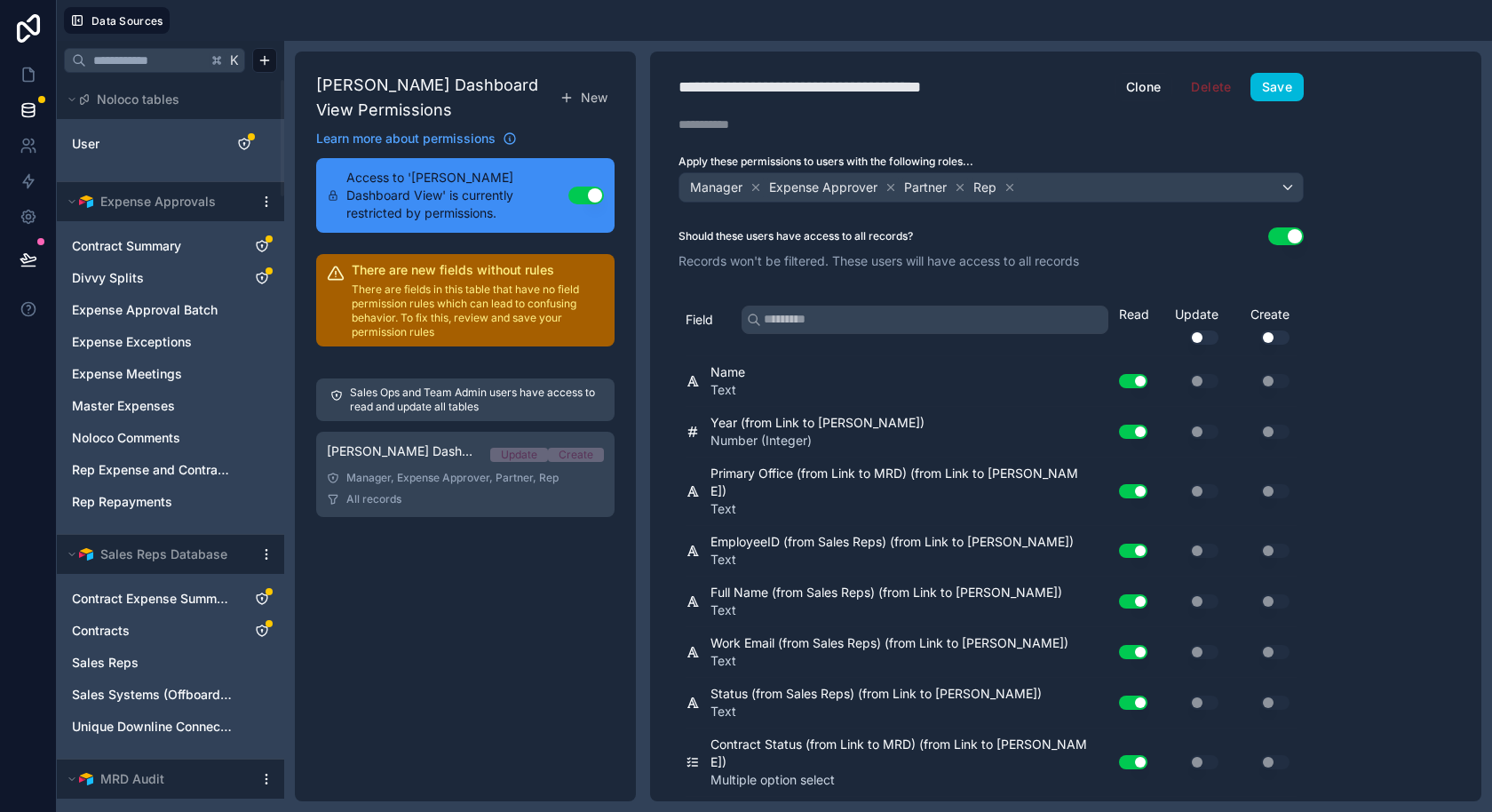
click at [1271, 84] on button "Save" at bounding box center [1277, 87] width 53 height 29
